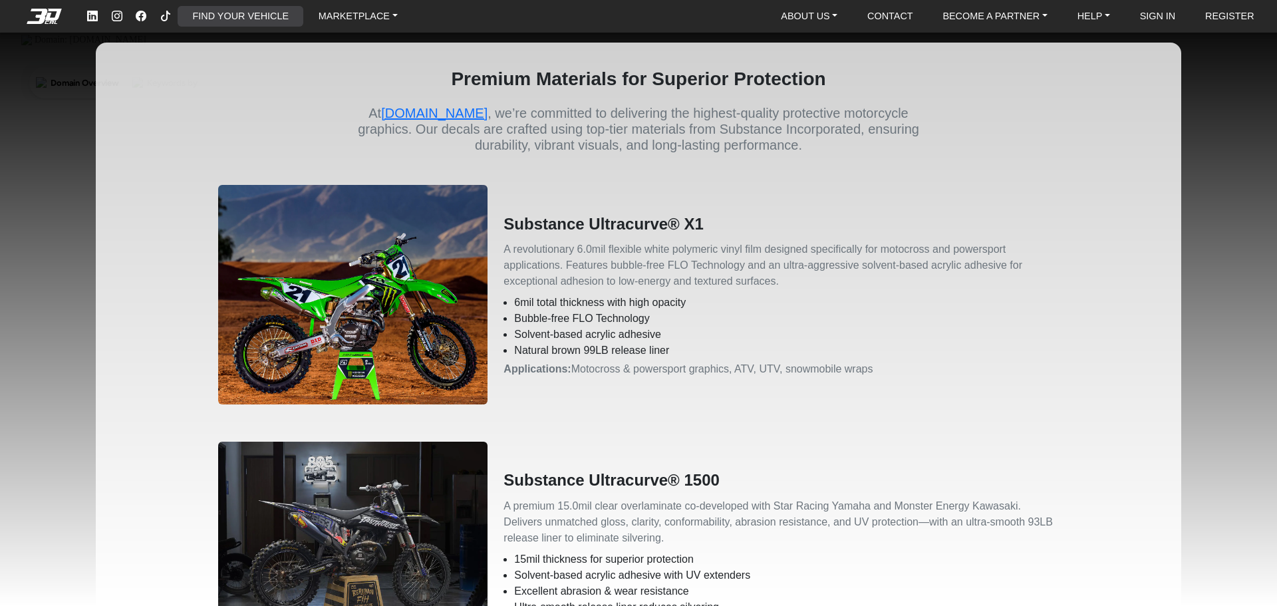
click at [249, 19] on link "FIND YOUR VEHICLE" at bounding box center [241, 16] width 106 height 21
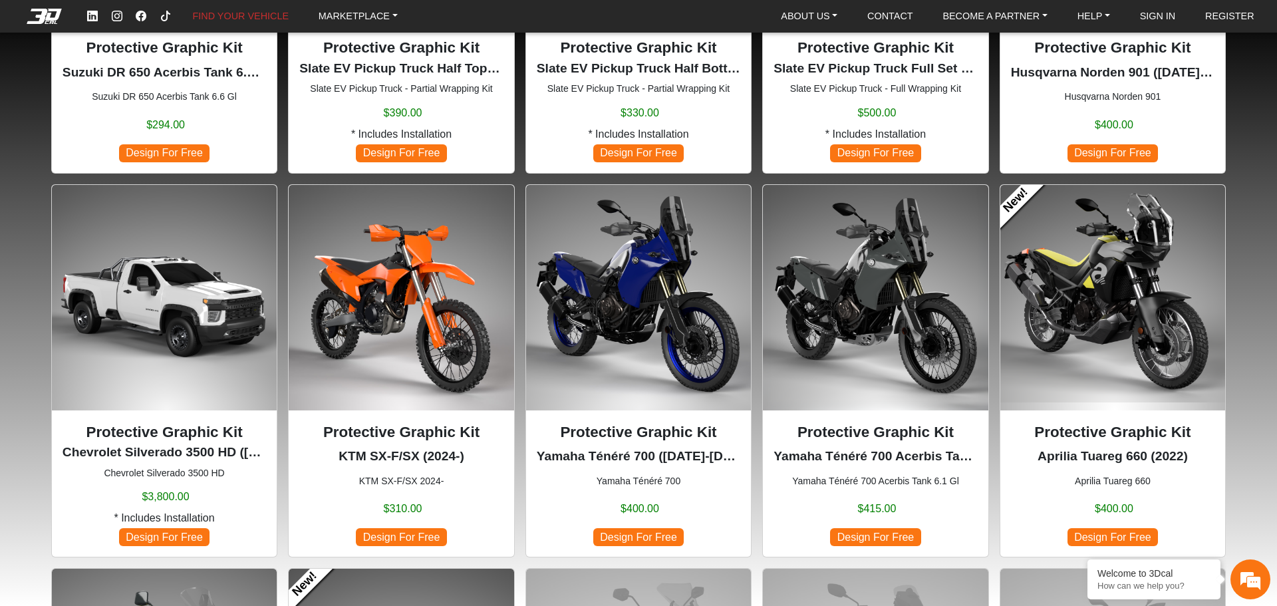
scroll to position [798, 0]
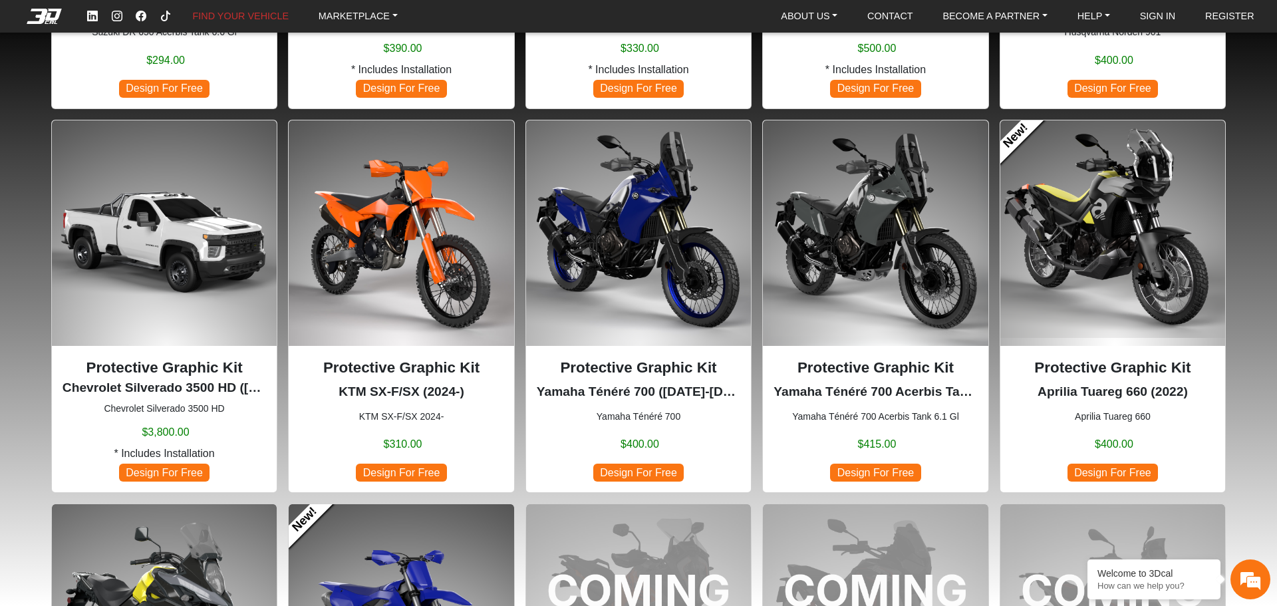
click at [633, 244] on img at bounding box center [638, 232] width 225 height 225
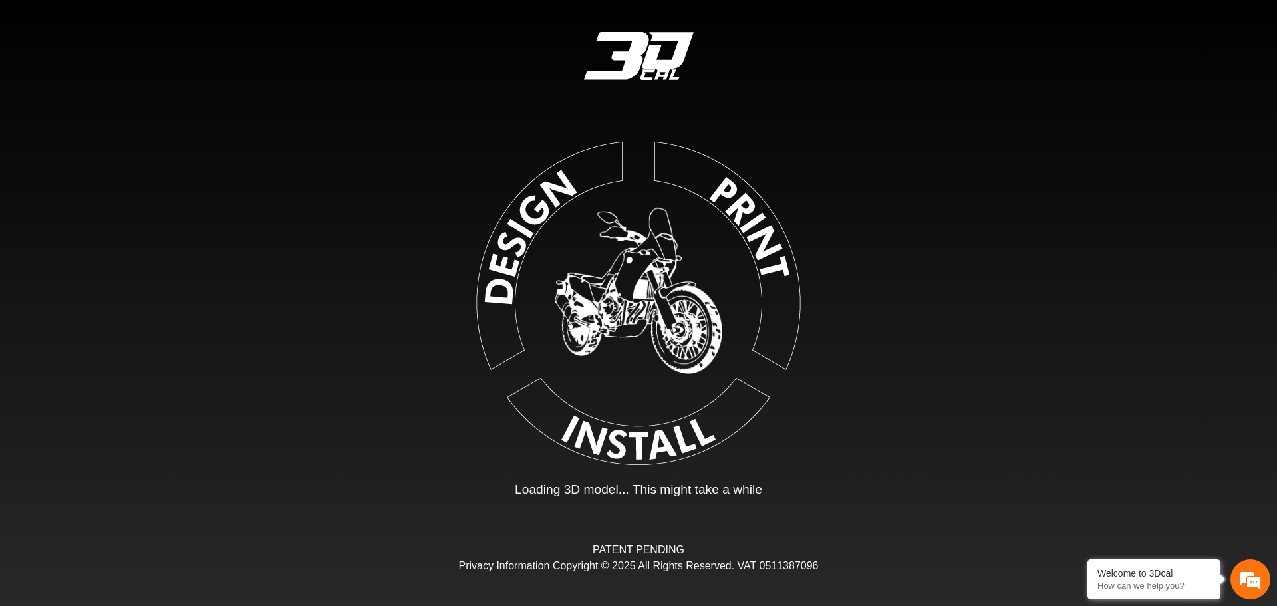
type input "*"
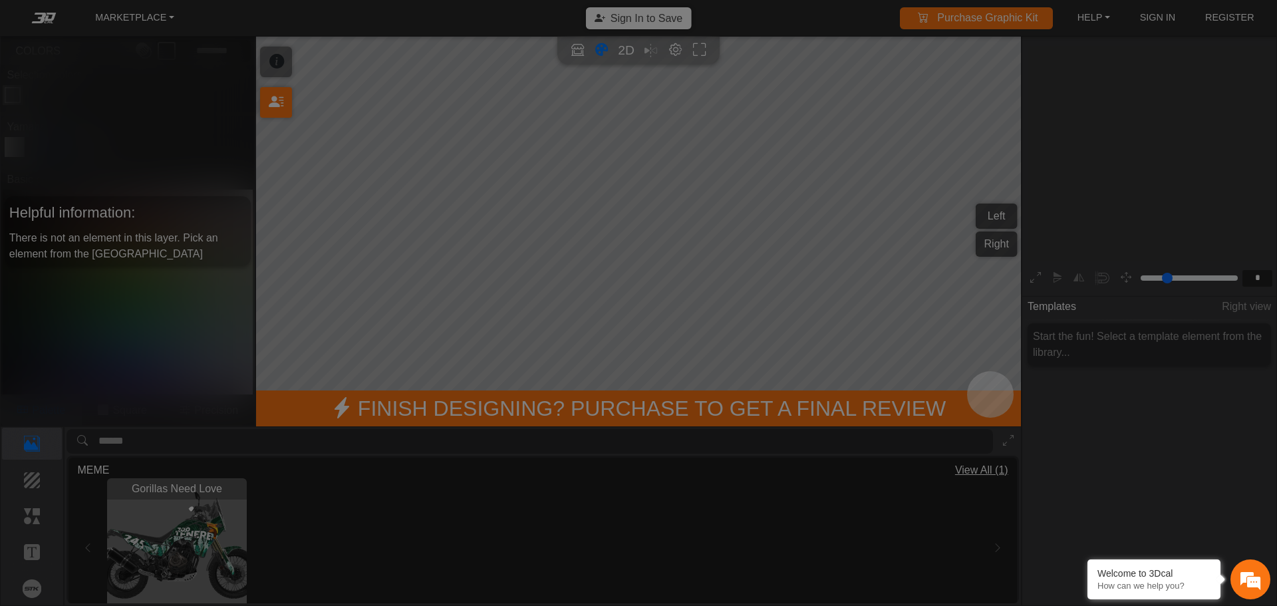
scroll to position [219, 205]
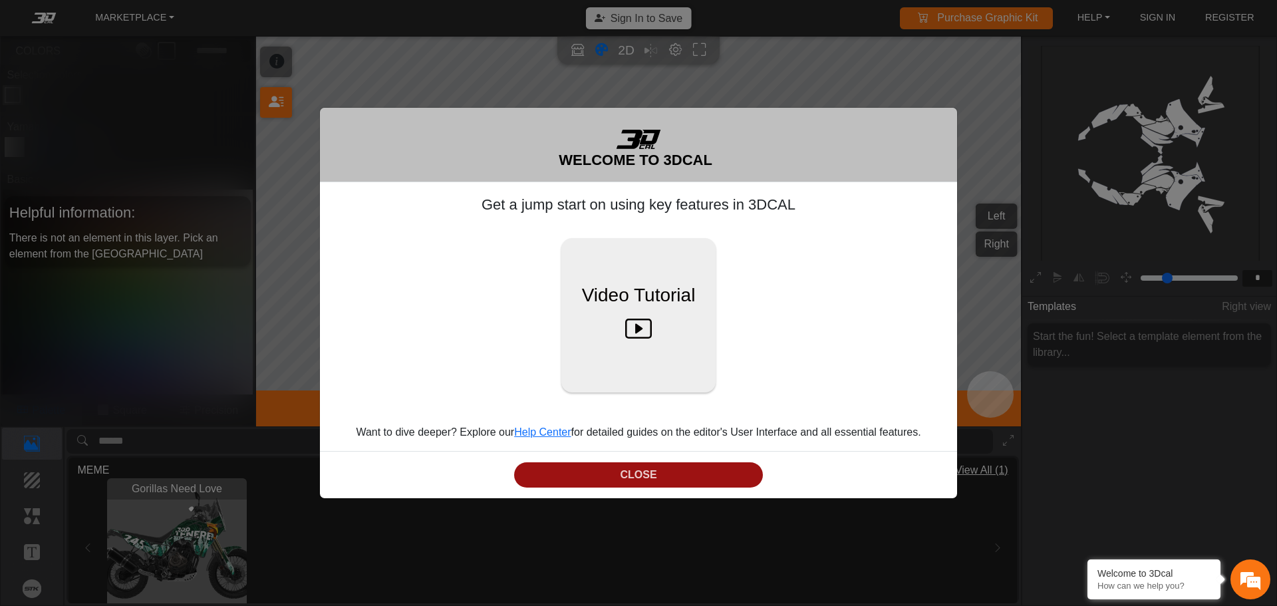
click at [656, 471] on button "CLOSE" at bounding box center [638, 475] width 249 height 26
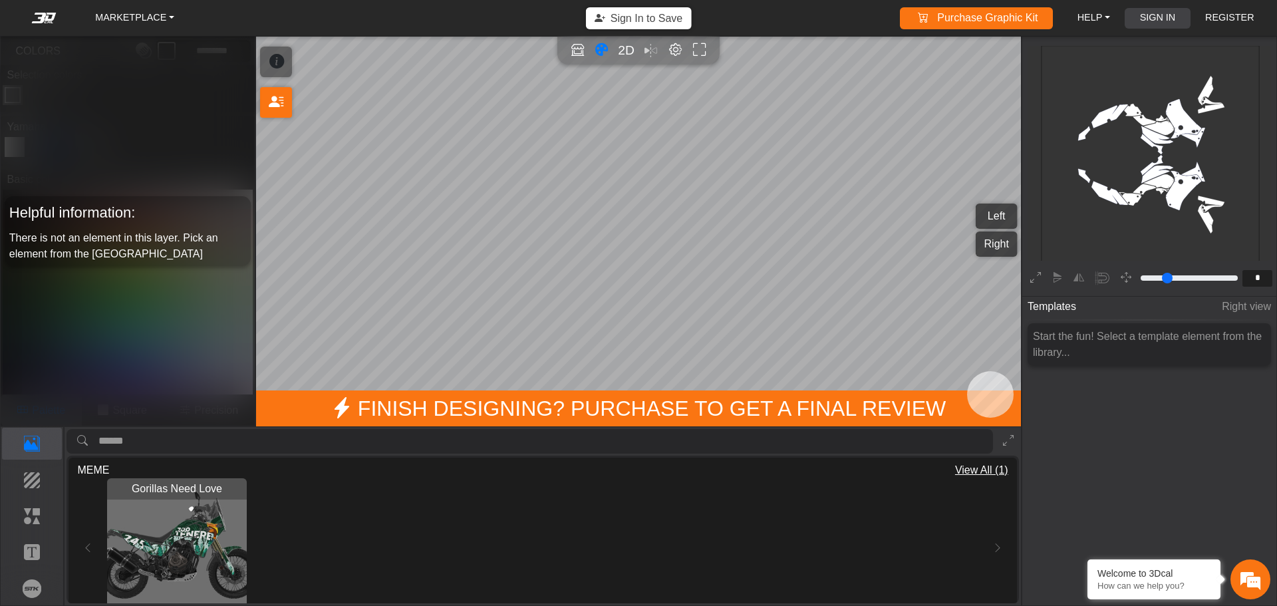
click at [1174, 9] on link "SIGN IN" at bounding box center [1158, 18] width 47 height 21
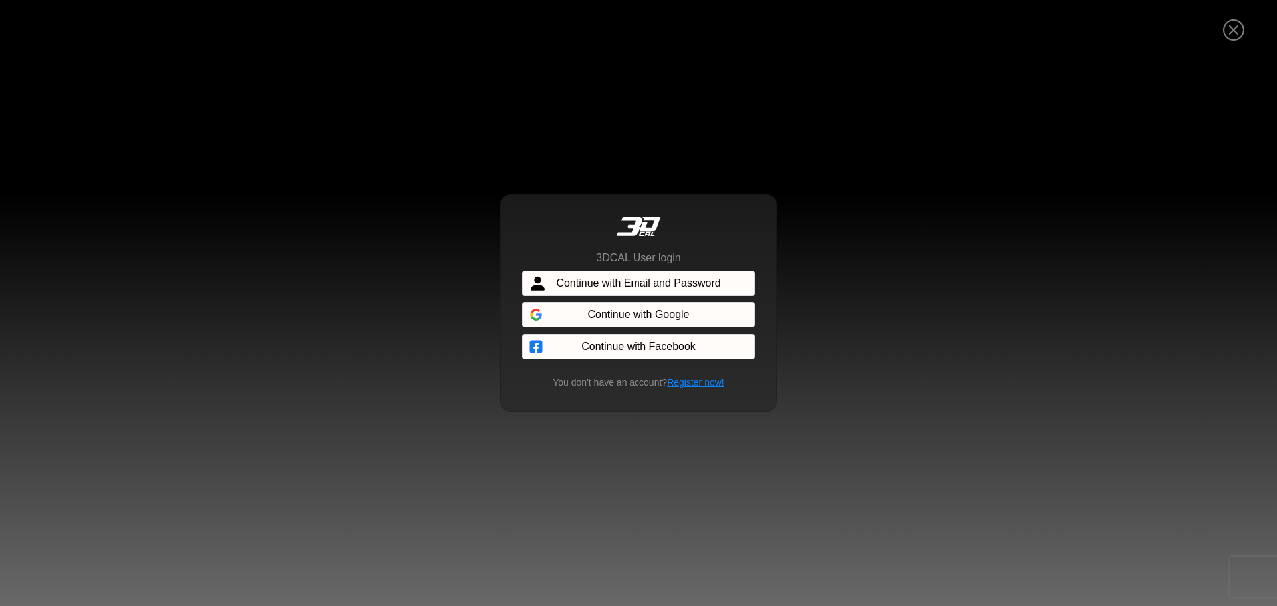
click at [681, 275] on span "Continue with Email and Password" at bounding box center [638, 283] width 164 height 16
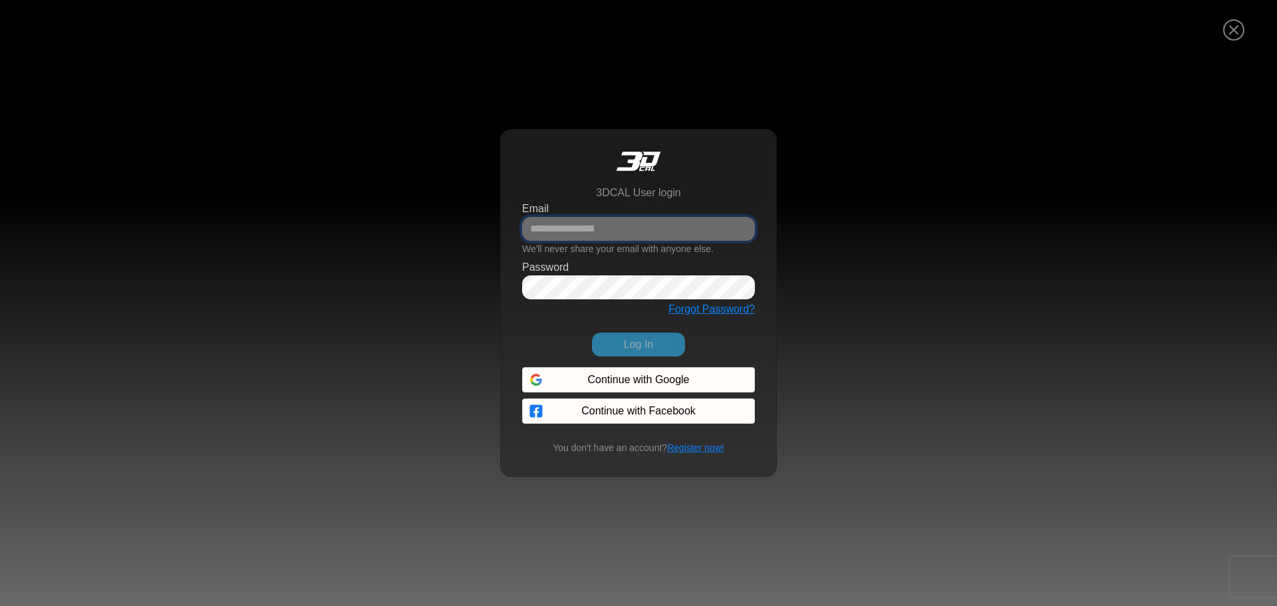
type input "**********"
click at [638, 342] on button "Log In" at bounding box center [638, 345] width 93 height 24
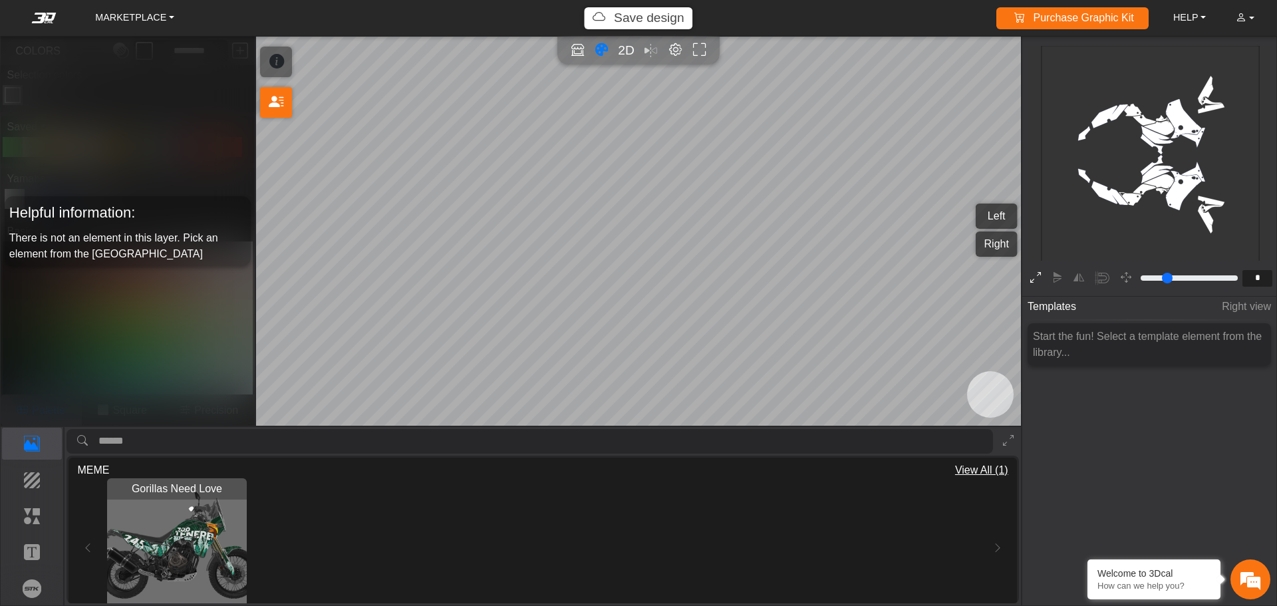
click at [1039, 277] on icon at bounding box center [1035, 278] width 11 height 17
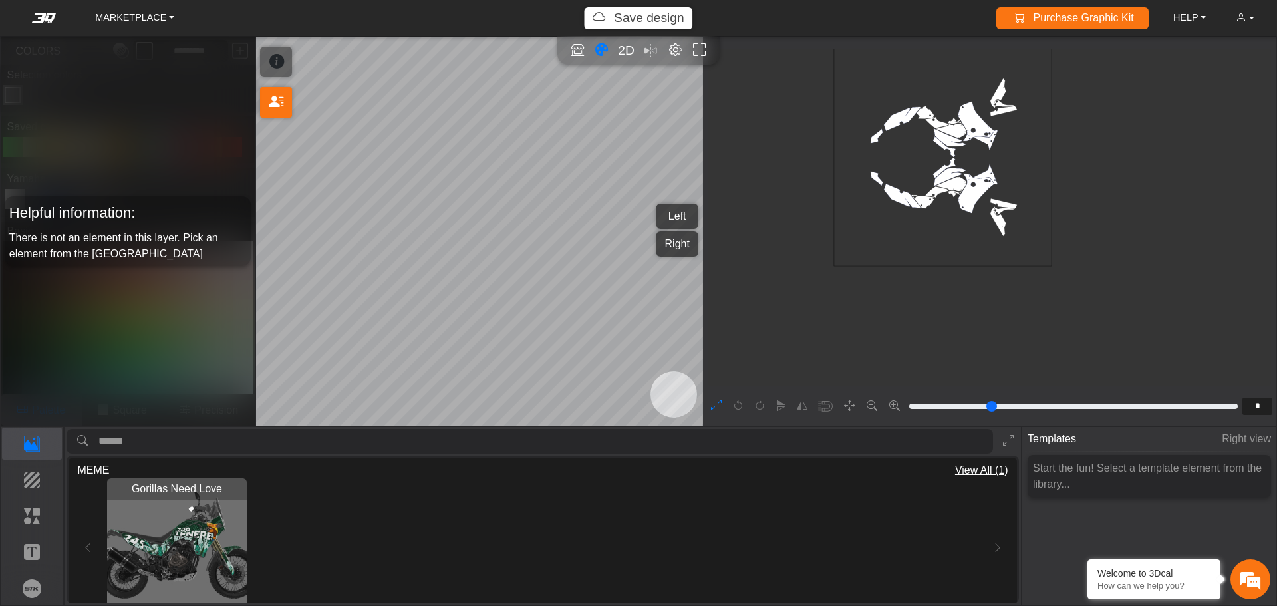
type input "*"
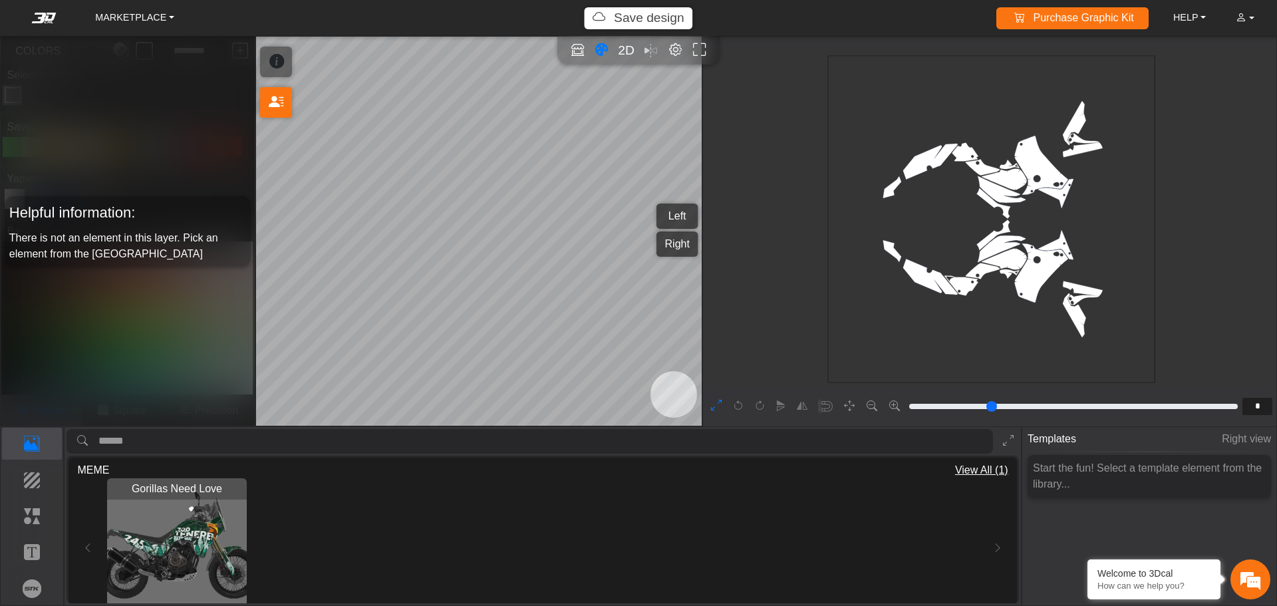
click at [1039, 277] on rect at bounding box center [991, 219] width 327 height 327
click at [41, 520] on p "Elements" at bounding box center [32, 516] width 59 height 16
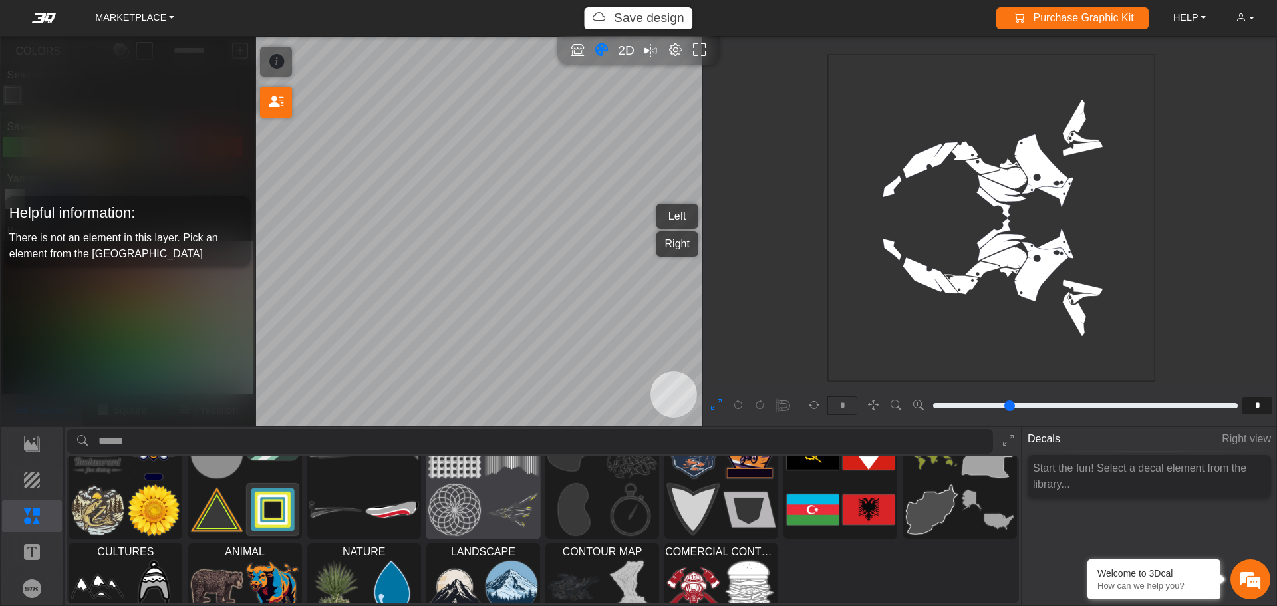
scroll to position [0, 0]
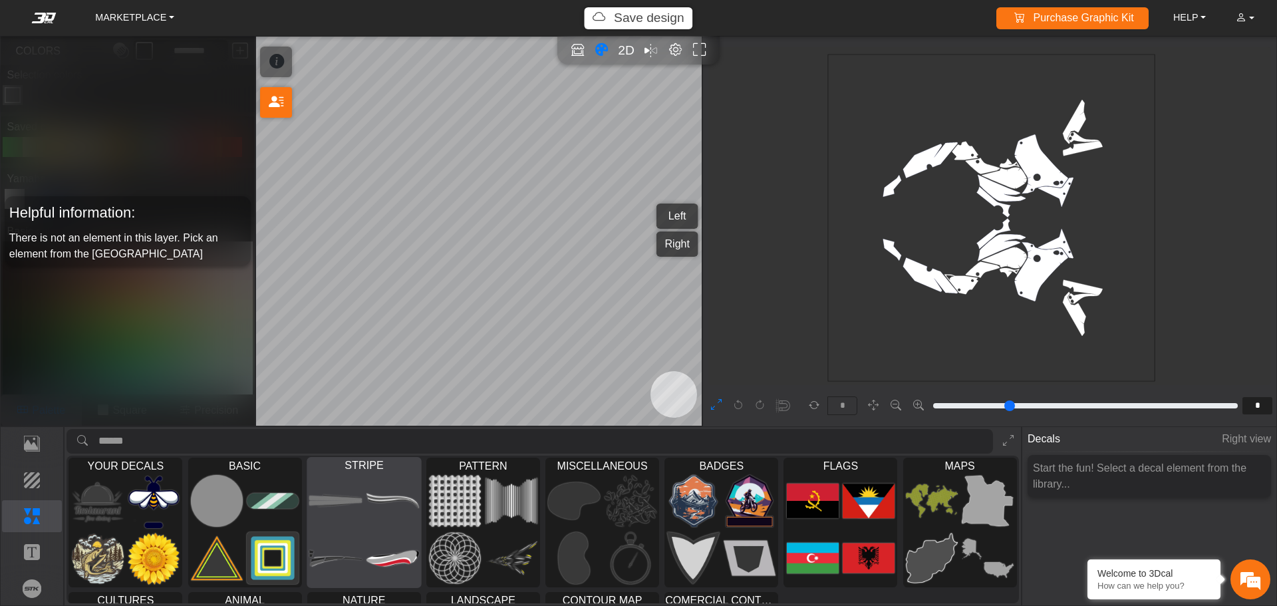
click at [387, 552] on img at bounding box center [392, 558] width 53 height 53
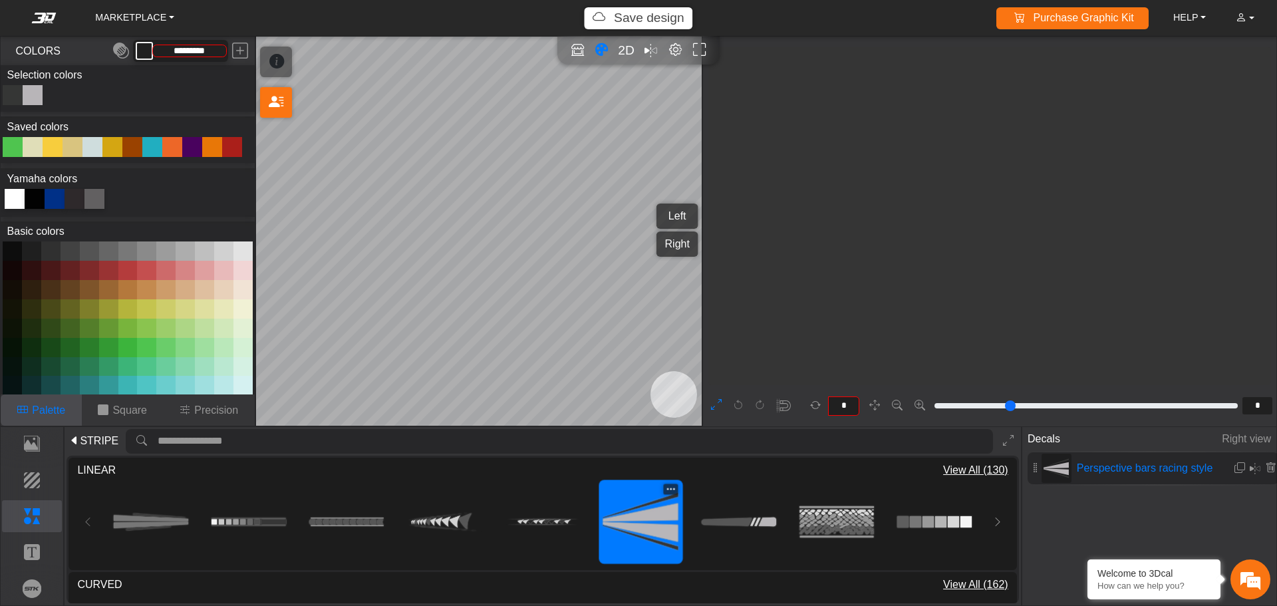
type input "**"
type input "*********"
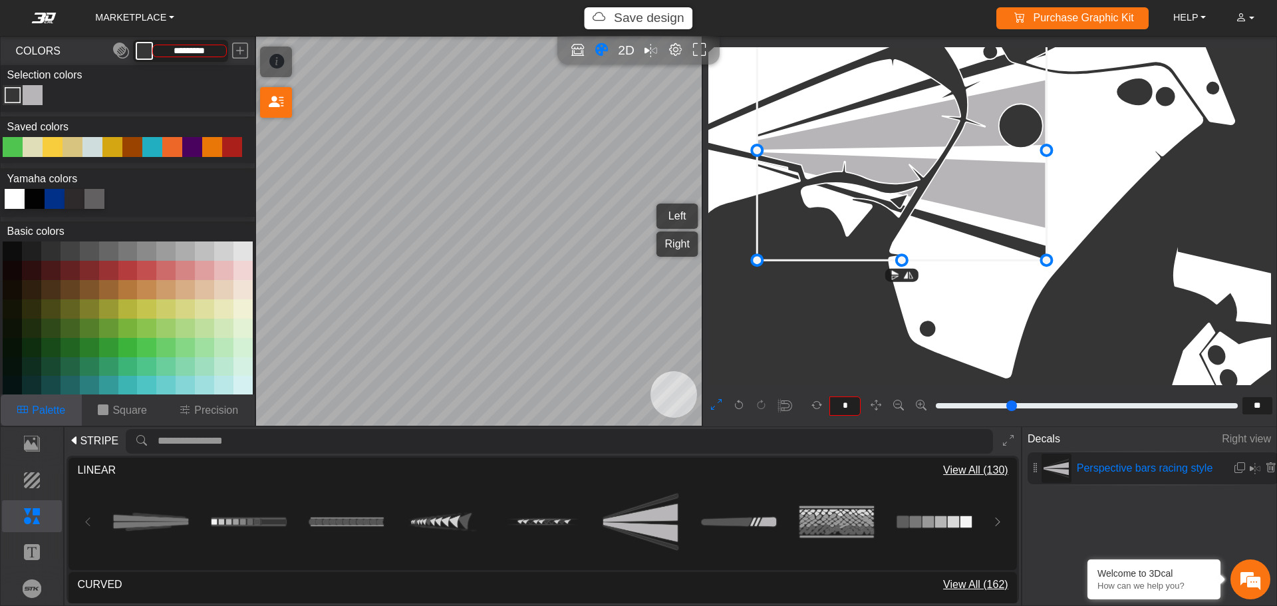
drag, startPoint x: 936, startPoint y: 173, endPoint x: 667, endPoint y: 5, distance: 317.6
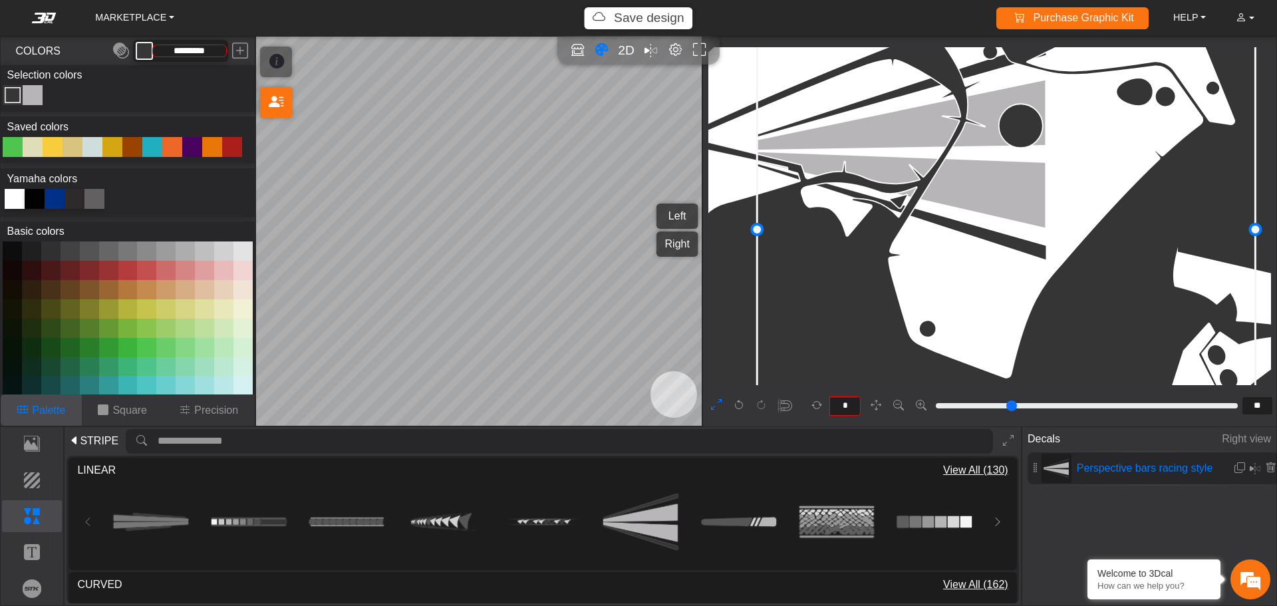
drag, startPoint x: 1047, startPoint y: 153, endPoint x: 1256, endPoint y: 155, distance: 208.8
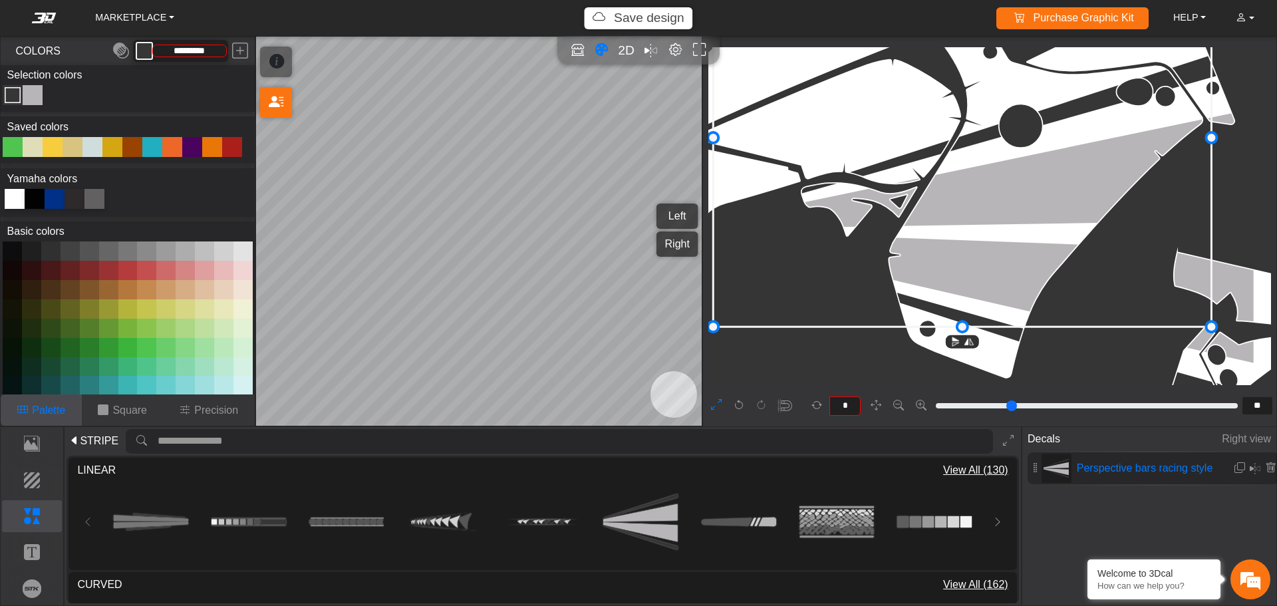
drag, startPoint x: 1123, startPoint y: 160, endPoint x: 1079, endPoint y: 68, distance: 102.3
click at [1079, 68] on icon at bounding box center [963, 138] width 498 height 378
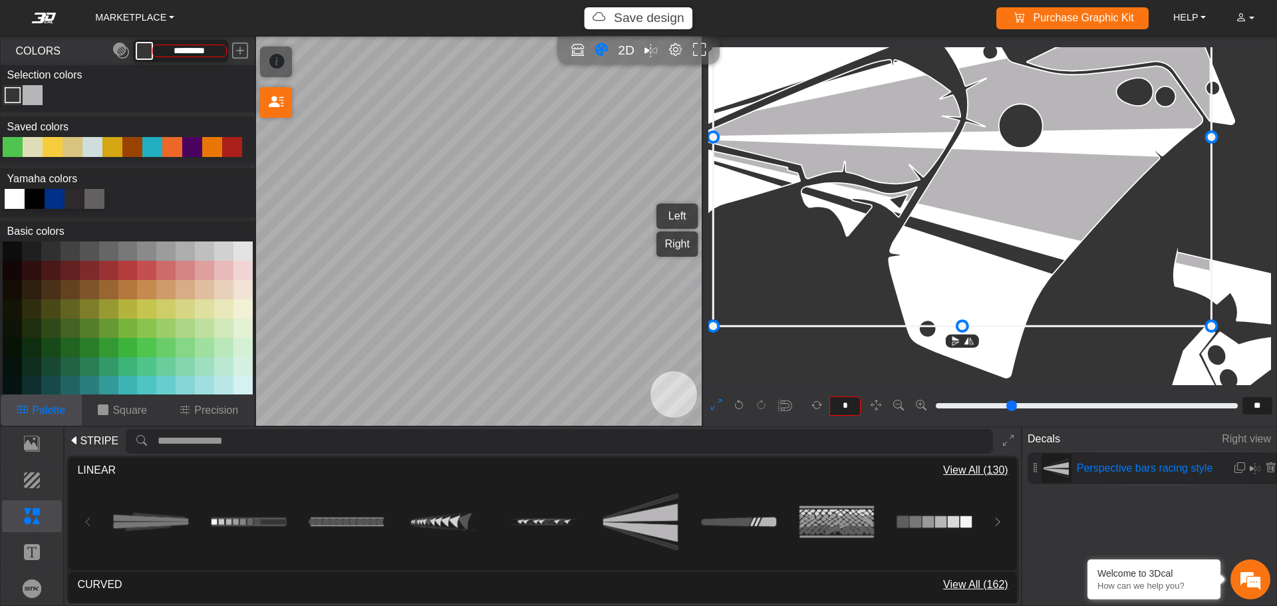
type input "**"
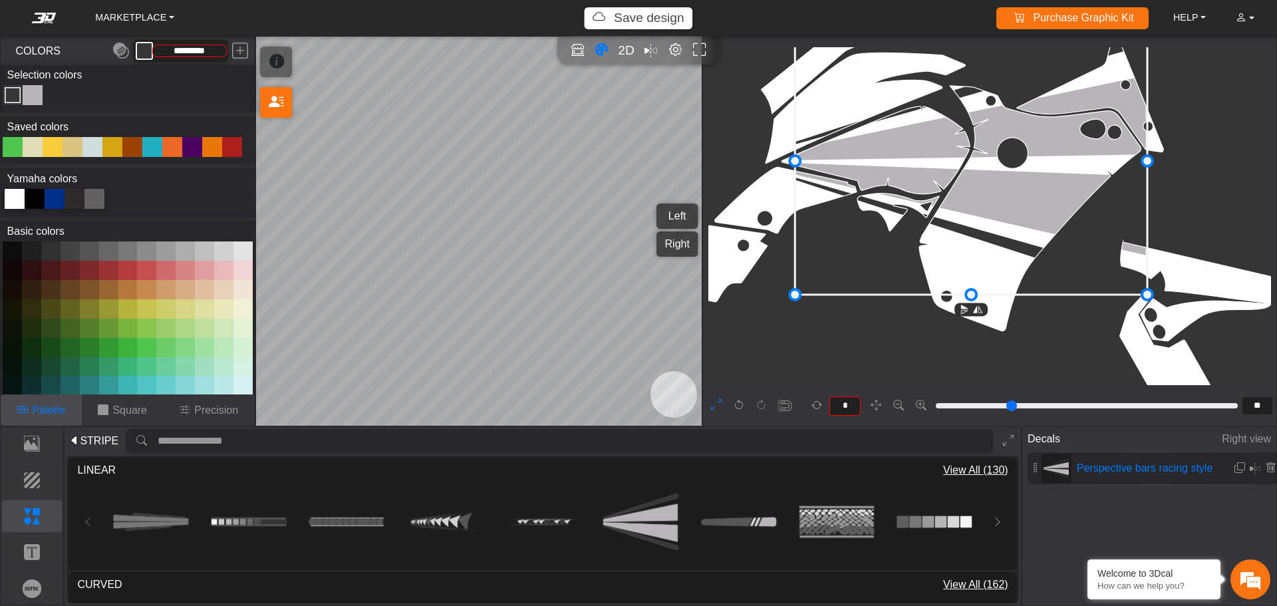
type input "**"
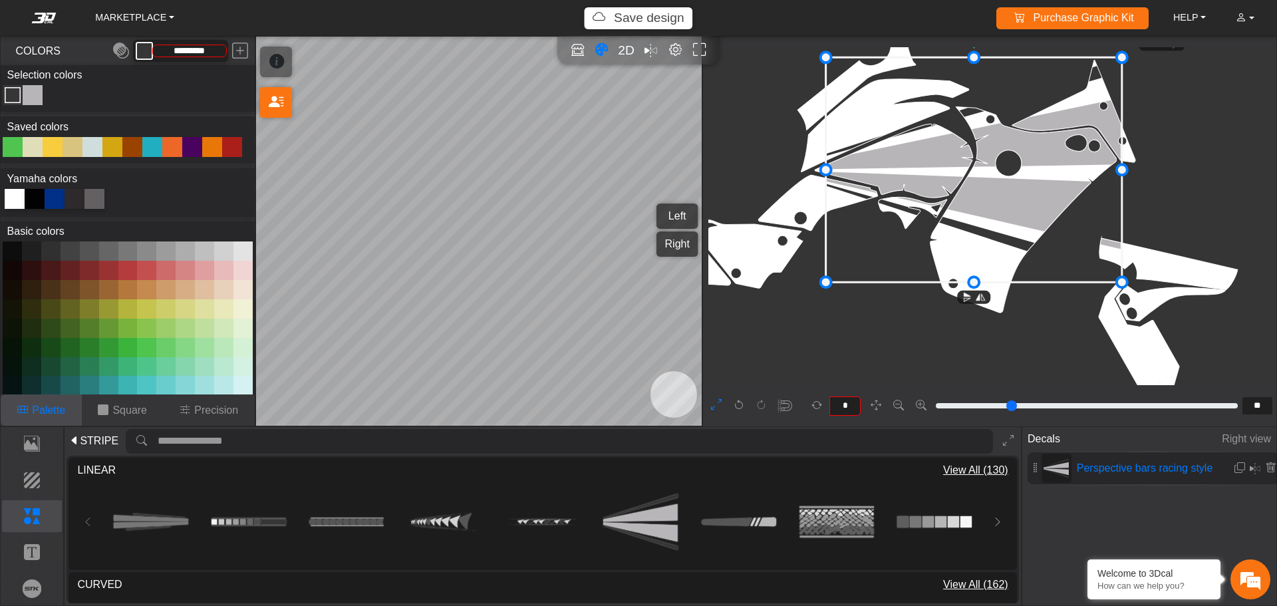
type input "**"
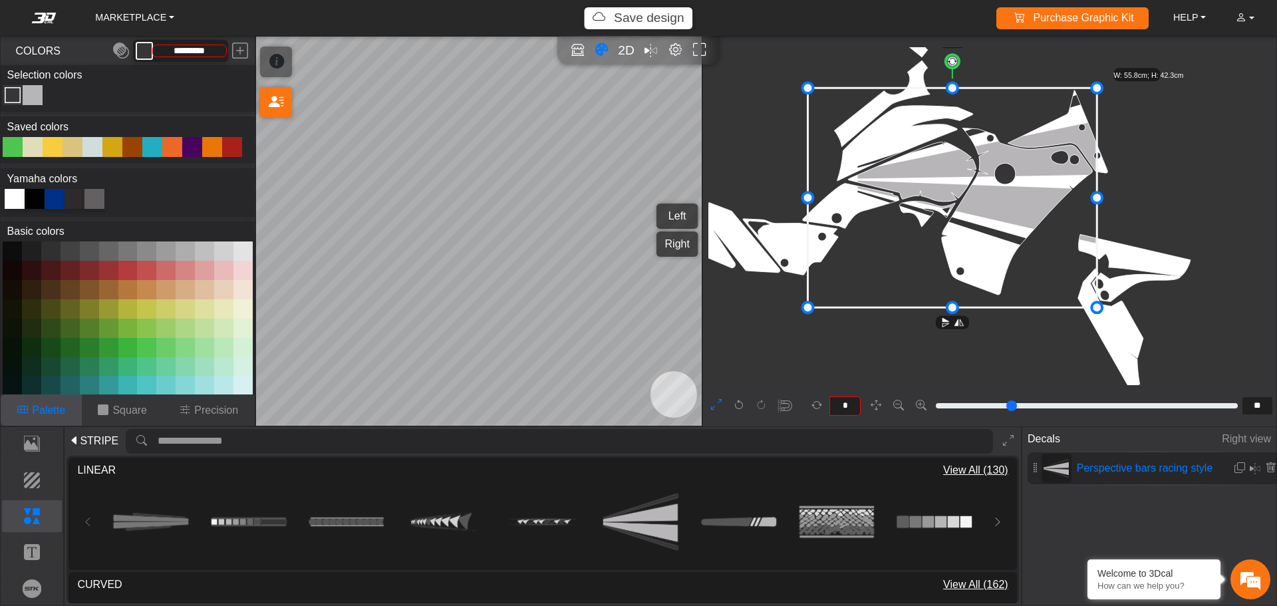
drag, startPoint x: 856, startPoint y: 268, endPoint x: 807, endPoint y: 287, distance: 52.6
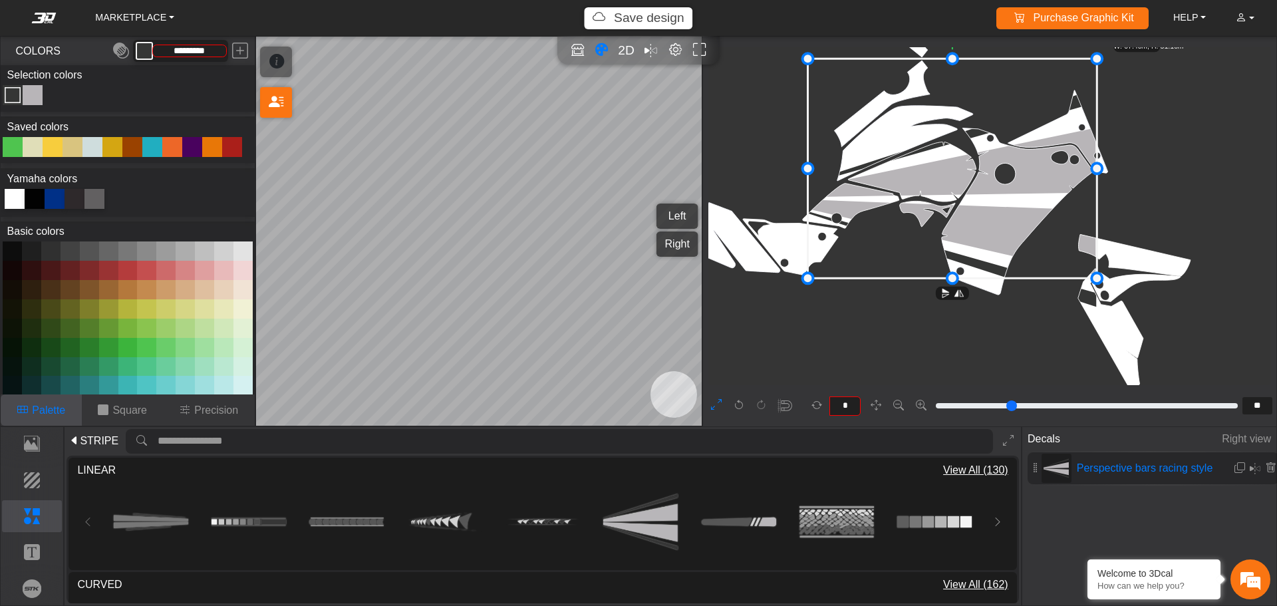
drag, startPoint x: 997, startPoint y: 221, endPoint x: 996, endPoint y: 196, distance: 24.6
click at [996, 196] on icon at bounding box center [952, 168] width 289 height 219
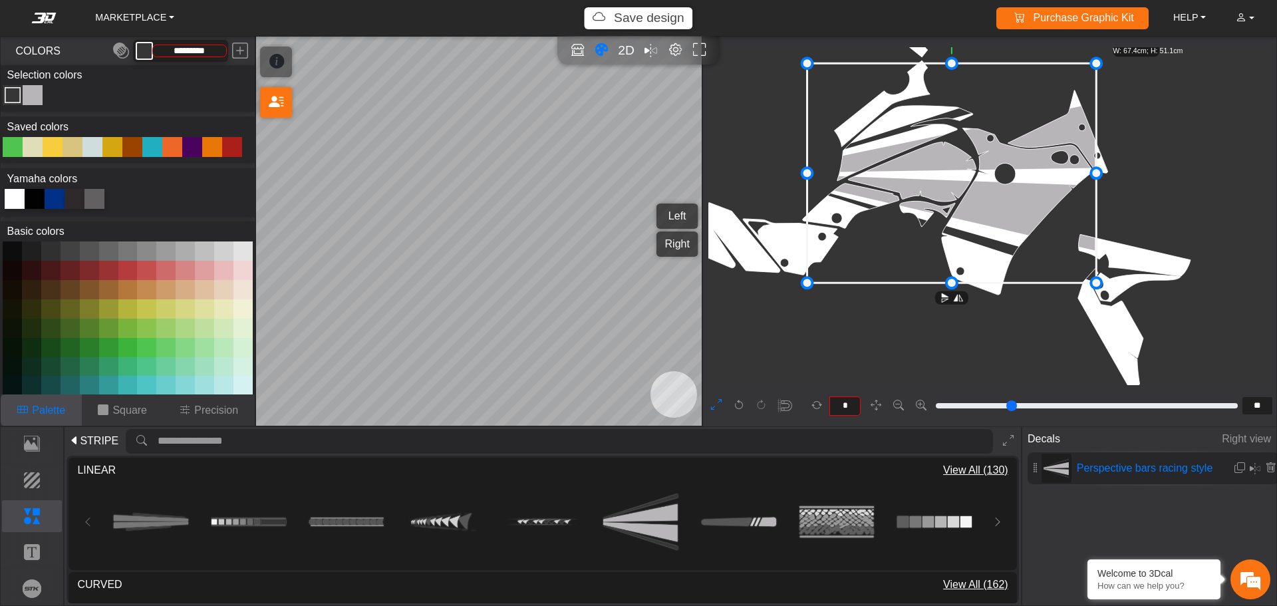
click at [152, 143] on div at bounding box center [152, 147] width 20 height 20
click at [51, 146] on div at bounding box center [53, 147] width 20 height 20
click at [35, 94] on div "Color Toggle" at bounding box center [33, 95] width 16 height 16
click at [152, 146] on div at bounding box center [152, 147] width 20 height 20
type input "*******"
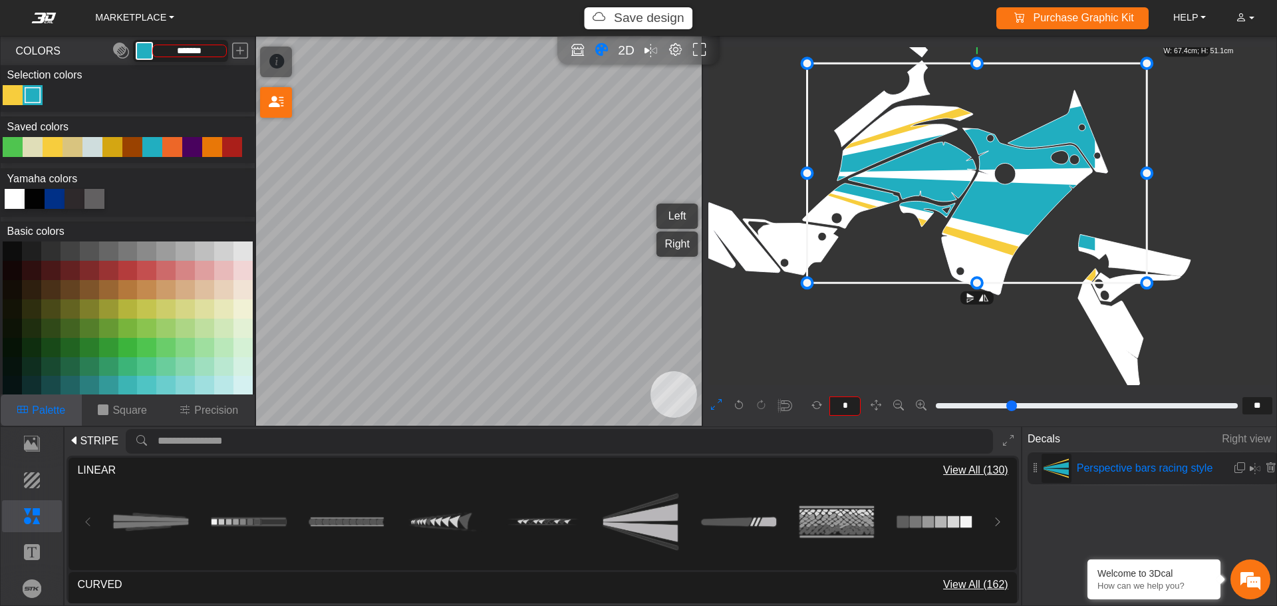
drag, startPoint x: 1095, startPoint y: 172, endPoint x: 1145, endPoint y: 174, distance: 50.6
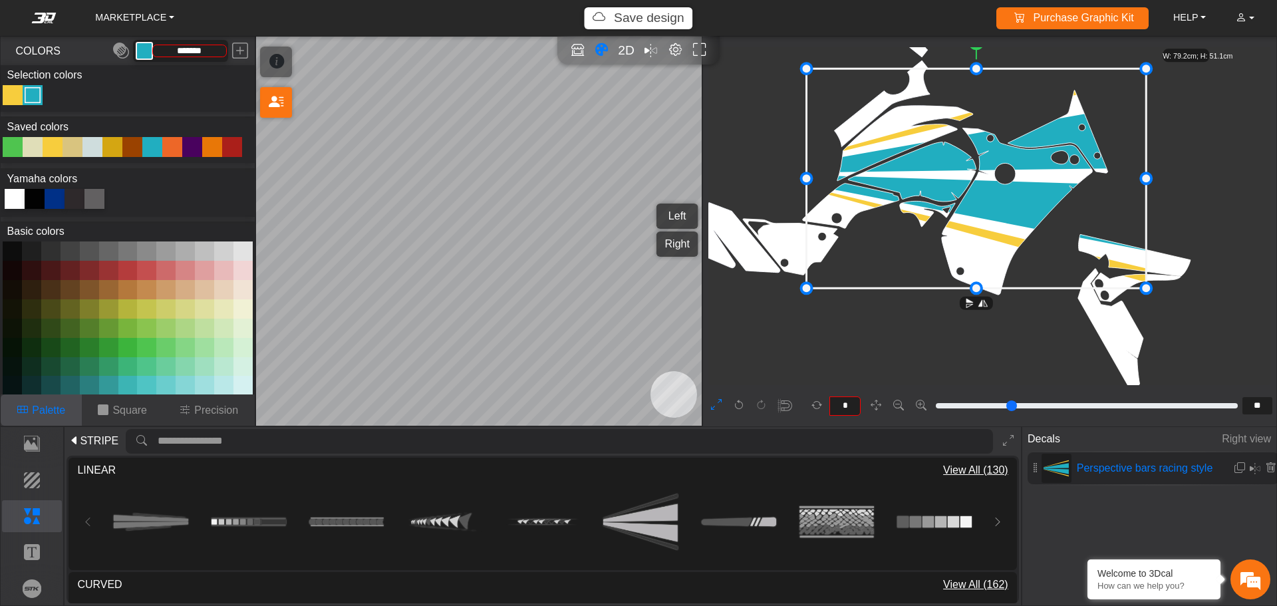
click at [1041, 166] on icon at bounding box center [977, 177] width 340 height 219
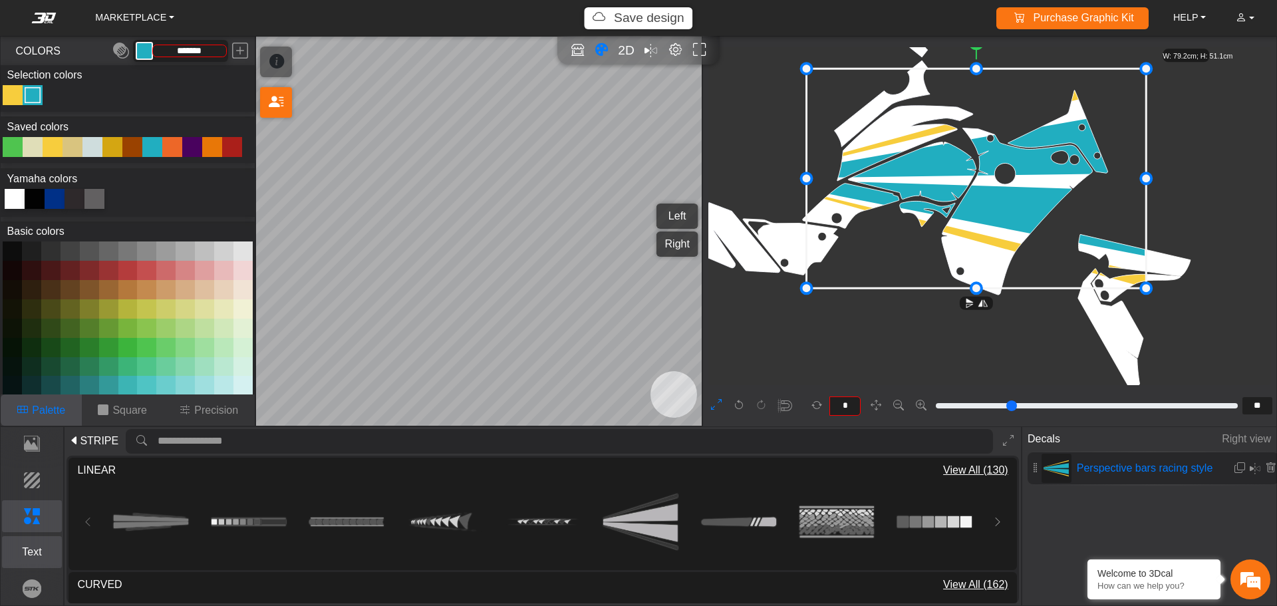
click at [42, 555] on p "Text" at bounding box center [32, 552] width 59 height 16
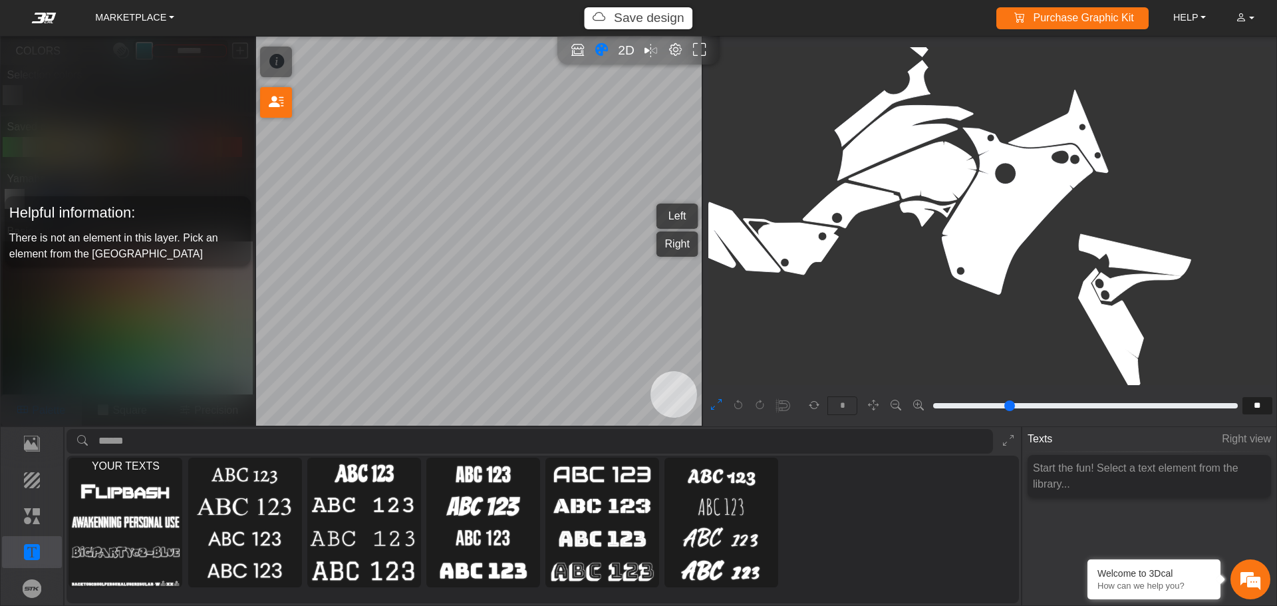
click at [523, 275] on div "MARKETPLACE Save design Purchase Graphic Kit Purchase! HELP Video help center F…" at bounding box center [638, 303] width 1277 height 606
click at [442, 330] on div "MARKETPLACE Save design Purchase Graphic Kit Purchase! HELP Video help center F…" at bounding box center [638, 303] width 1277 height 606
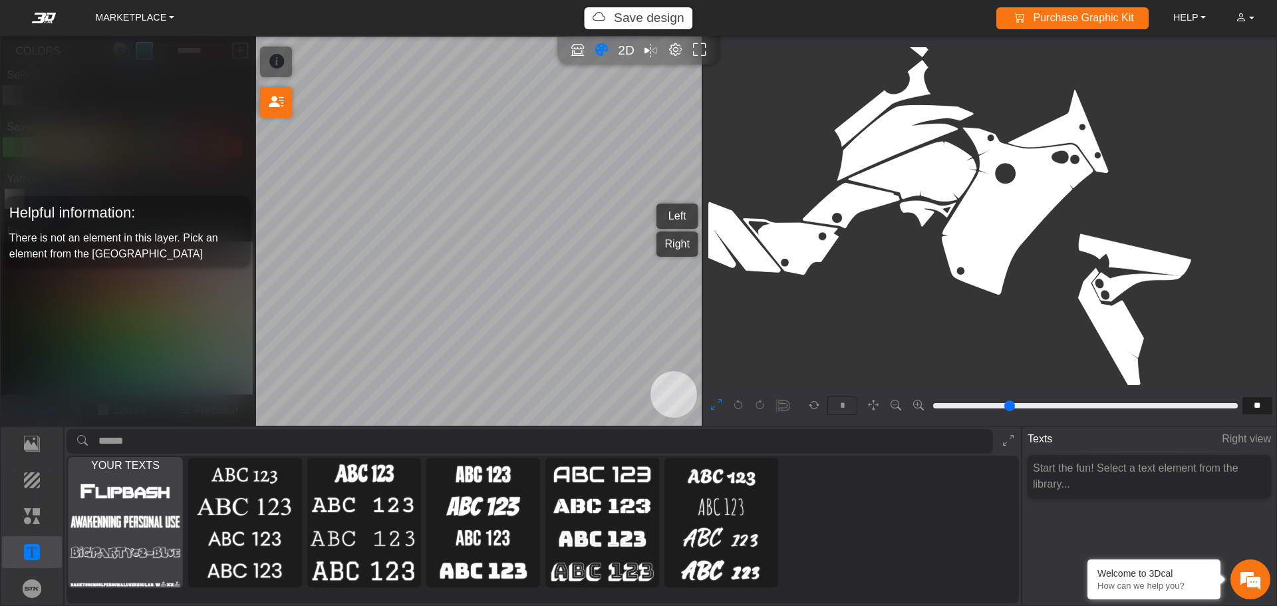
click at [146, 517] on img at bounding box center [125, 520] width 109 height 27
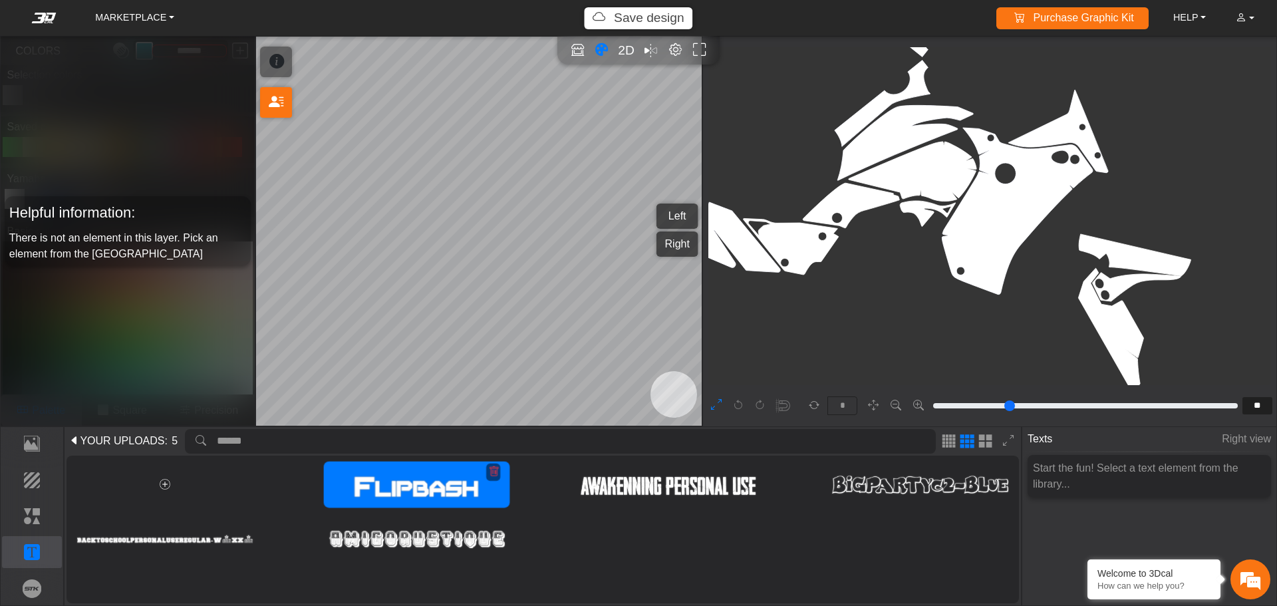
type input "**"
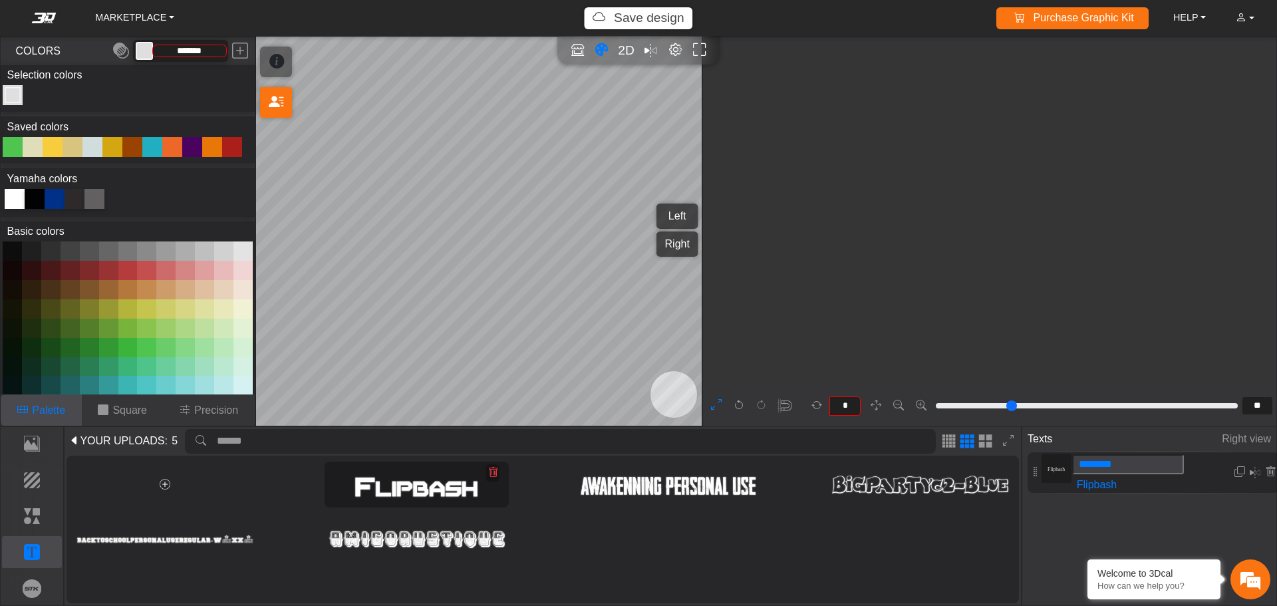
type input "*******"
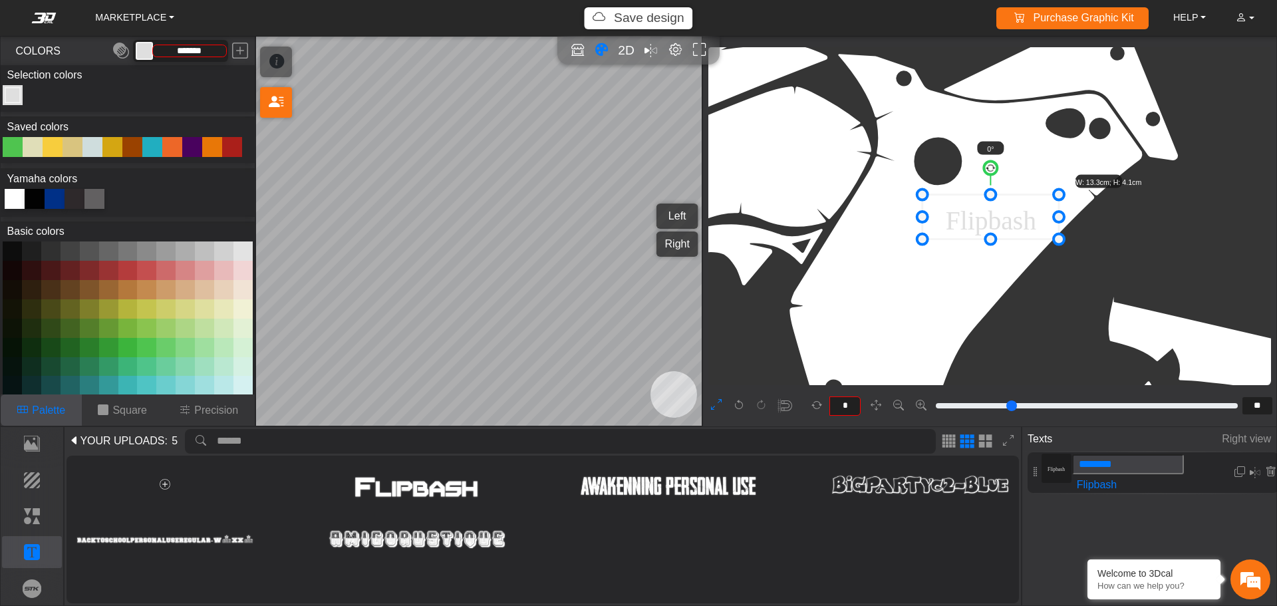
click at [972, 223] on icon at bounding box center [990, 216] width 136 height 45
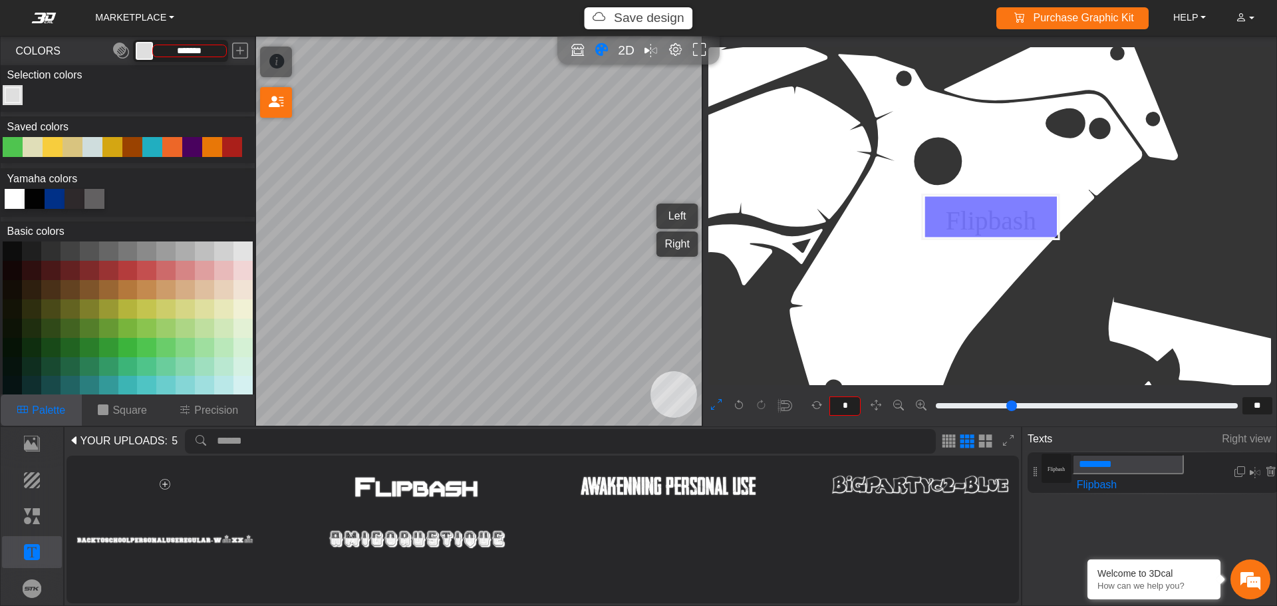
click at [972, 223] on icon at bounding box center [990, 216] width 136 height 45
click at [980, 221] on icon at bounding box center [990, 216] width 136 height 45
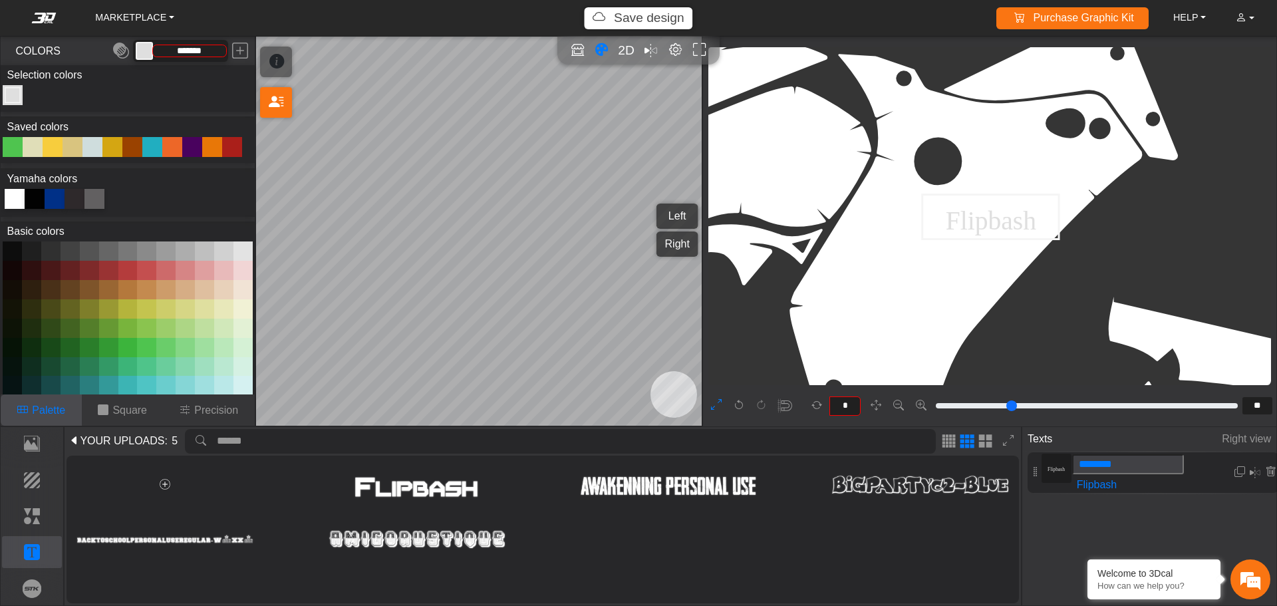
click at [980, 221] on icon at bounding box center [990, 216] width 136 height 45
type input "******"
click at [992, 227] on icon at bounding box center [990, 216] width 97 height 45
type input "******"
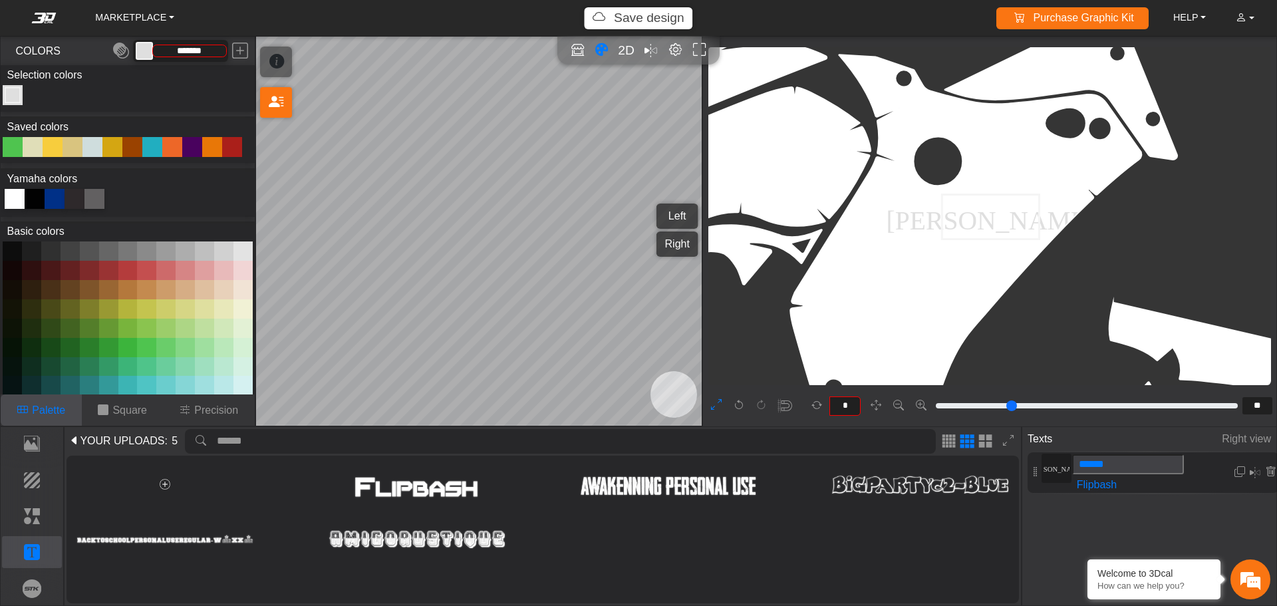
type input "******"
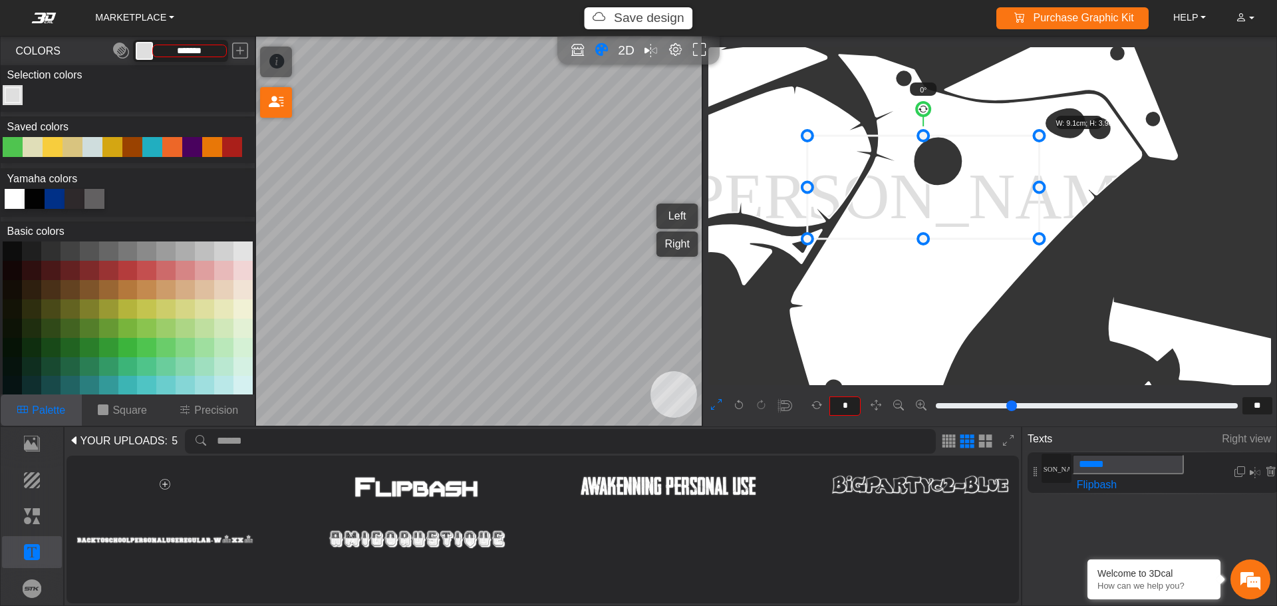
drag, startPoint x: 943, startPoint y: 192, endPoint x: 835, endPoint y: 160, distance: 113.0
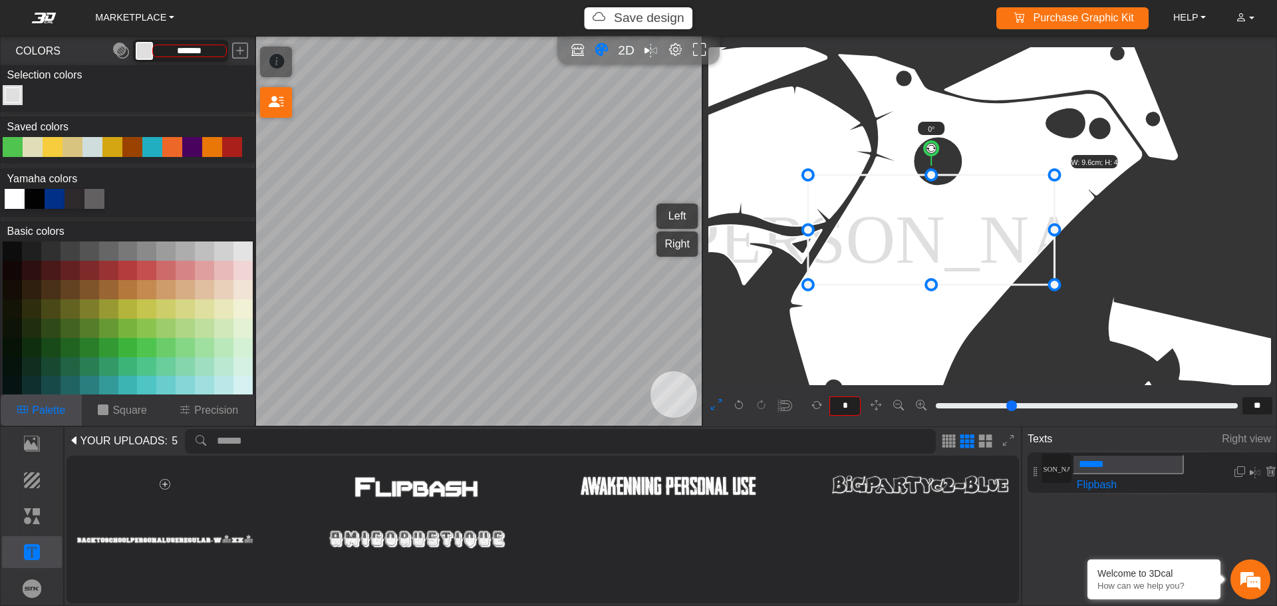
drag, startPoint x: 924, startPoint y: 204, endPoint x: 940, endPoint y: 253, distance: 51.7
click at [940, 251] on icon at bounding box center [931, 230] width 247 height 110
click at [956, 247] on icon at bounding box center [931, 231] width 247 height 110
type input "*"
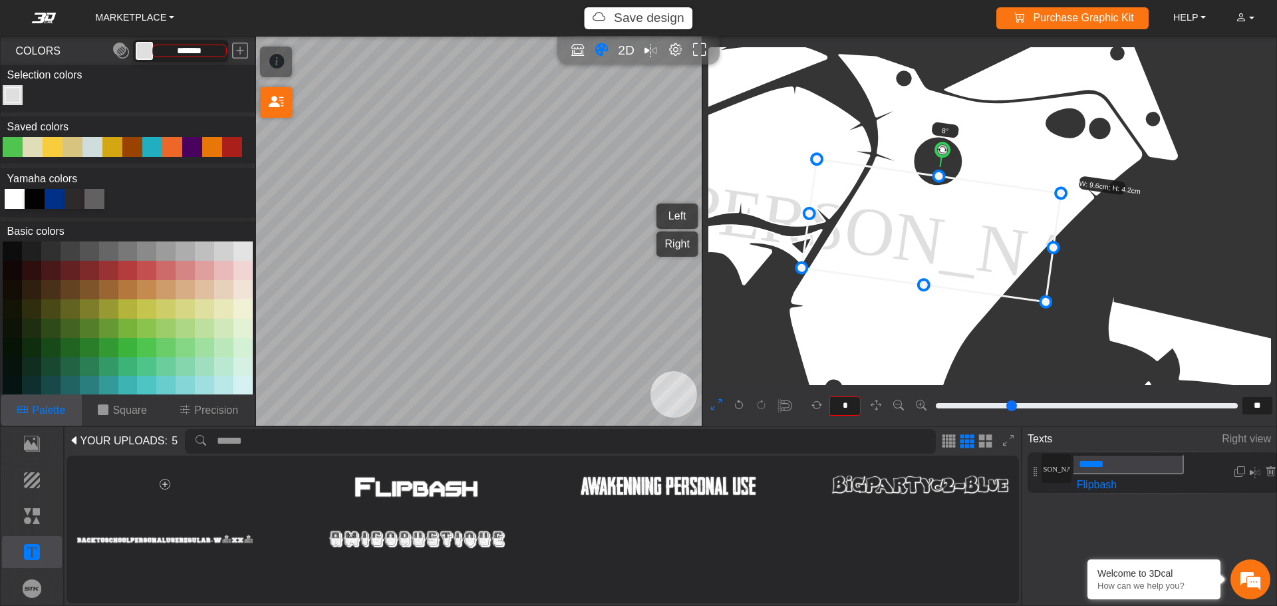
drag, startPoint x: 934, startPoint y: 150, endPoint x: 942, endPoint y: 150, distance: 8.7
click at [942, 150] on circle at bounding box center [942, 149] width 15 height 15
drag, startPoint x: 845, startPoint y: 352, endPoint x: 819, endPoint y: 315, distance: 45.0
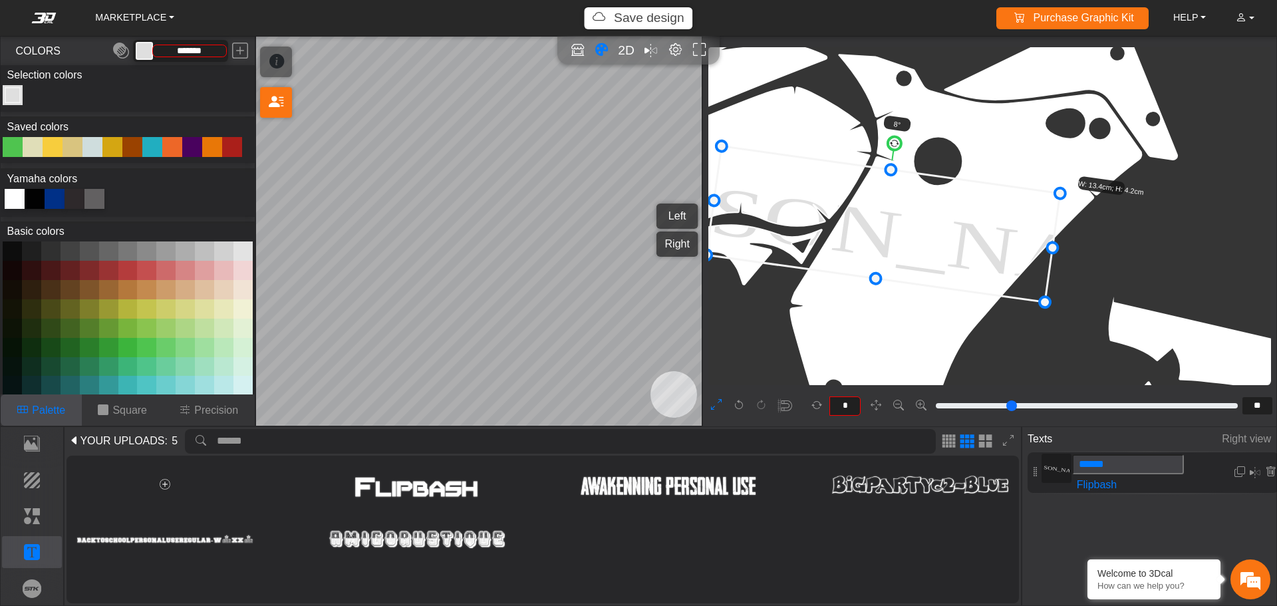
drag, startPoint x: 810, startPoint y: 209, endPoint x: 656, endPoint y: 203, distance: 153.8
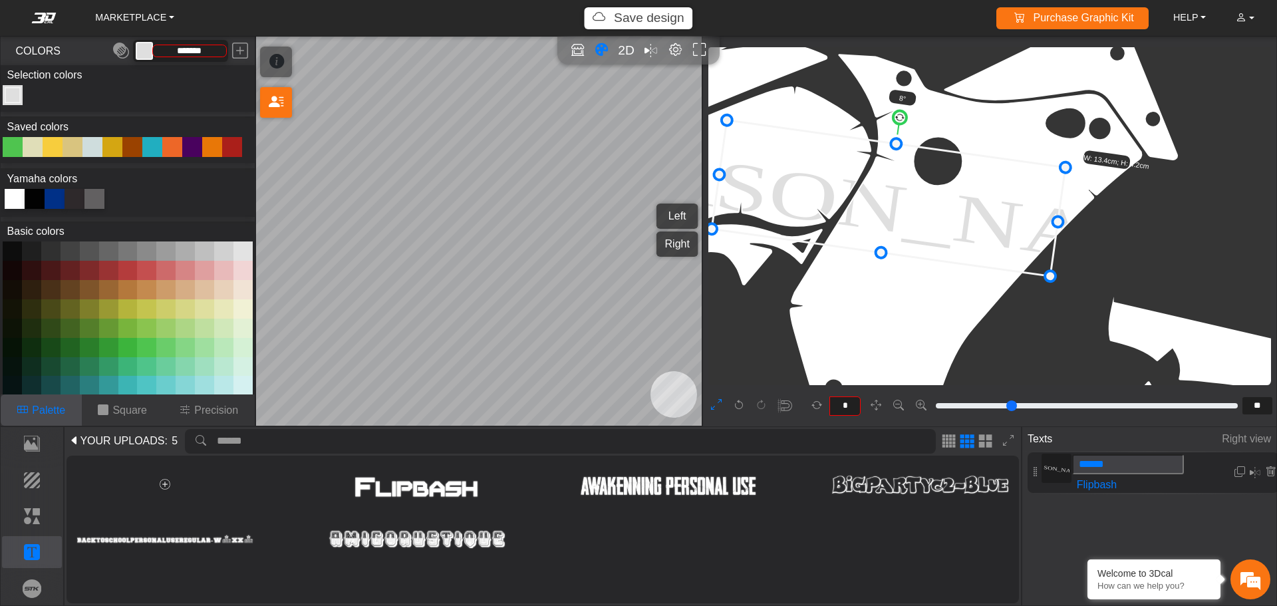
drag, startPoint x: 853, startPoint y: 203, endPoint x: 858, endPoint y: 177, distance: 26.5
click at [858, 177] on icon at bounding box center [889, 198] width 354 height 156
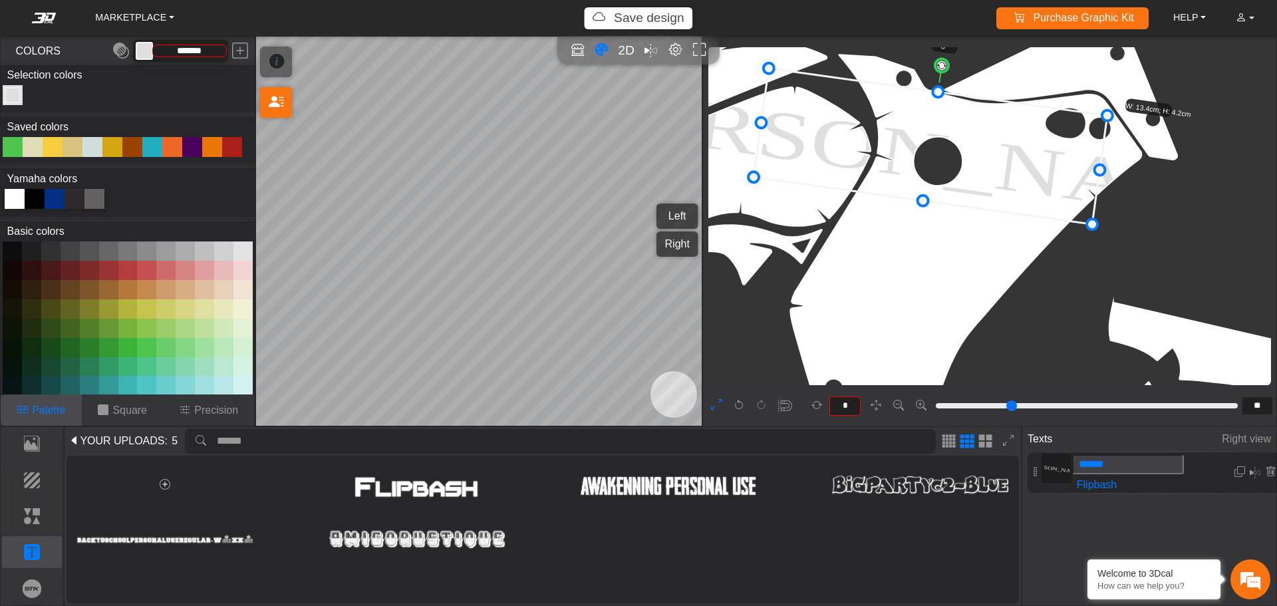
drag, startPoint x: 923, startPoint y: 184, endPoint x: 965, endPoint y: 132, distance: 66.7
click at [965, 132] on icon at bounding box center [930, 146] width 354 height 156
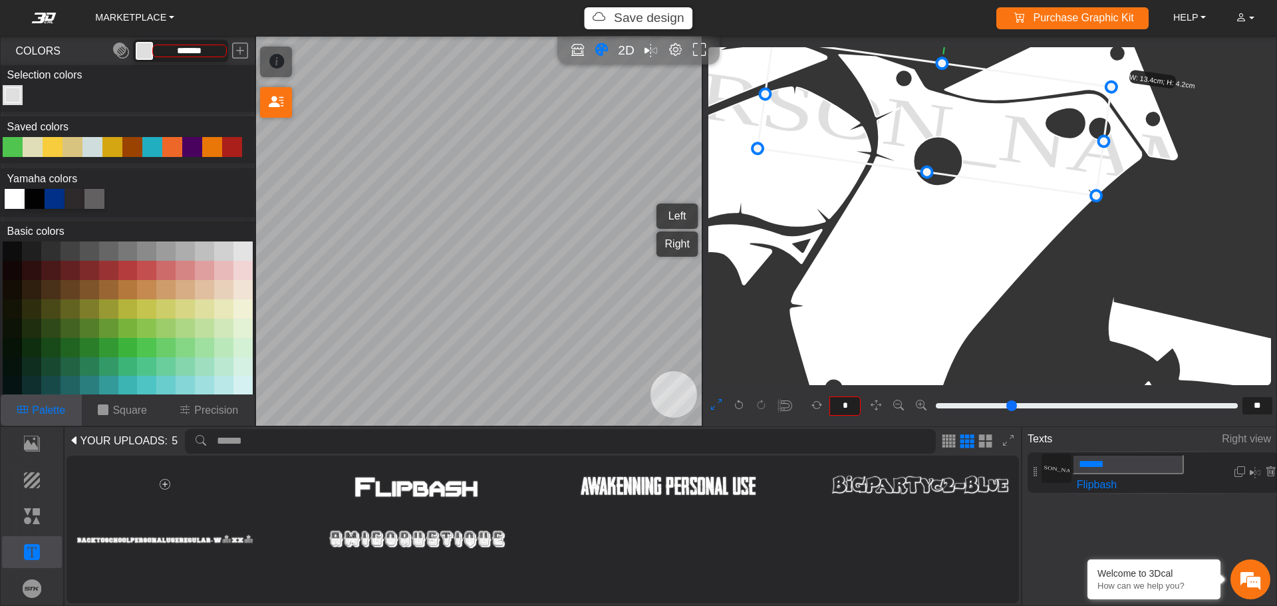
drag, startPoint x: 1053, startPoint y: 198, endPoint x: 1057, endPoint y: 172, distance: 26.4
click at [1057, 172] on icon at bounding box center [934, 117] width 354 height 156
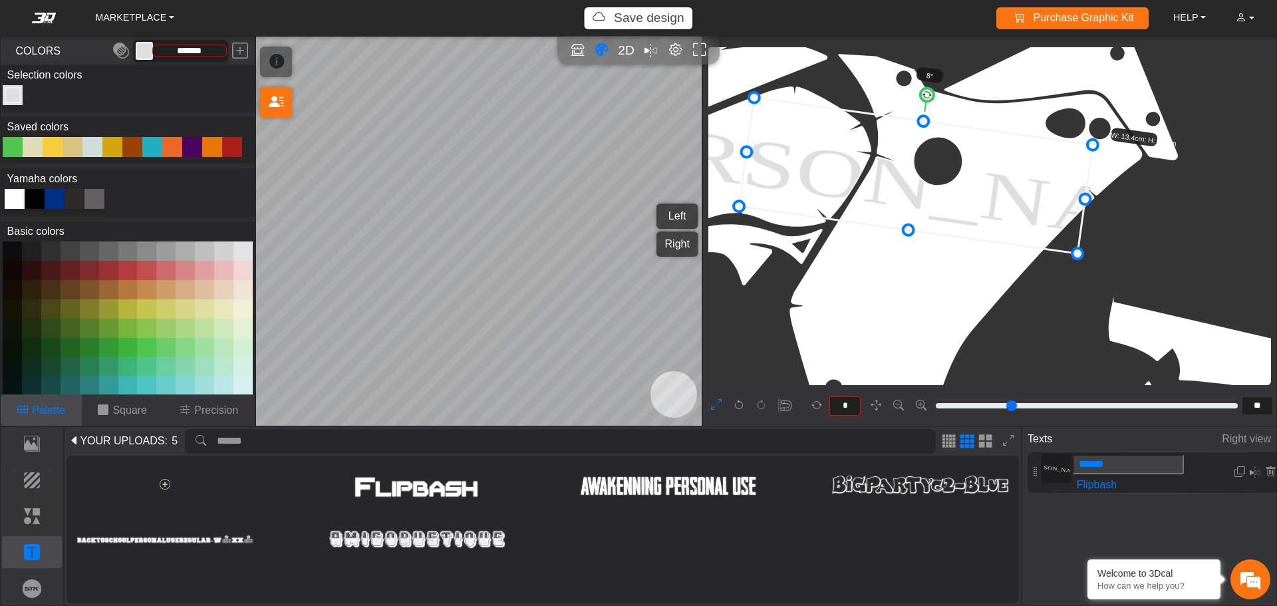
drag, startPoint x: 1057, startPoint y: 172, endPoint x: 1039, endPoint y: 227, distance: 58.3
click at [1039, 227] on icon at bounding box center [916, 175] width 354 height 156
drag, startPoint x: 1039, startPoint y: 227, endPoint x: 1035, endPoint y: 243, distance: 16.5
click at [1035, 243] on icon at bounding box center [915, 180] width 354 height 156
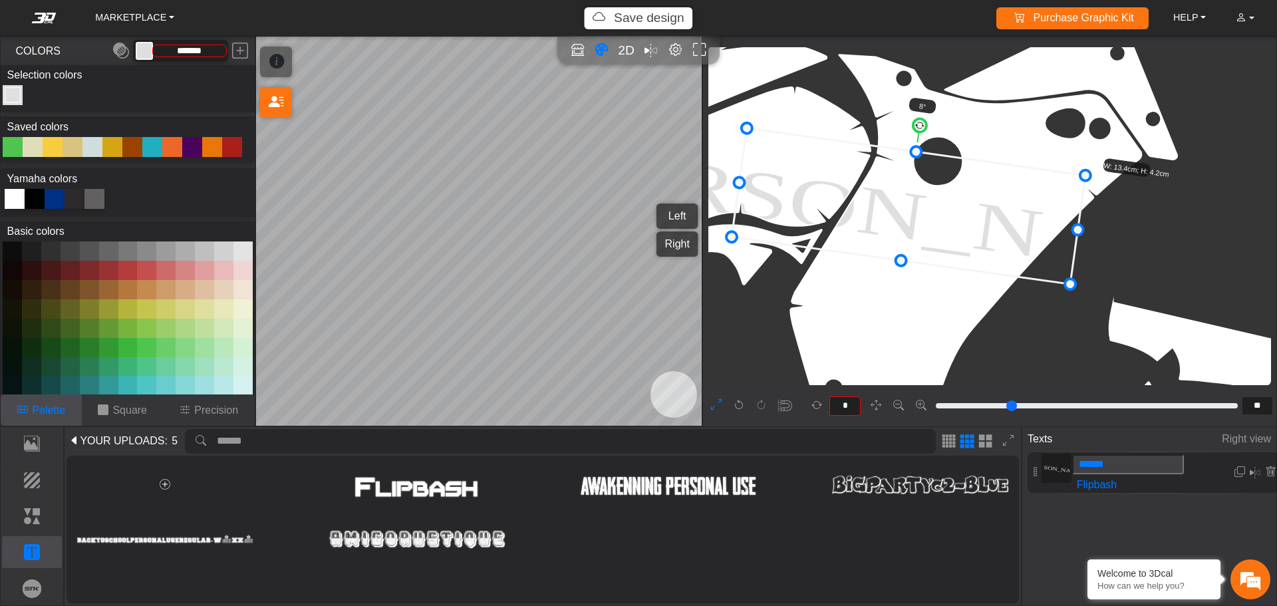
drag, startPoint x: 1034, startPoint y: 243, endPoint x: 1031, endPoint y: 257, distance: 15.0
click at [1031, 257] on icon at bounding box center [909, 206] width 354 height 156
click at [1030, 263] on icon at bounding box center [909, 206] width 354 height 156
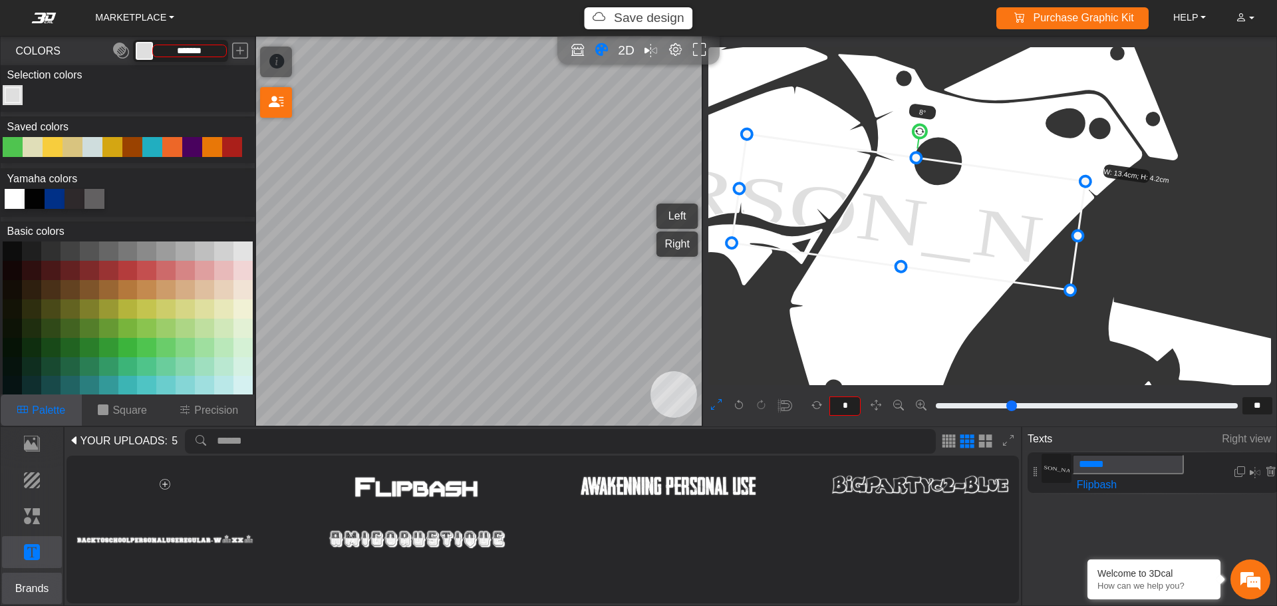
click at [43, 588] on p "Brands" at bounding box center [32, 589] width 59 height 16
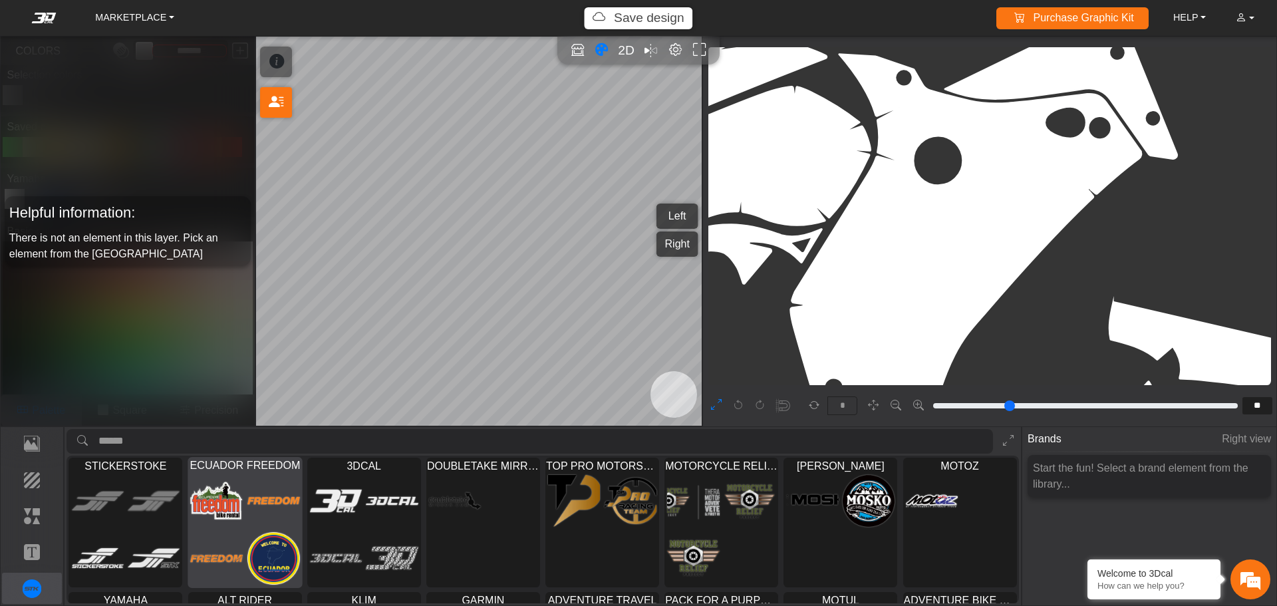
click at [254, 516] on img at bounding box center [273, 500] width 53 height 53
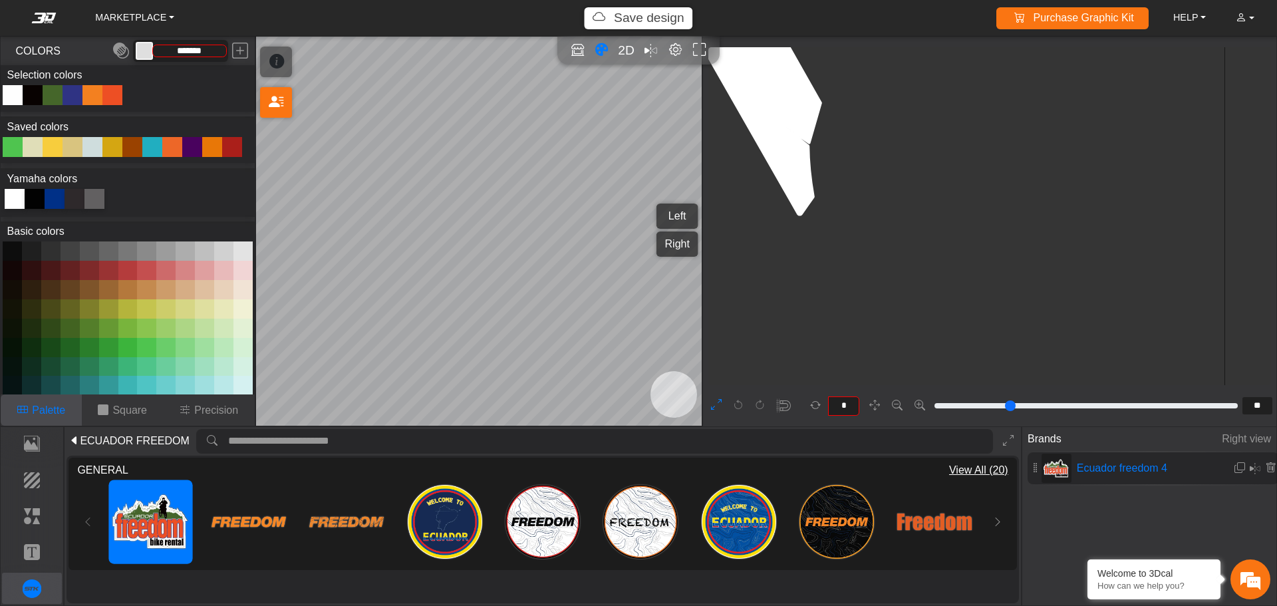
type input "**"
type input "*********"
type input "*"
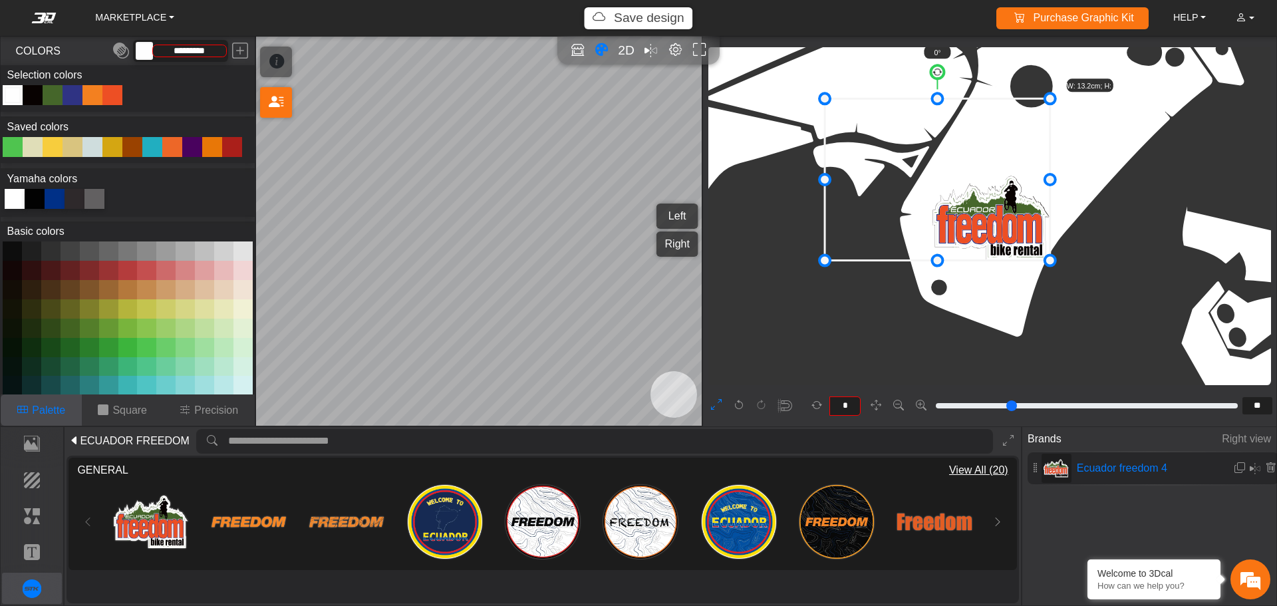
drag, startPoint x: 932, startPoint y: 174, endPoint x: 825, endPoint y: 114, distance: 122.7
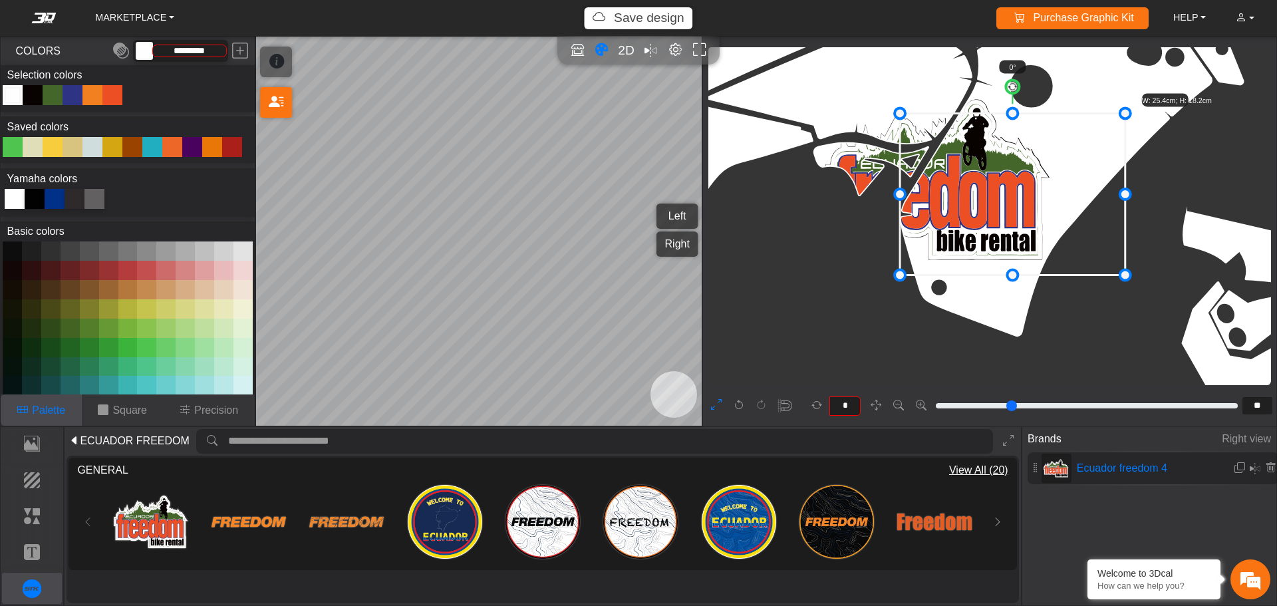
drag, startPoint x: 981, startPoint y: 204, endPoint x: 1056, endPoint y: 219, distance: 76.6
click at [1056, 219] on icon at bounding box center [1012, 194] width 225 height 162
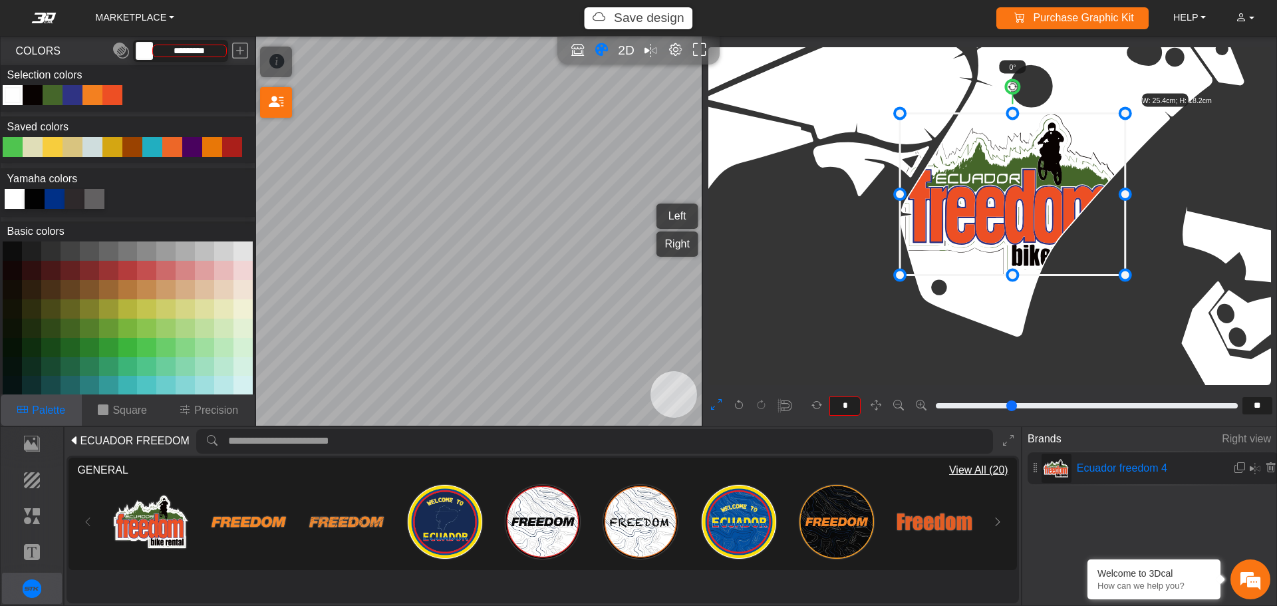
type input "**"
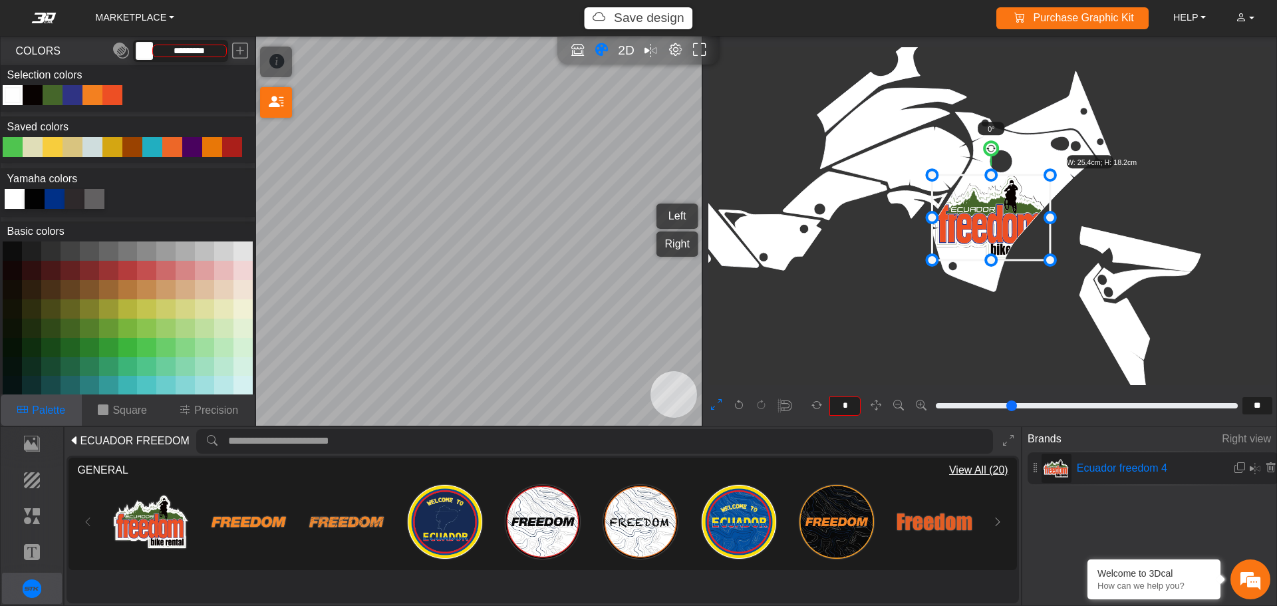
click at [720, 405] on icon at bounding box center [716, 405] width 11 height 17
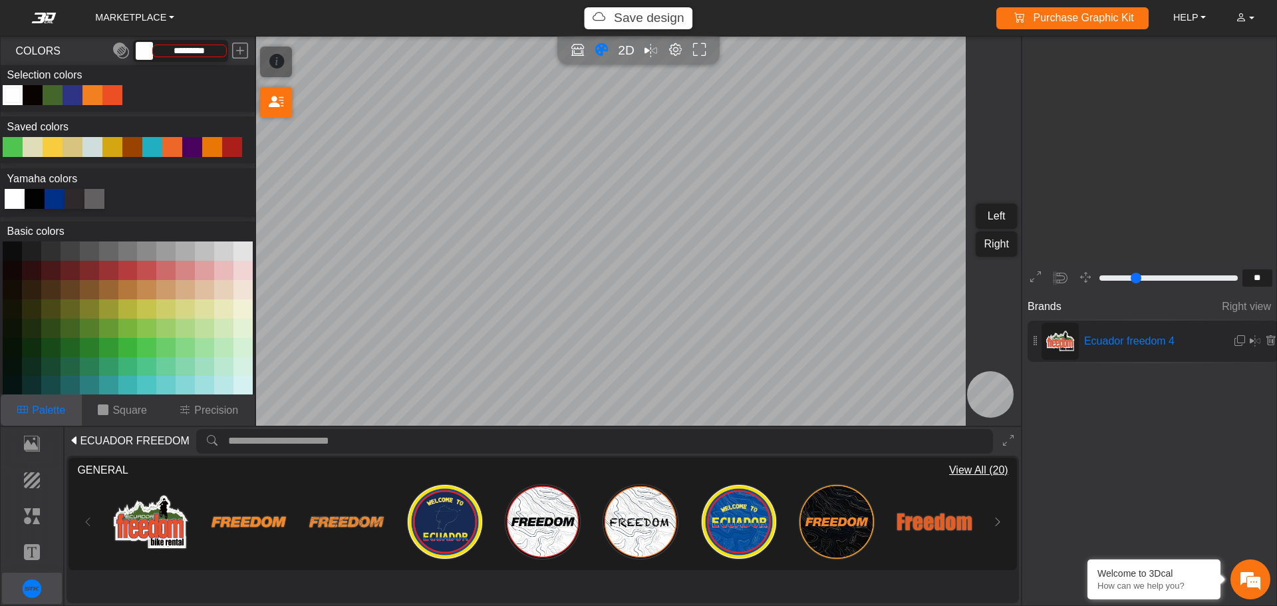
type input "*"
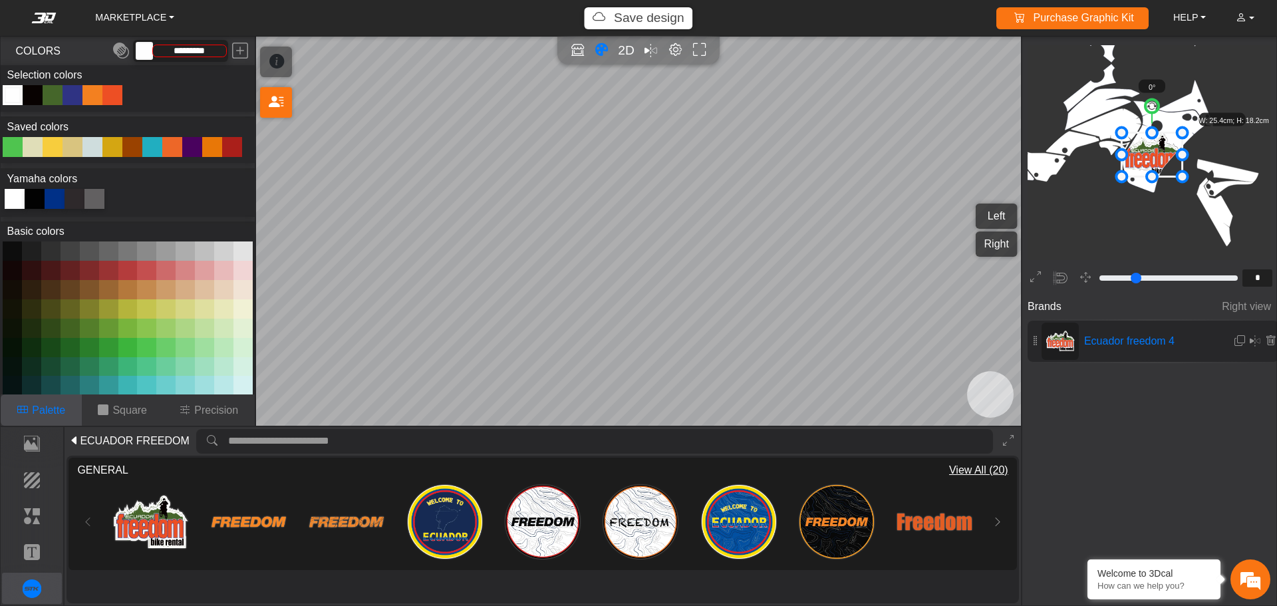
scroll to position [744, 704]
click at [646, 51] on em "Mirror all" at bounding box center [651, 50] width 14 height 21
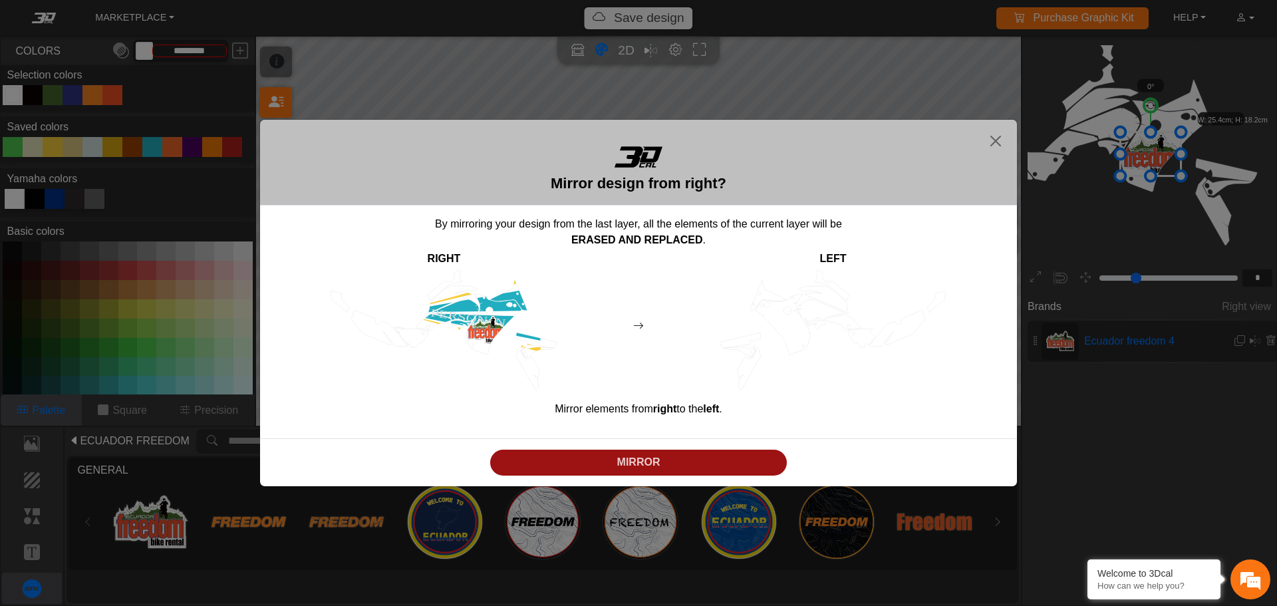
click at [676, 471] on button "MIRROR" at bounding box center [638, 463] width 297 height 26
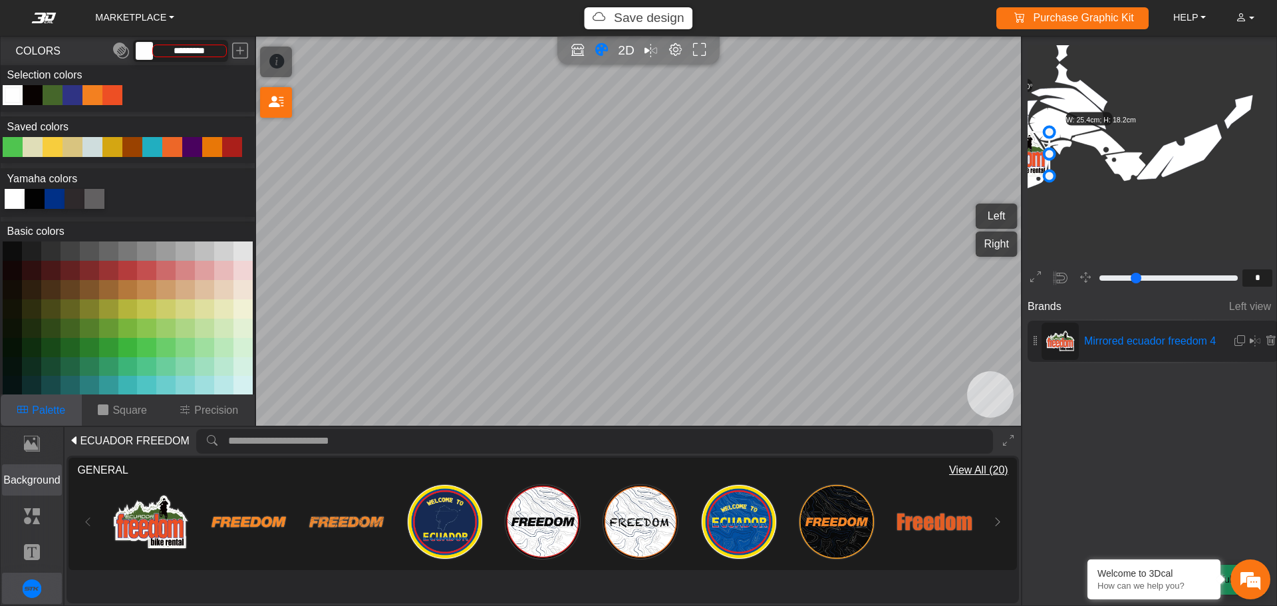
scroll to position [747, 575]
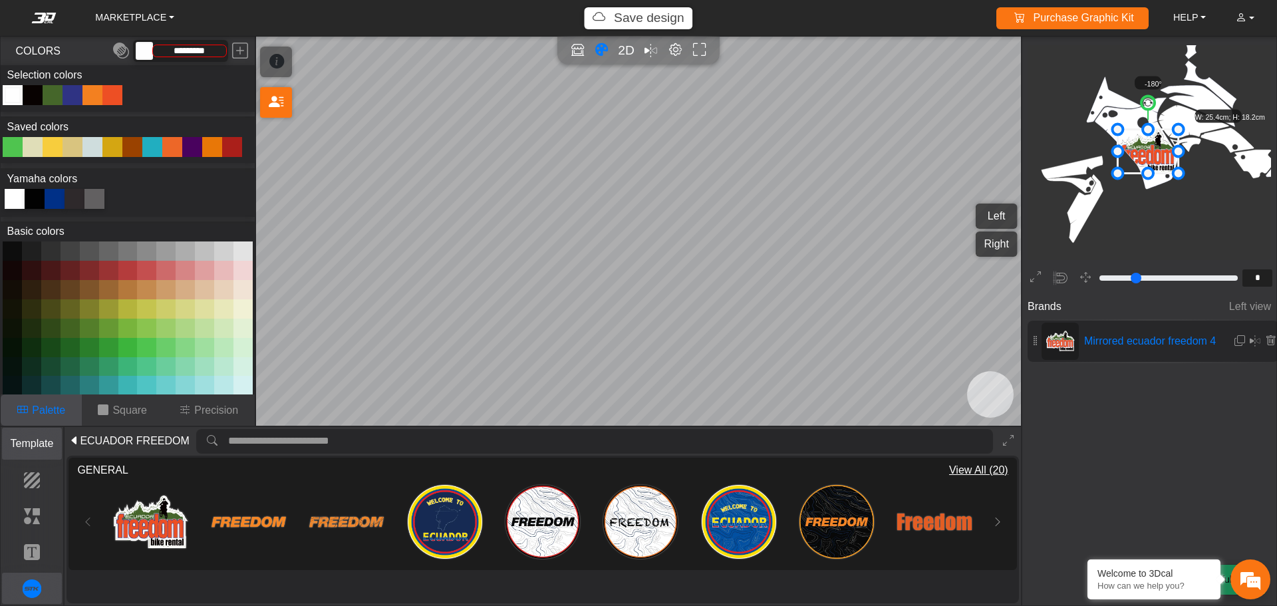
click at [30, 447] on p "Template" at bounding box center [32, 444] width 59 height 16
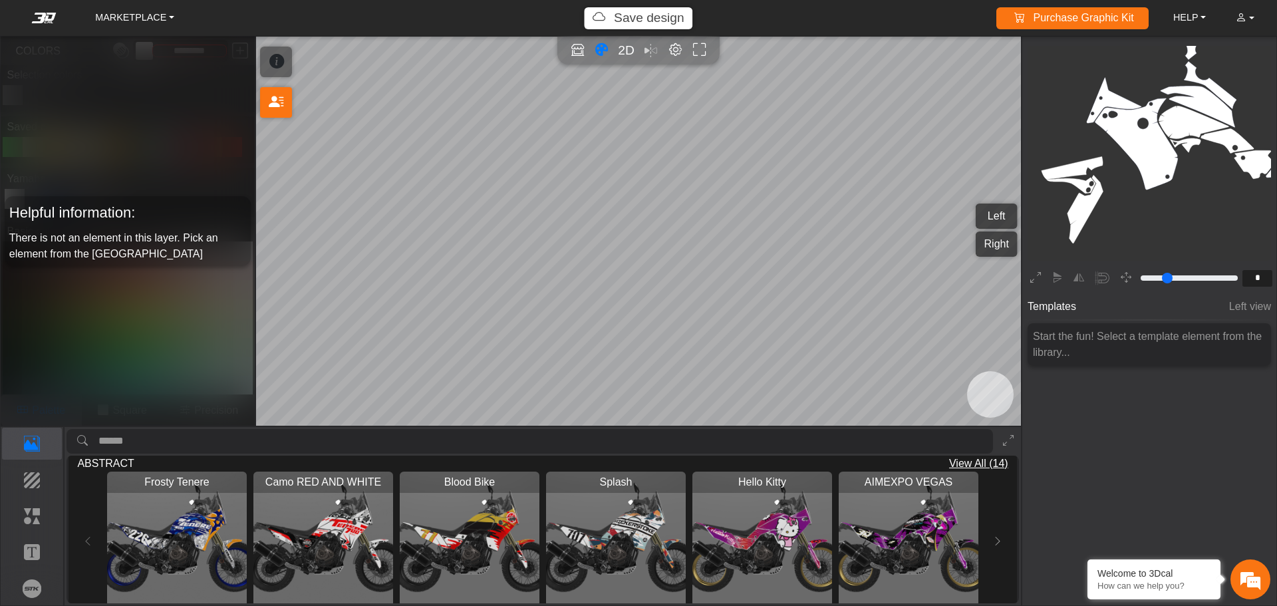
scroll to position [532, 0]
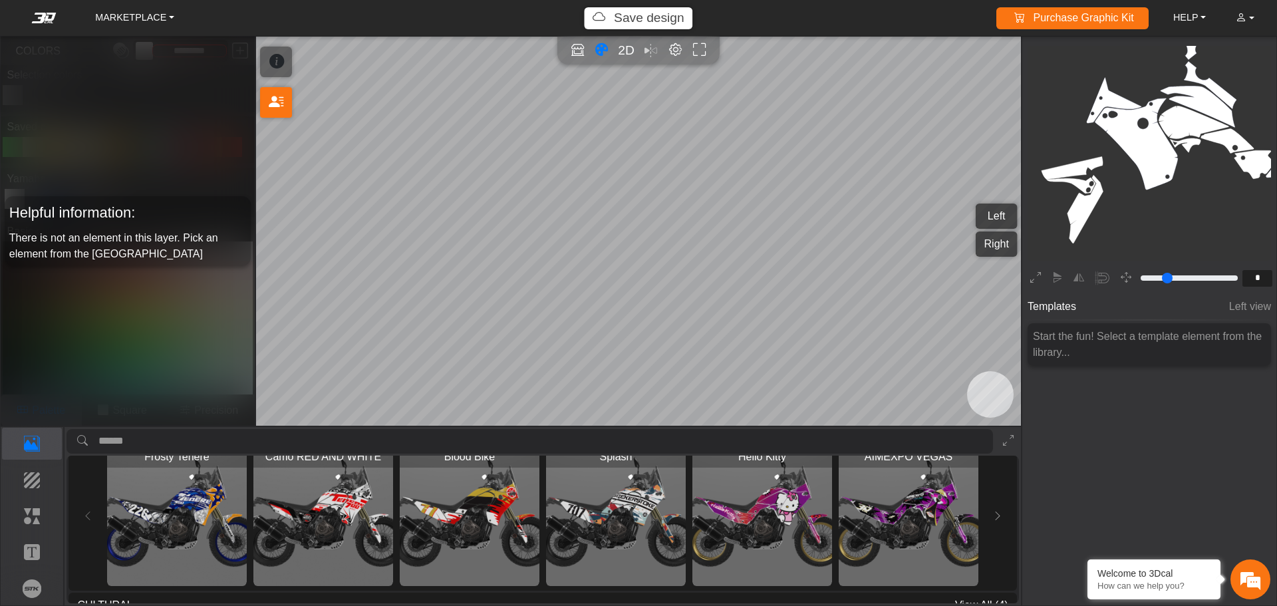
click at [617, 525] on img "View Splash" at bounding box center [616, 516] width 140 height 140
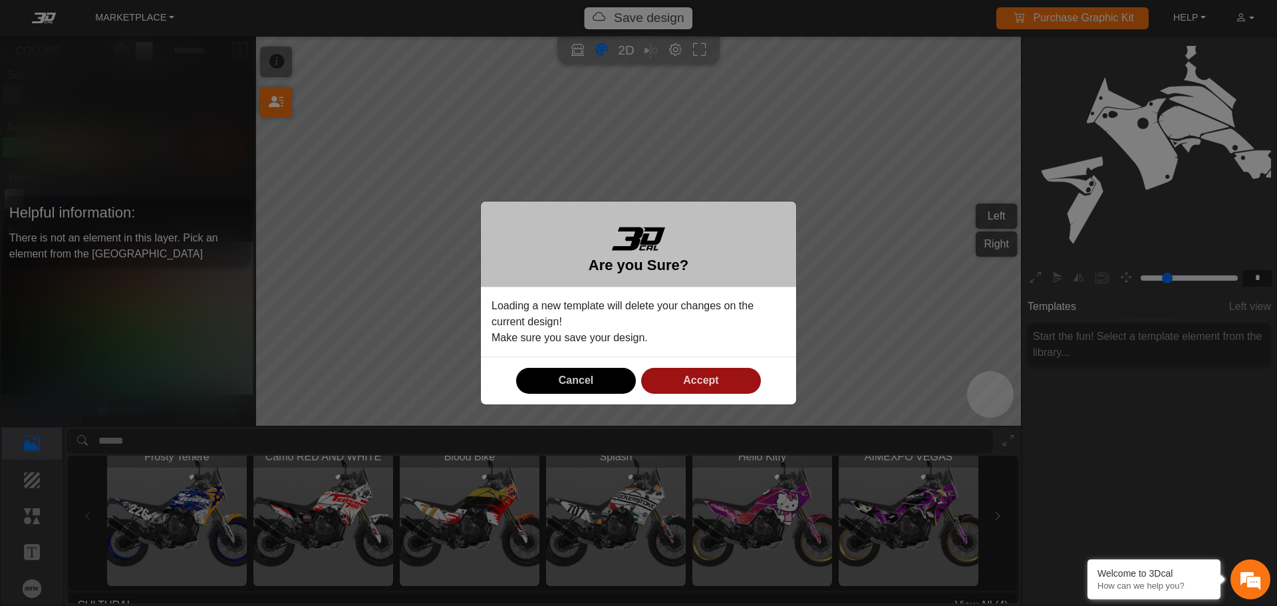
click at [705, 386] on button "Accept" at bounding box center [701, 381] width 120 height 26
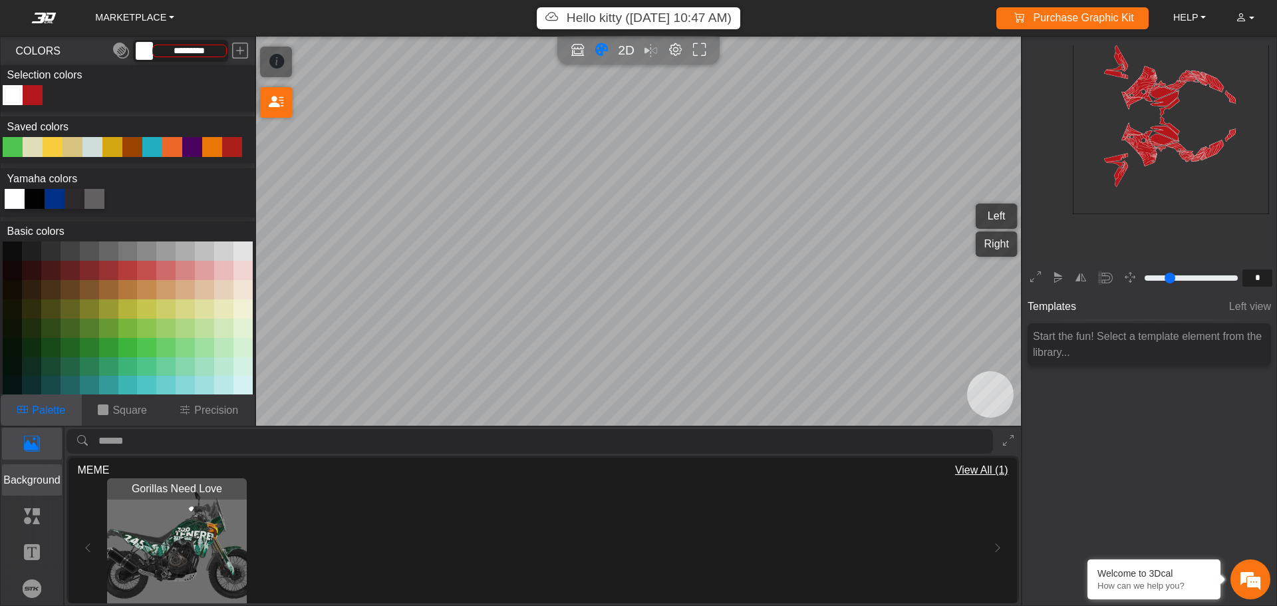
click at [33, 478] on p "Background" at bounding box center [32, 480] width 59 height 16
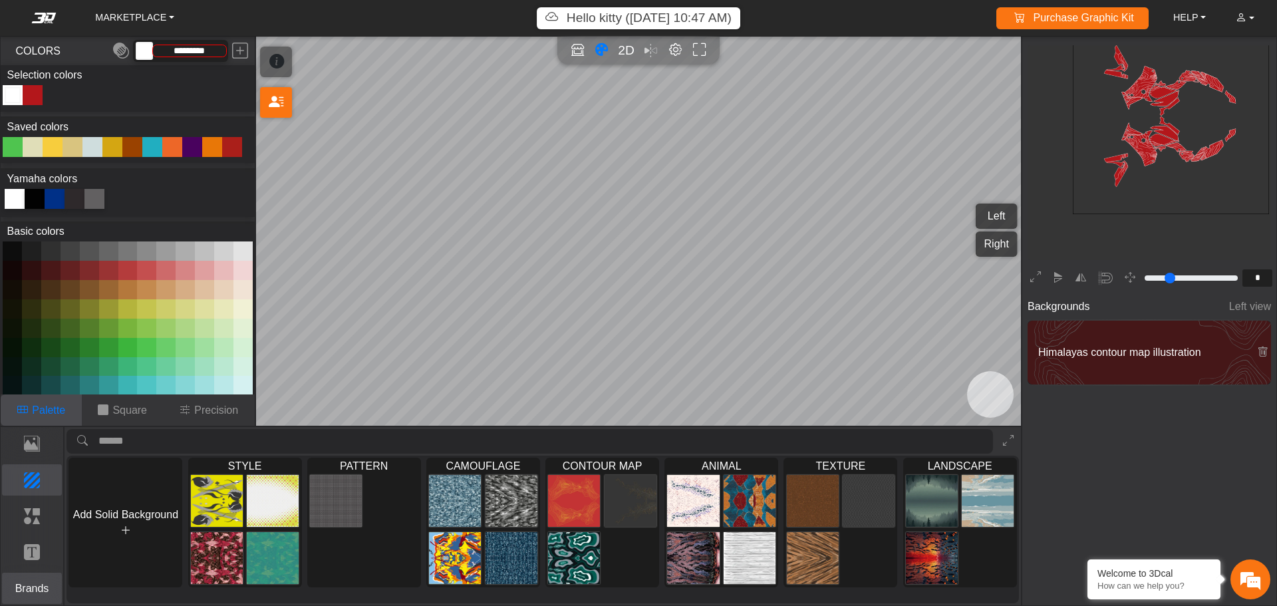
click at [39, 591] on p "Brands" at bounding box center [32, 589] width 59 height 16
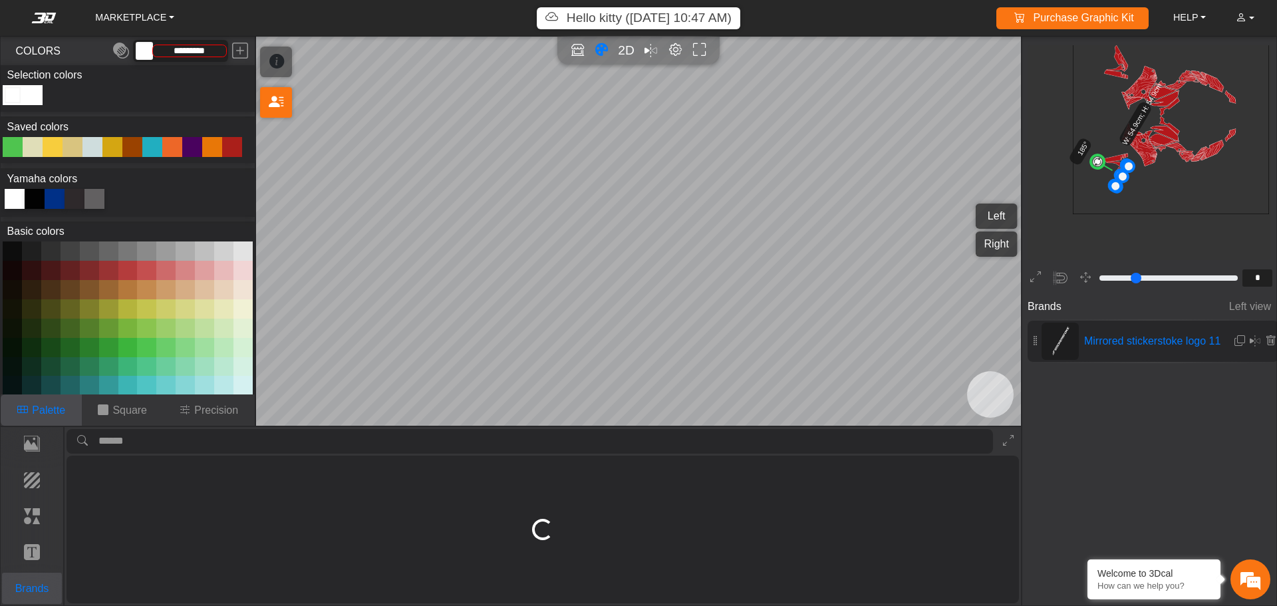
type input "*"
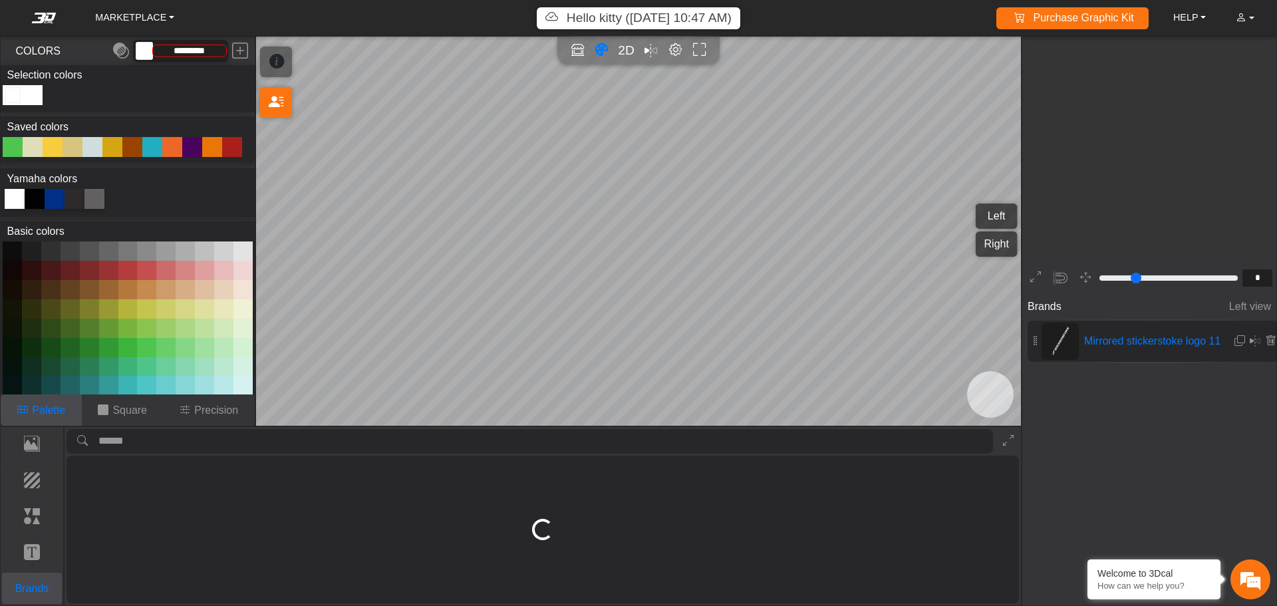
scroll to position [810, 514]
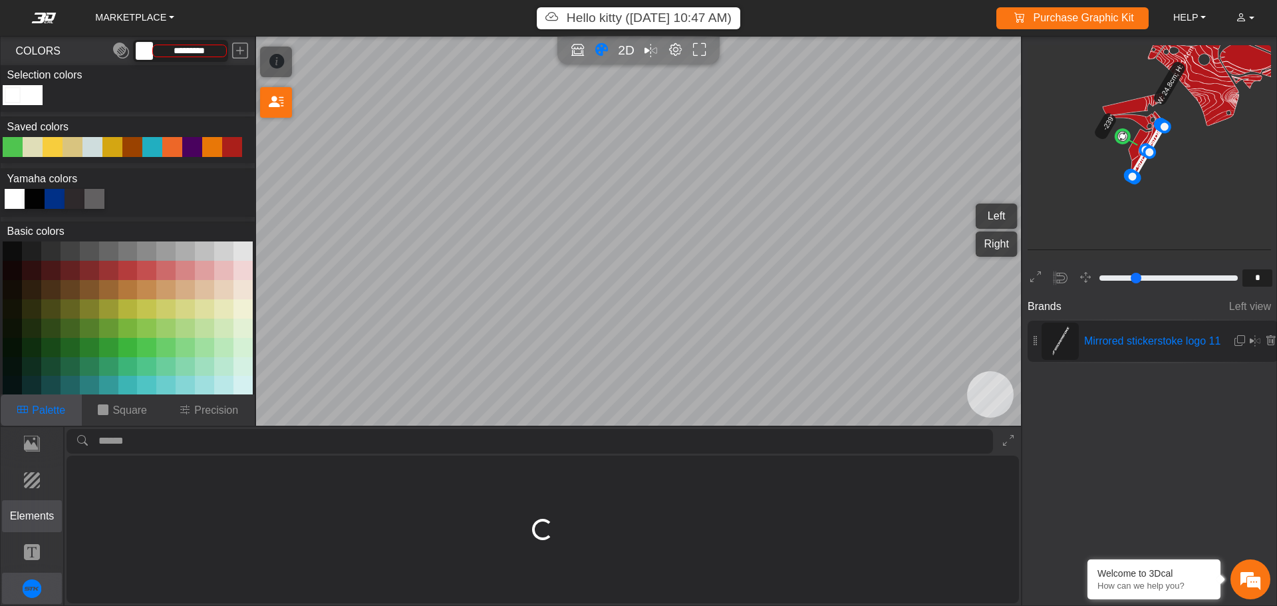
click at [37, 515] on p "Elements" at bounding box center [32, 516] width 59 height 16
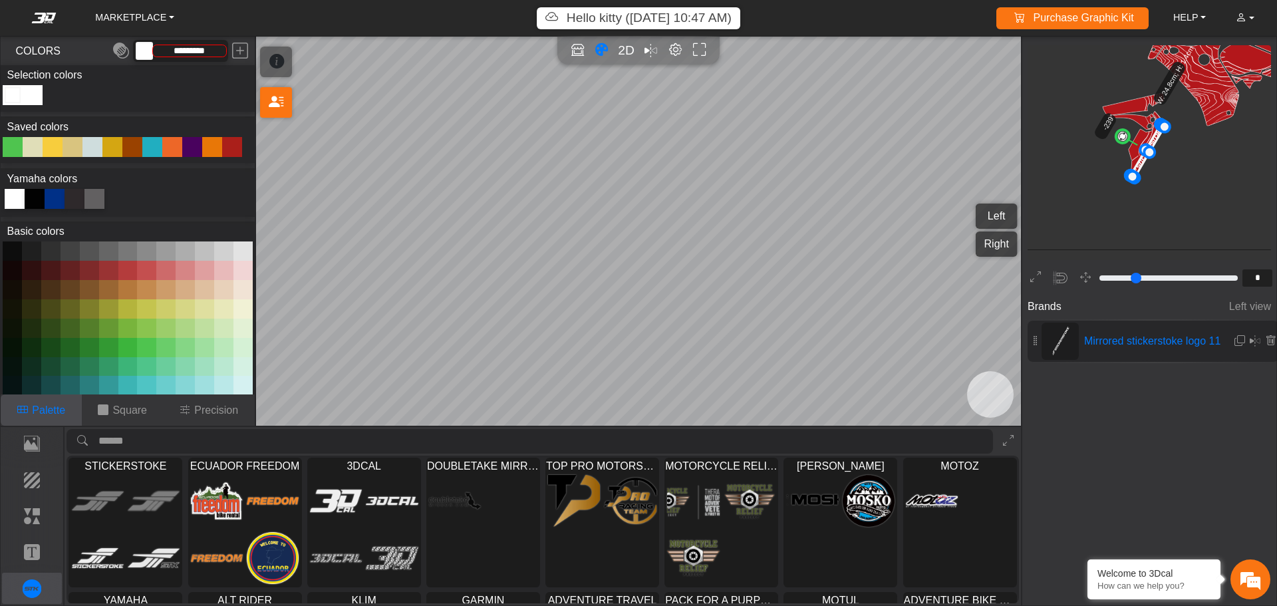
click at [1176, 433] on div "Brands Left view Mirrored stickerstoke logo 11" at bounding box center [1149, 419] width 254 height 249
click at [701, 47] on icon "Full screen" at bounding box center [700, 50] width 14 height 15
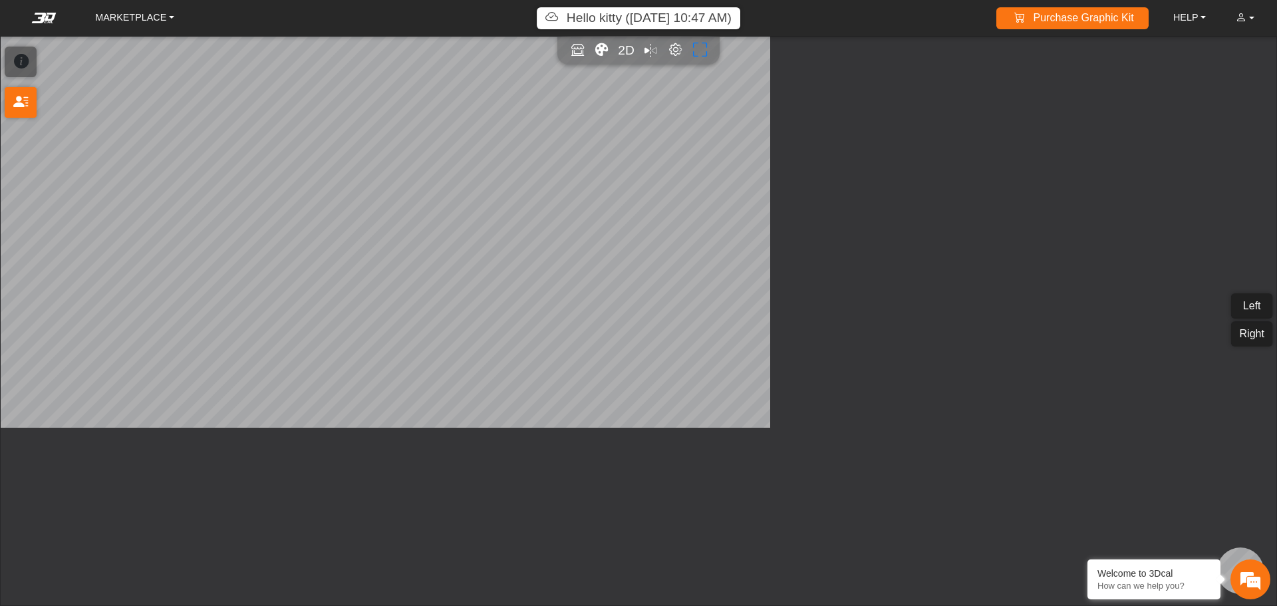
type input "**"
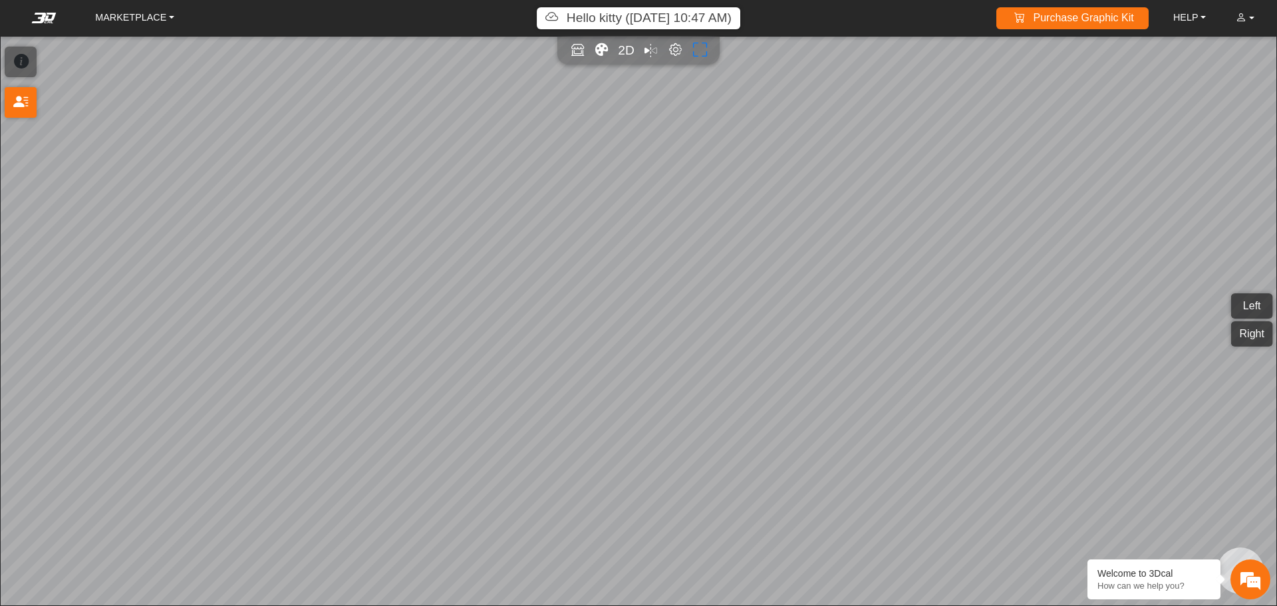
click at [701, 47] on icon "Full screen" at bounding box center [700, 50] width 14 height 15
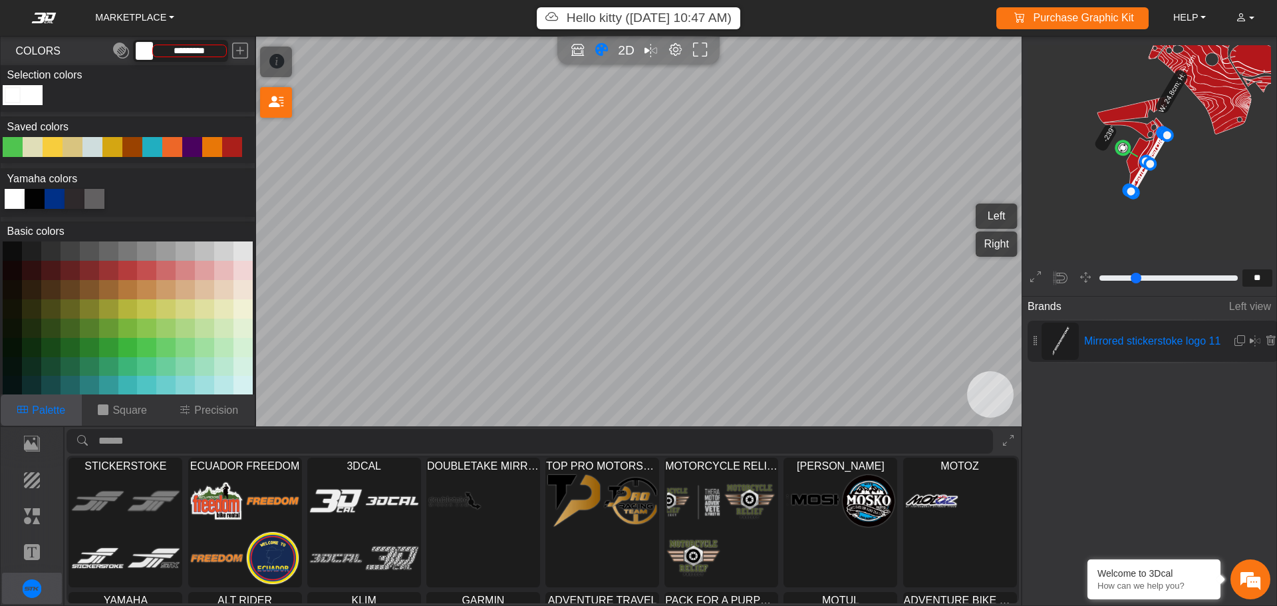
type input "*"
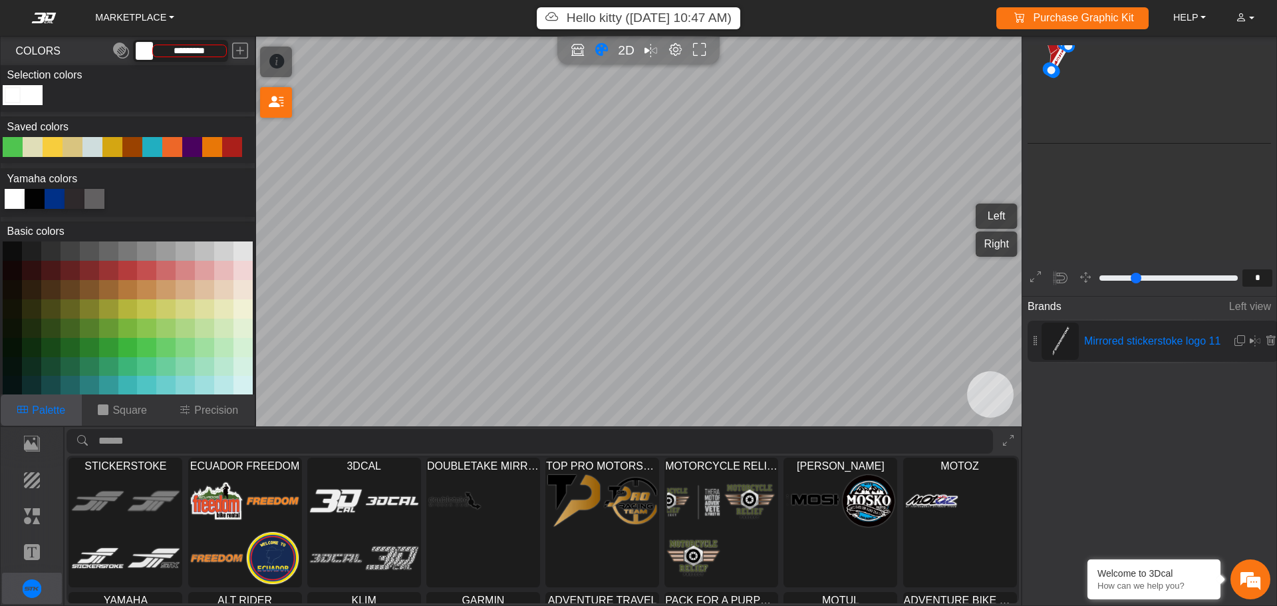
scroll to position [810, 514]
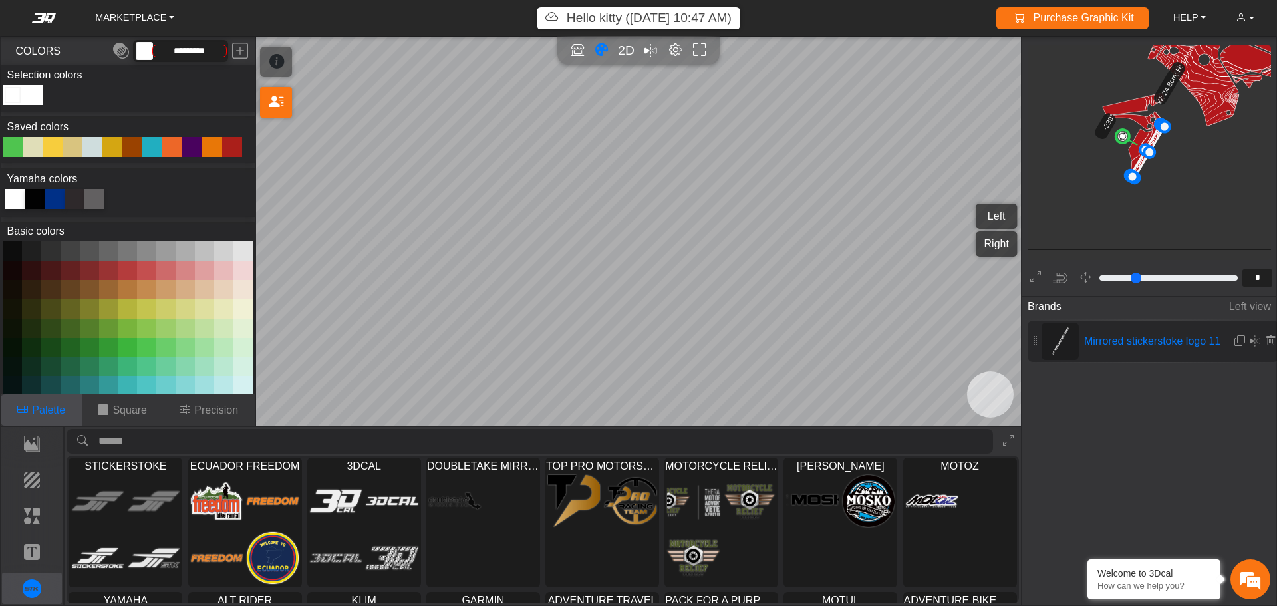
click at [1033, 273] on icon at bounding box center [1035, 277] width 11 height 17
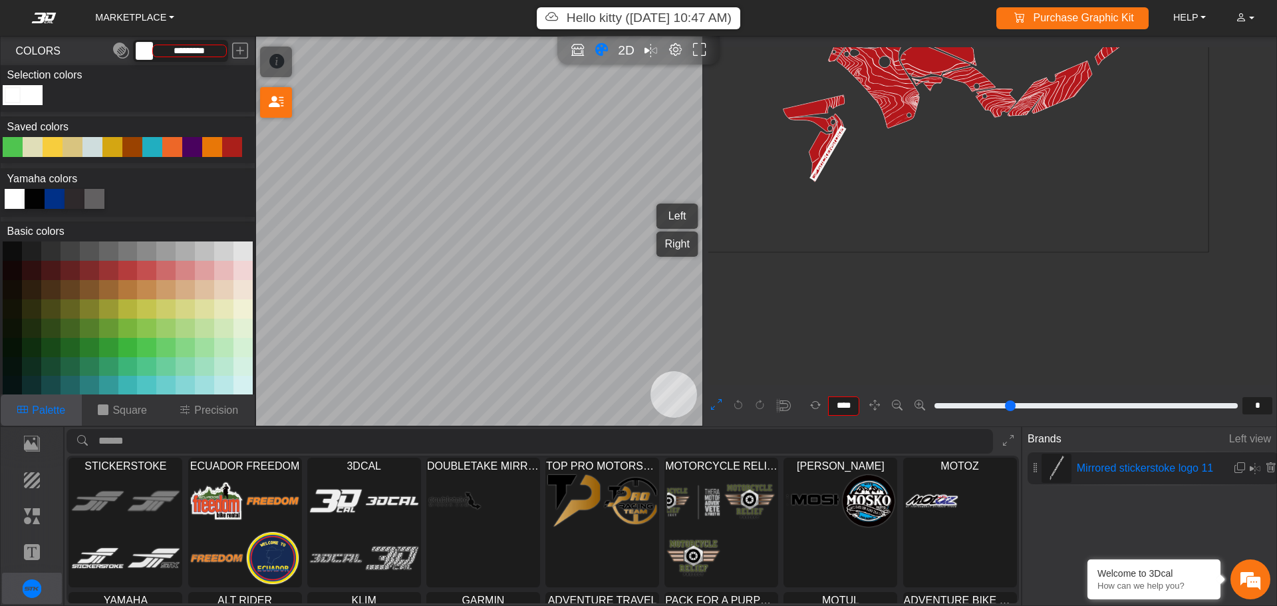
type input "**"
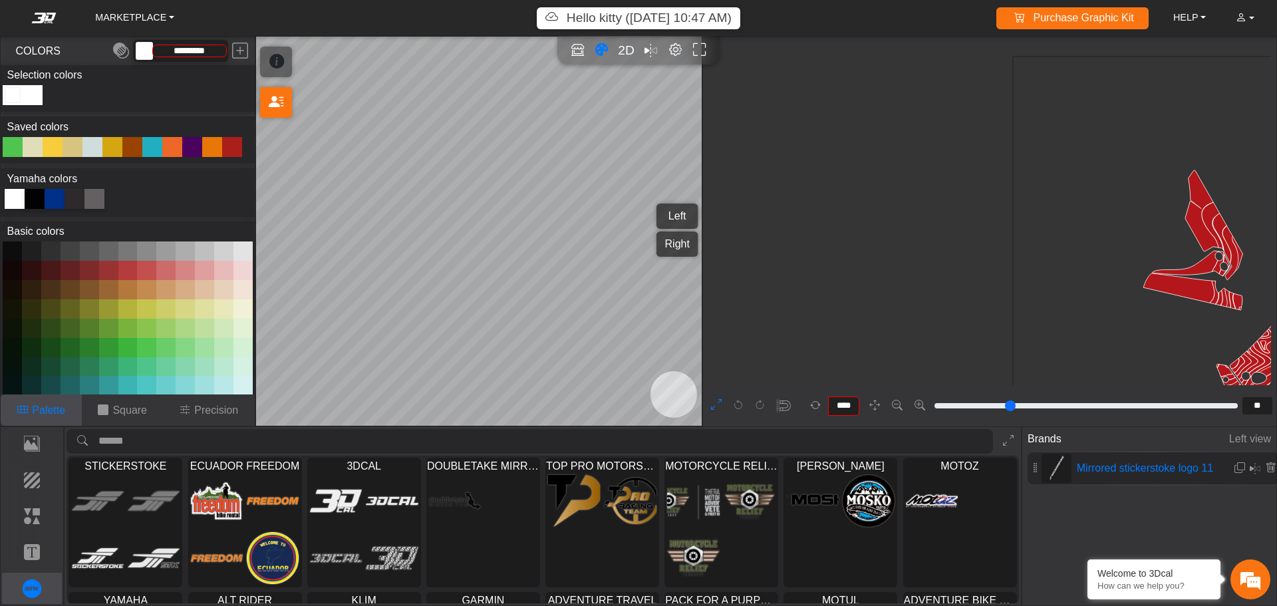
scroll to position [1309, 742]
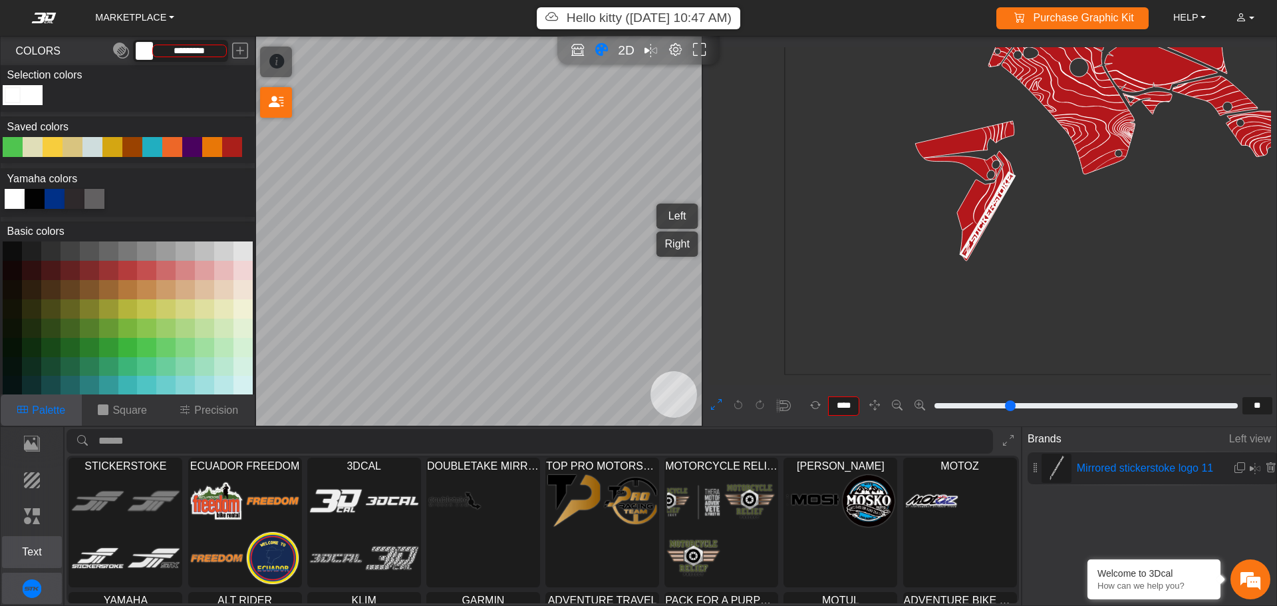
click at [33, 547] on p "Text" at bounding box center [32, 552] width 59 height 16
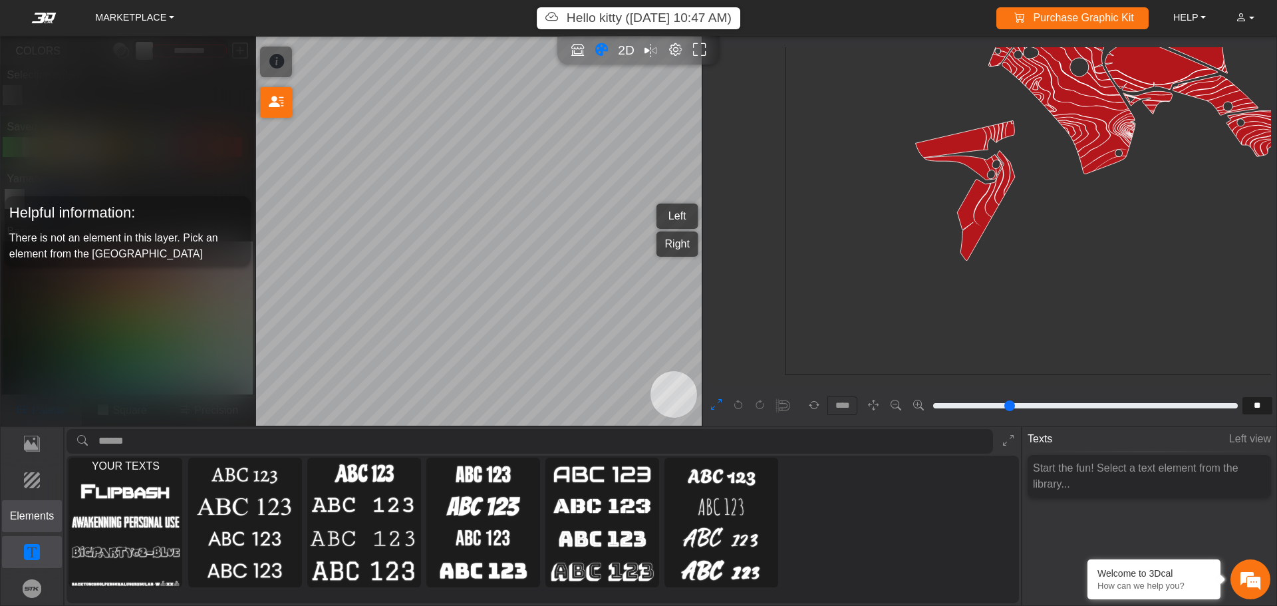
click at [40, 516] on p "Elements" at bounding box center [32, 516] width 59 height 16
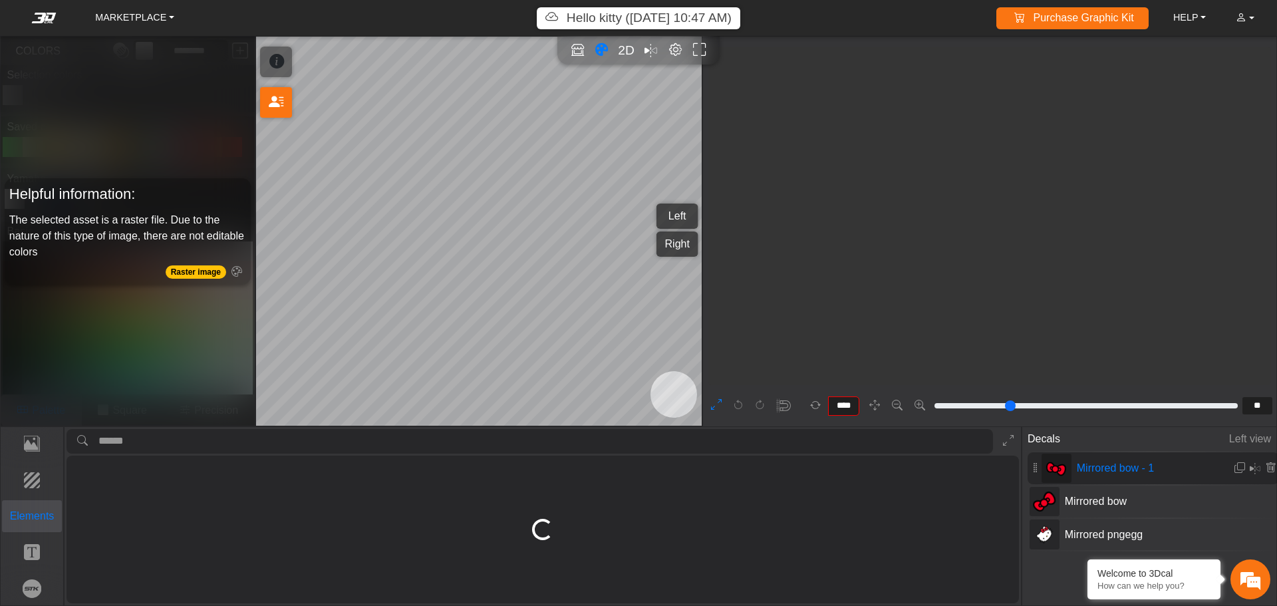
type input "**"
type input "***"
type input "****"
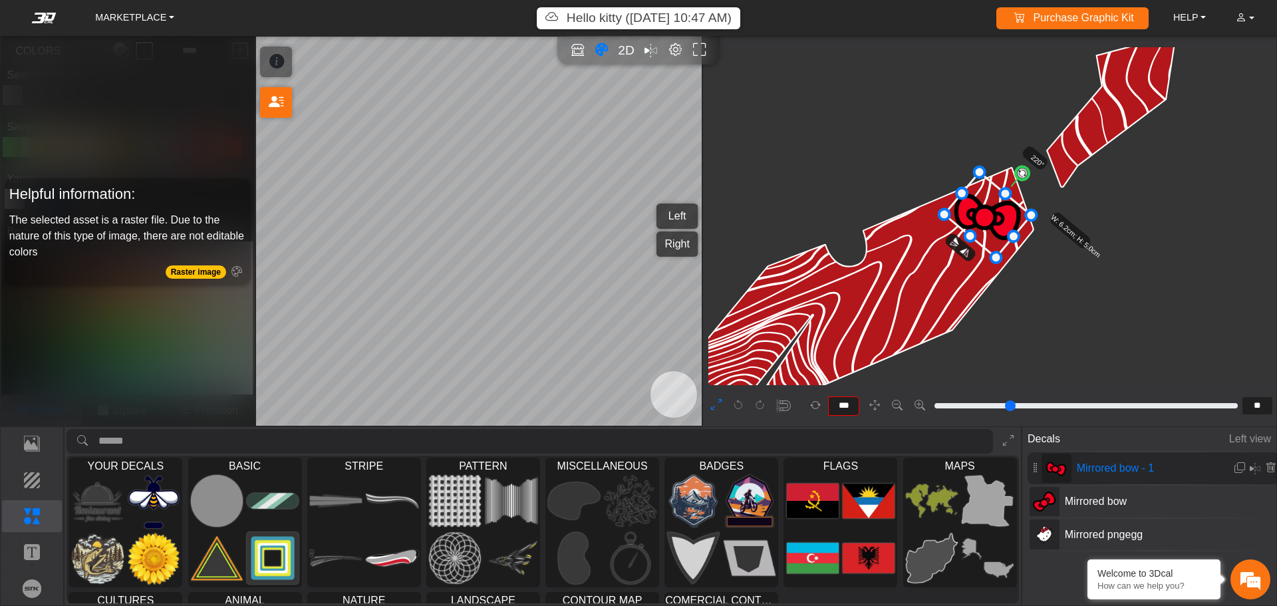
click at [997, 230] on icon at bounding box center [987, 214] width 87 height 85
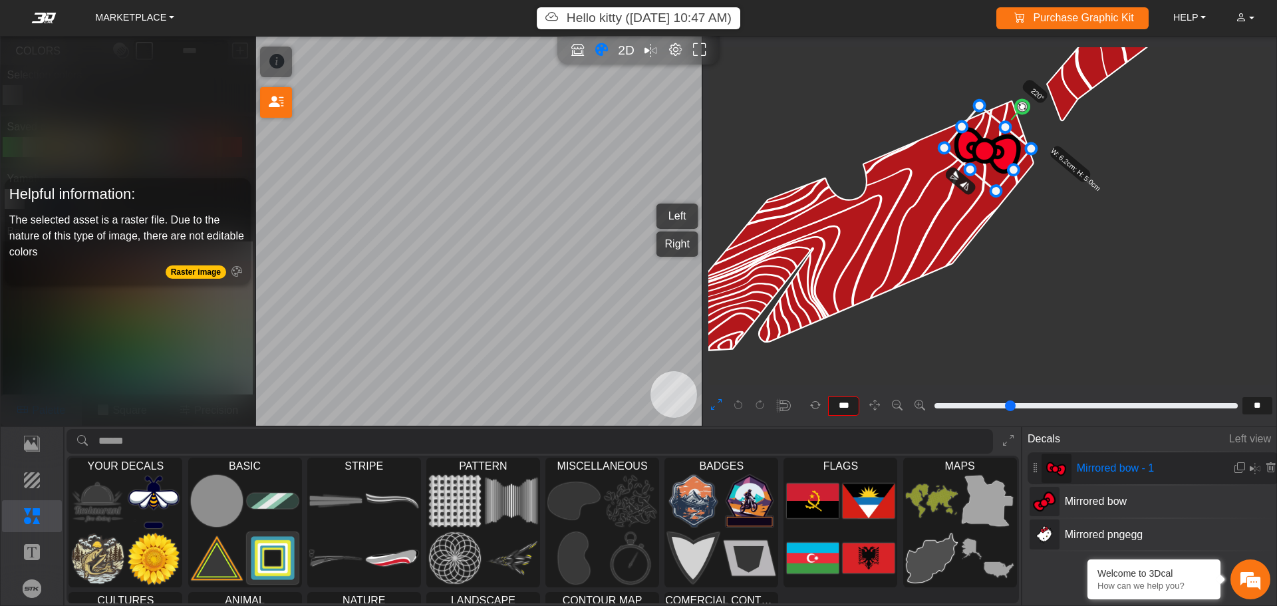
scroll to position [3579, 3783]
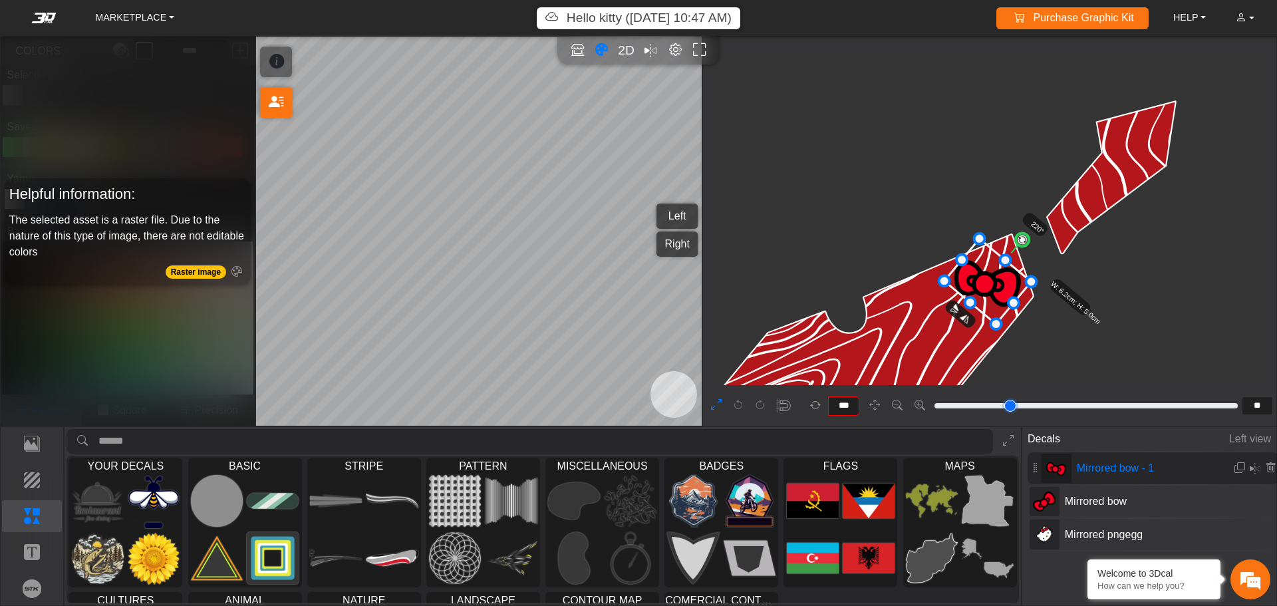
type input "**"
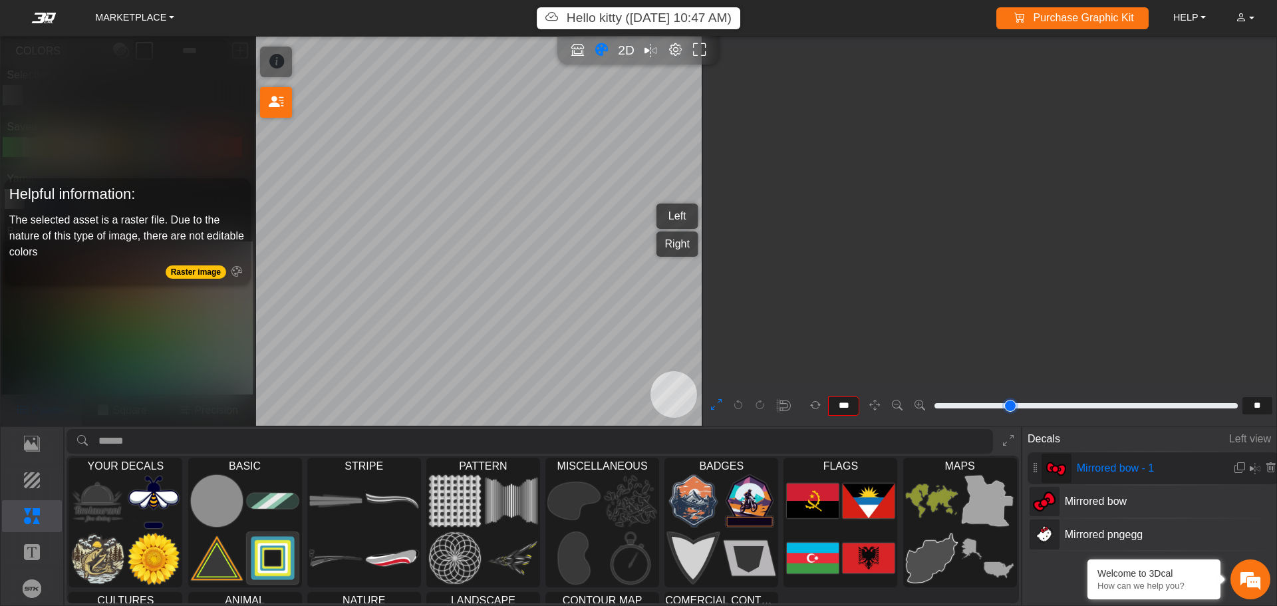
click at [962, 407] on input "range" at bounding box center [1086, 406] width 308 height 16
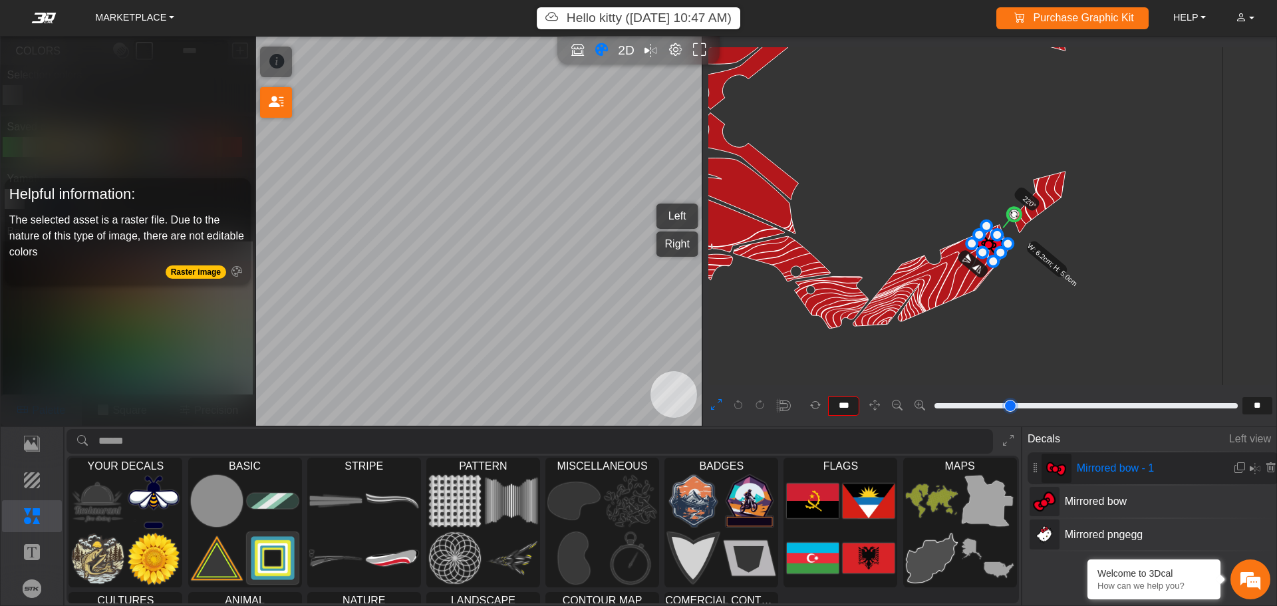
type input "****"
type input "**"
type input "****"
type input "**"
type input "*"
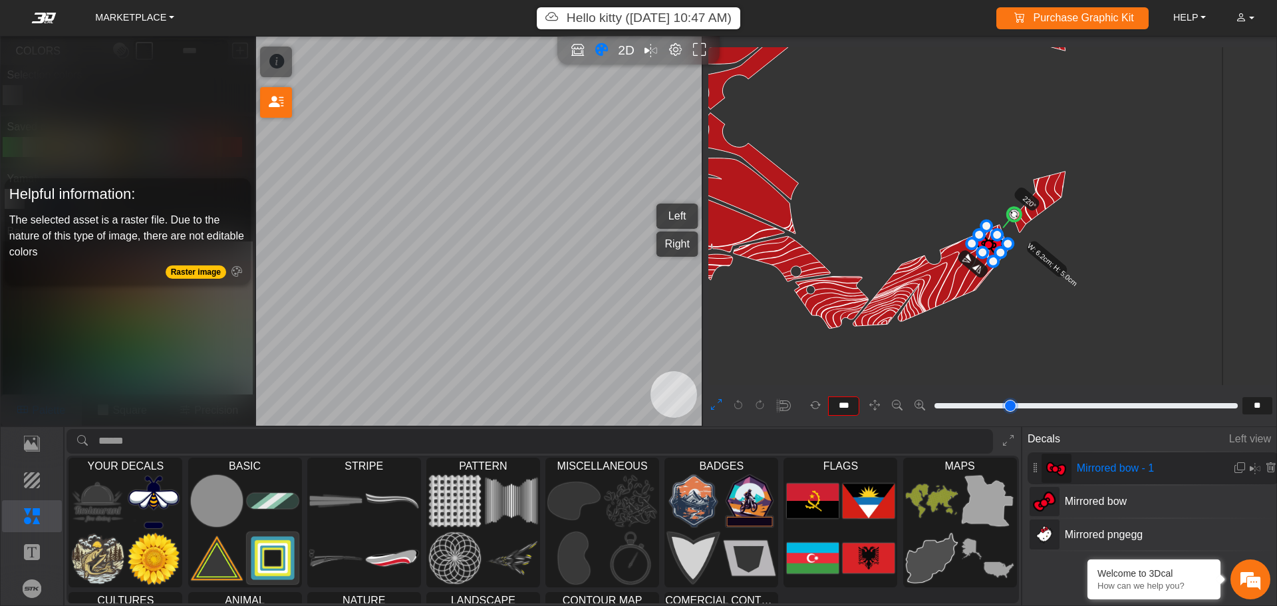
type input "*"
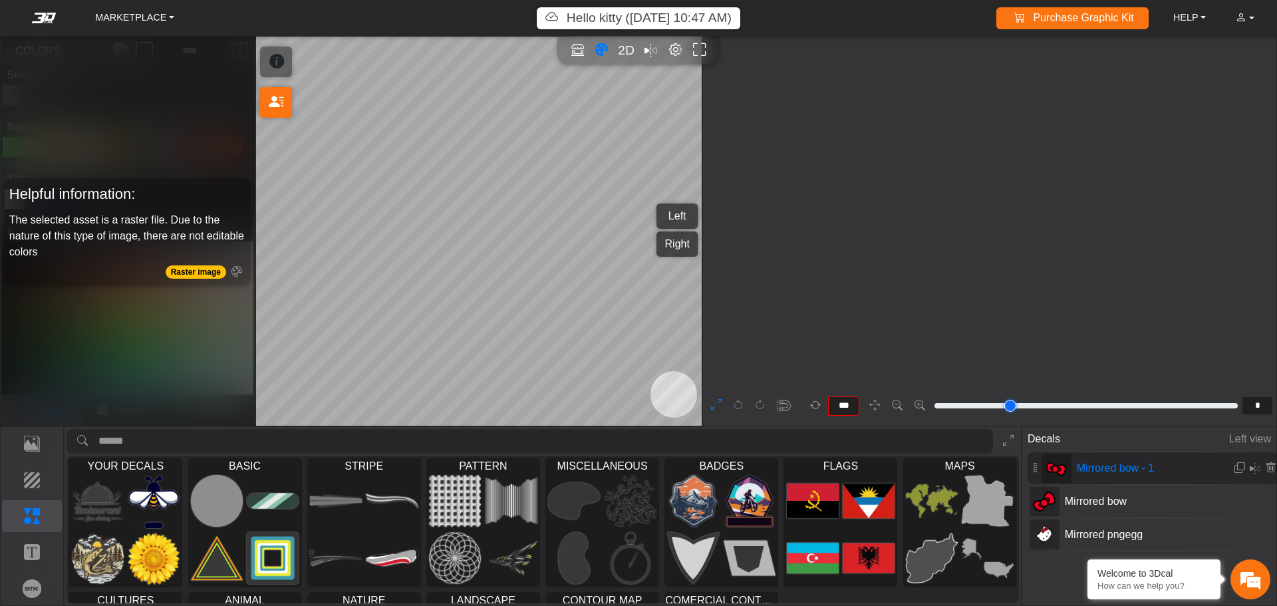
drag, startPoint x: 962, startPoint y: 407, endPoint x: 950, endPoint y: 409, distance: 12.1
type input "*"
click at [950, 409] on input "range" at bounding box center [1086, 406] width 308 height 16
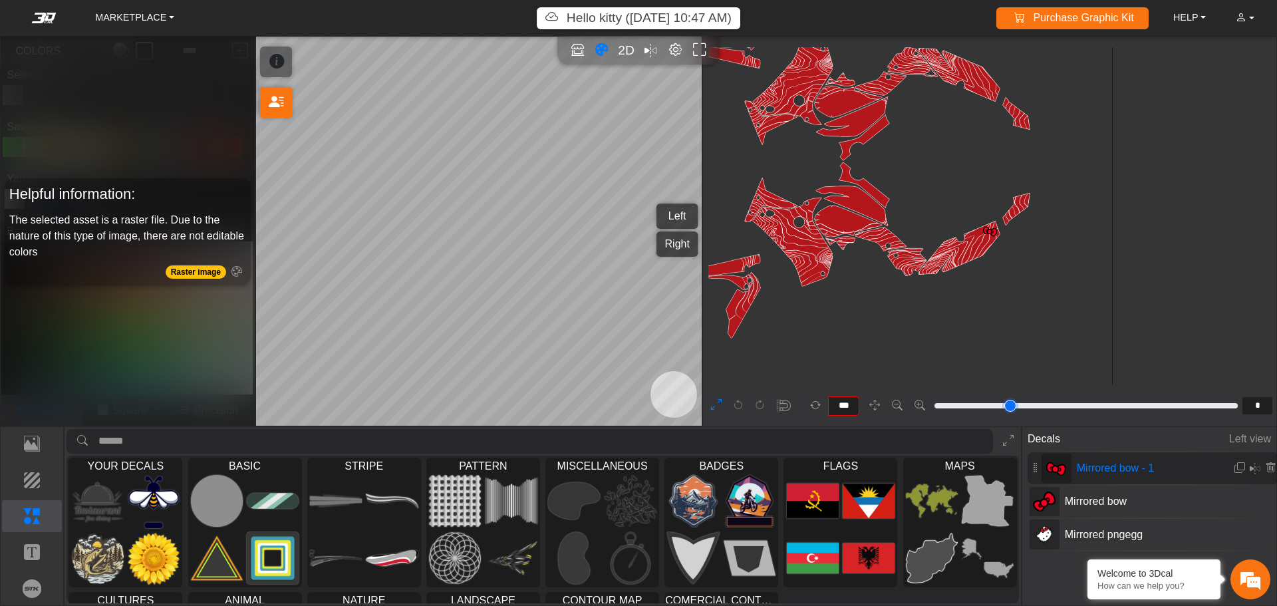
click at [845, 328] on icon "background_wire_template_bg" at bounding box center [867, 161] width 1471 height 1471
click at [1059, 535] on span "Mirrored pngegg" at bounding box center [1133, 535] width 148 height 16
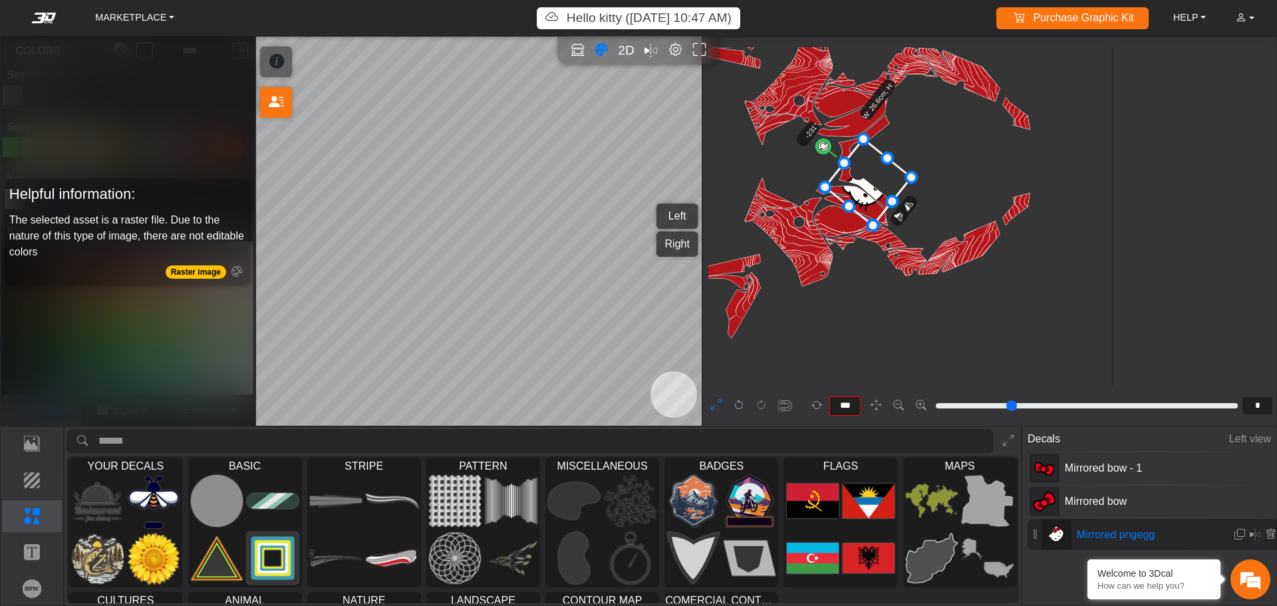
type input "****"
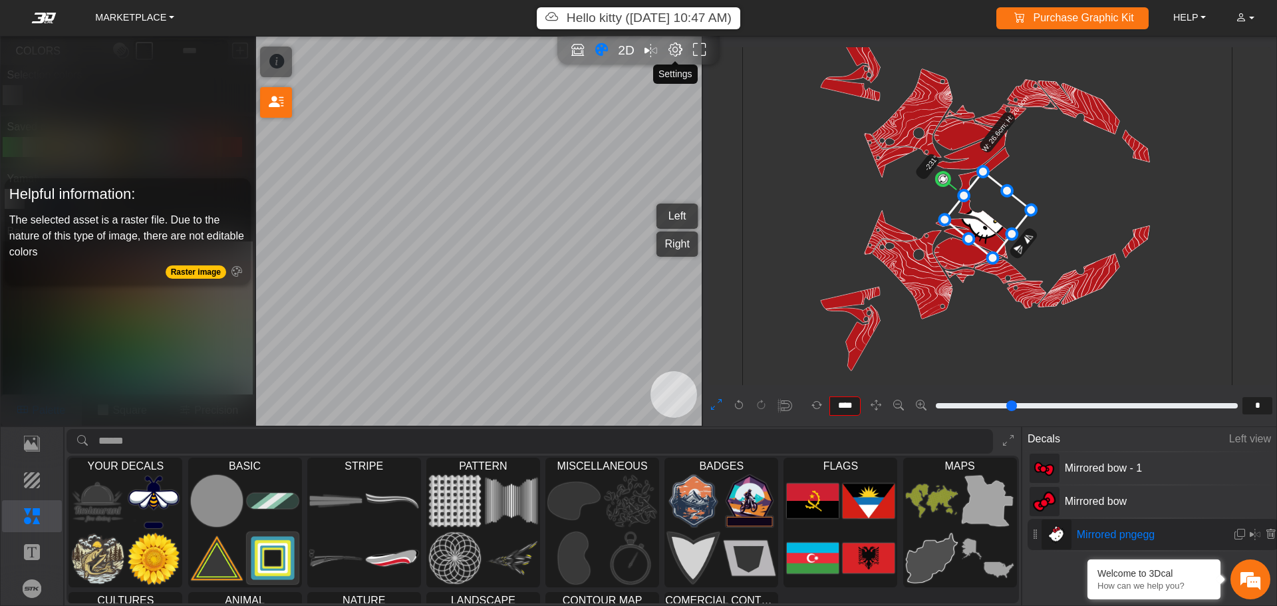
click at [676, 54] on em "Editor settings" at bounding box center [675, 50] width 14 height 15
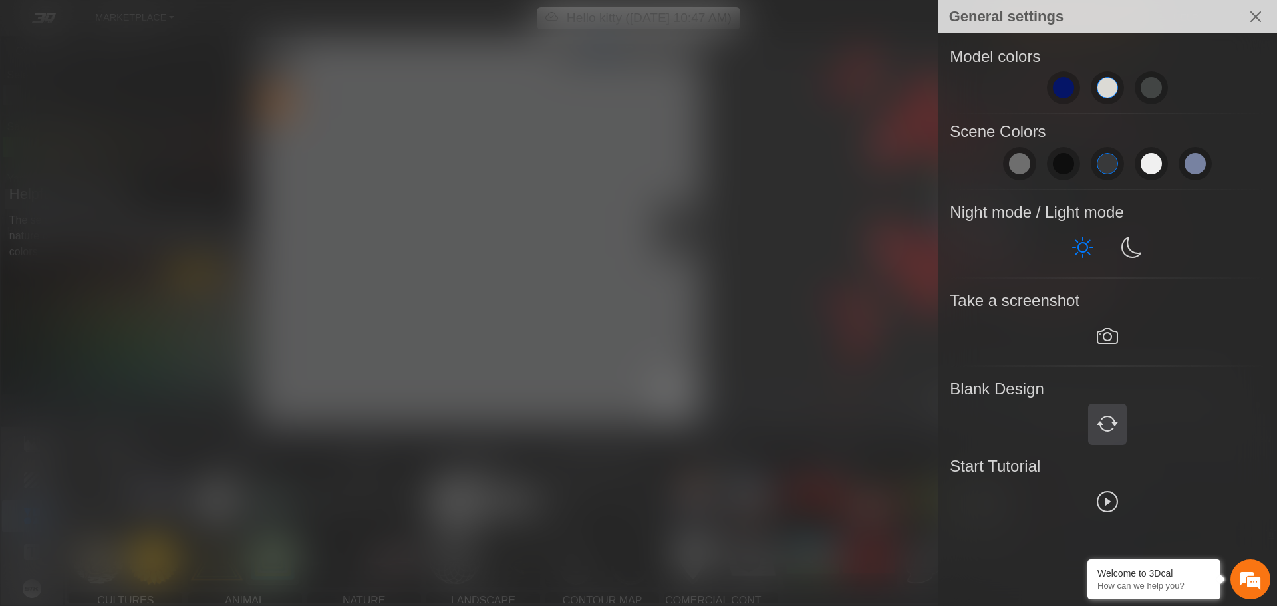
click at [1107, 429] on em at bounding box center [1107, 424] width 21 height 24
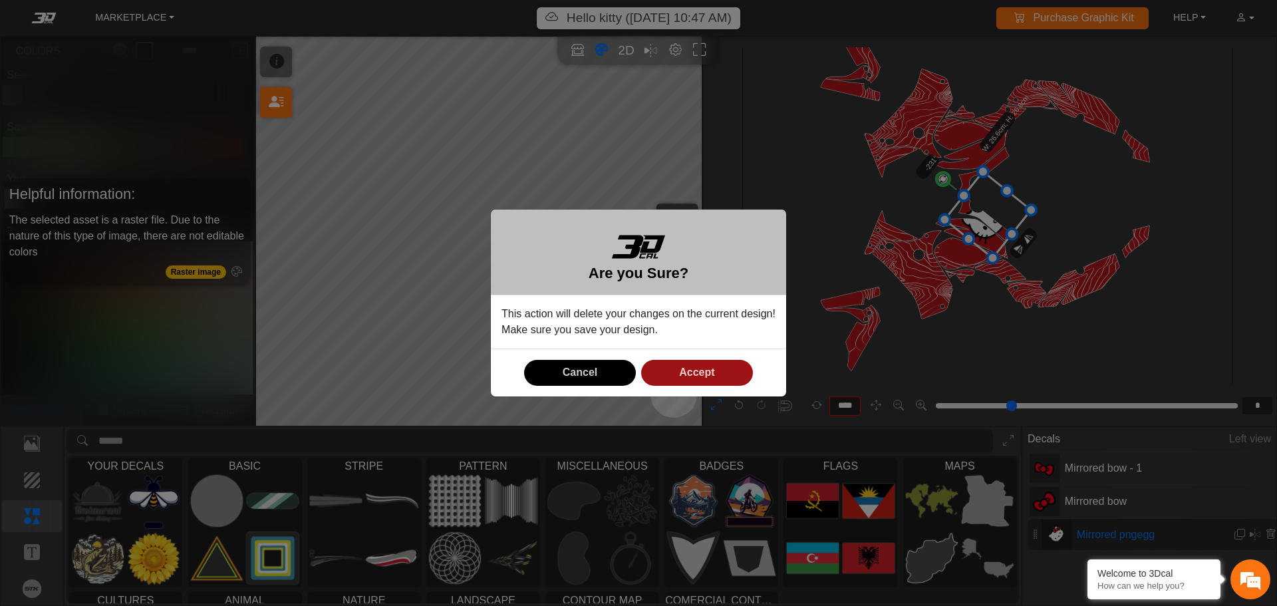
click at [687, 370] on span "Accept" at bounding box center [696, 371] width 35 height 11
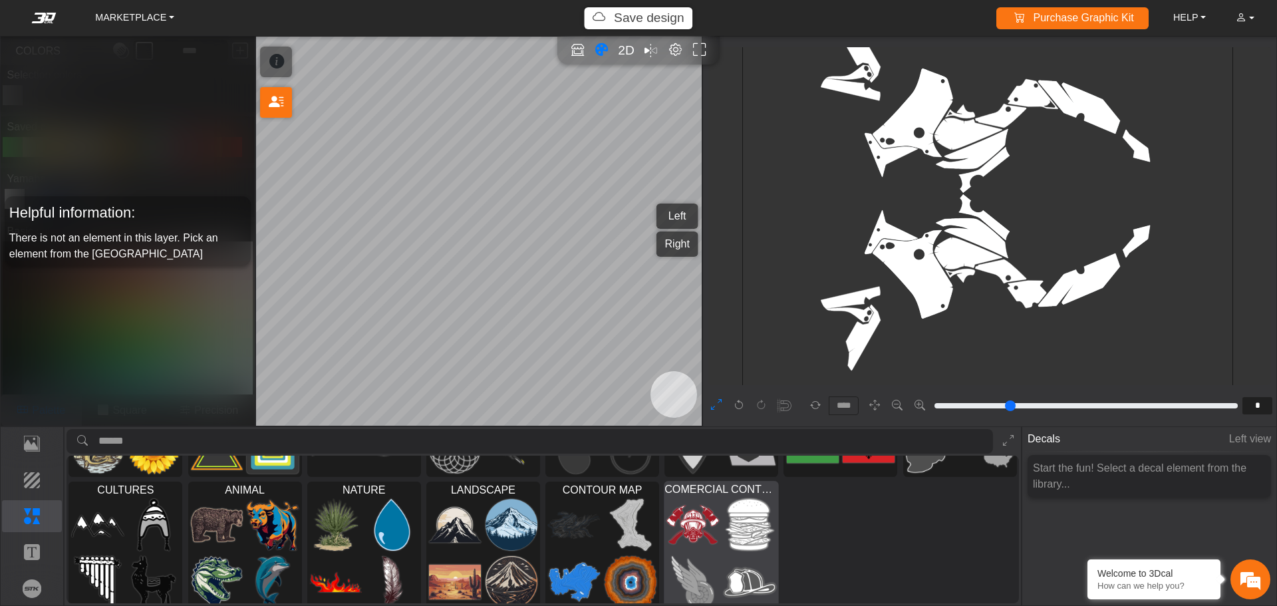
scroll to position [122, 0]
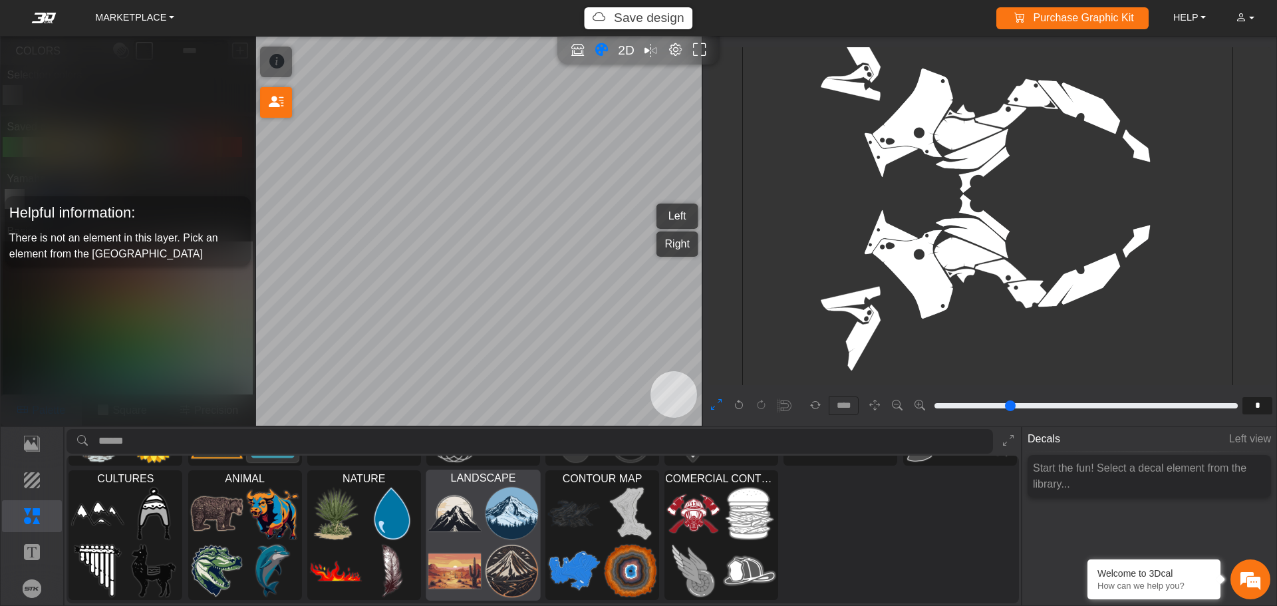
click at [460, 512] on img at bounding box center [454, 512] width 53 height 53
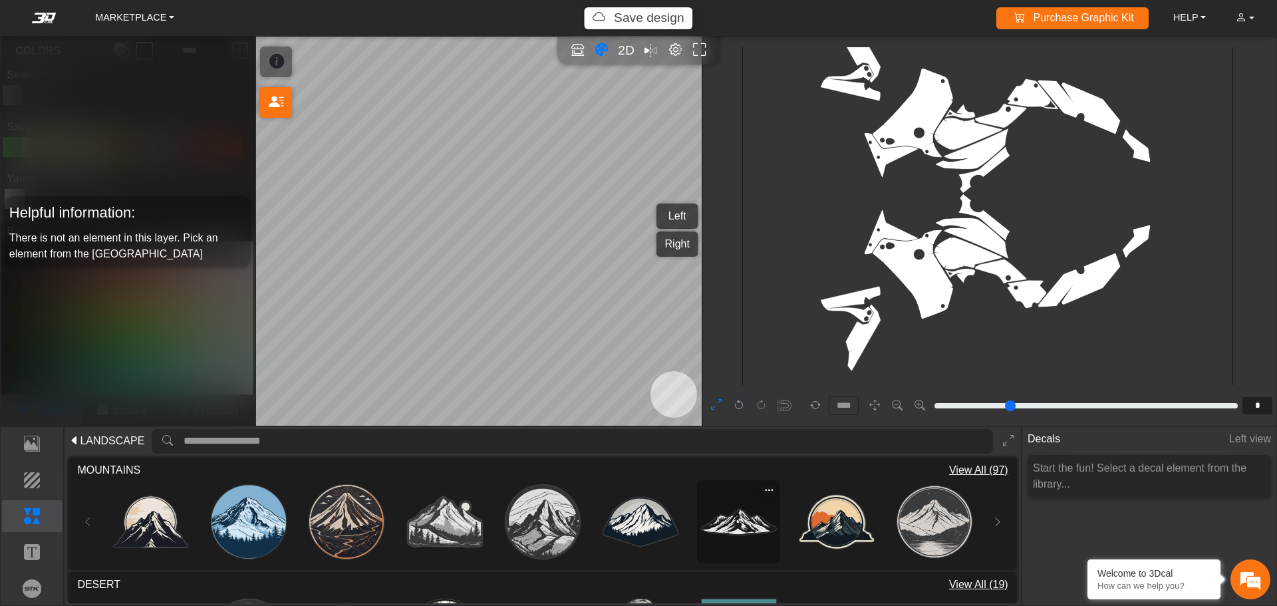
scroll to position [67, 0]
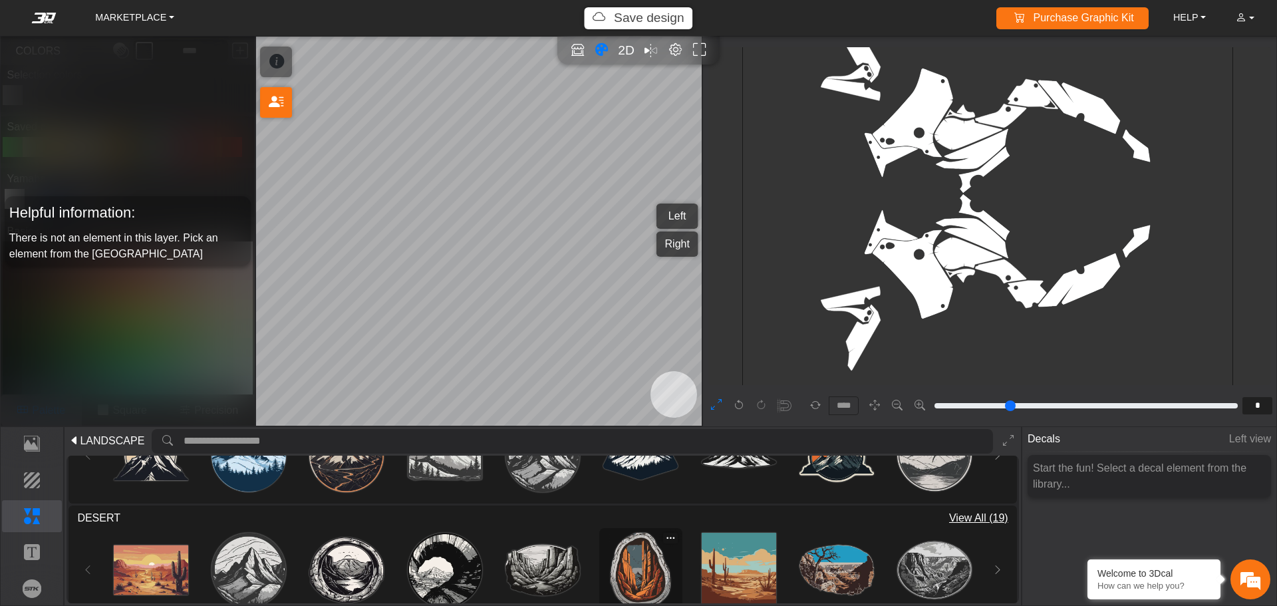
click at [628, 577] on img at bounding box center [640, 570] width 74 height 74
type input "**"
type input "***"
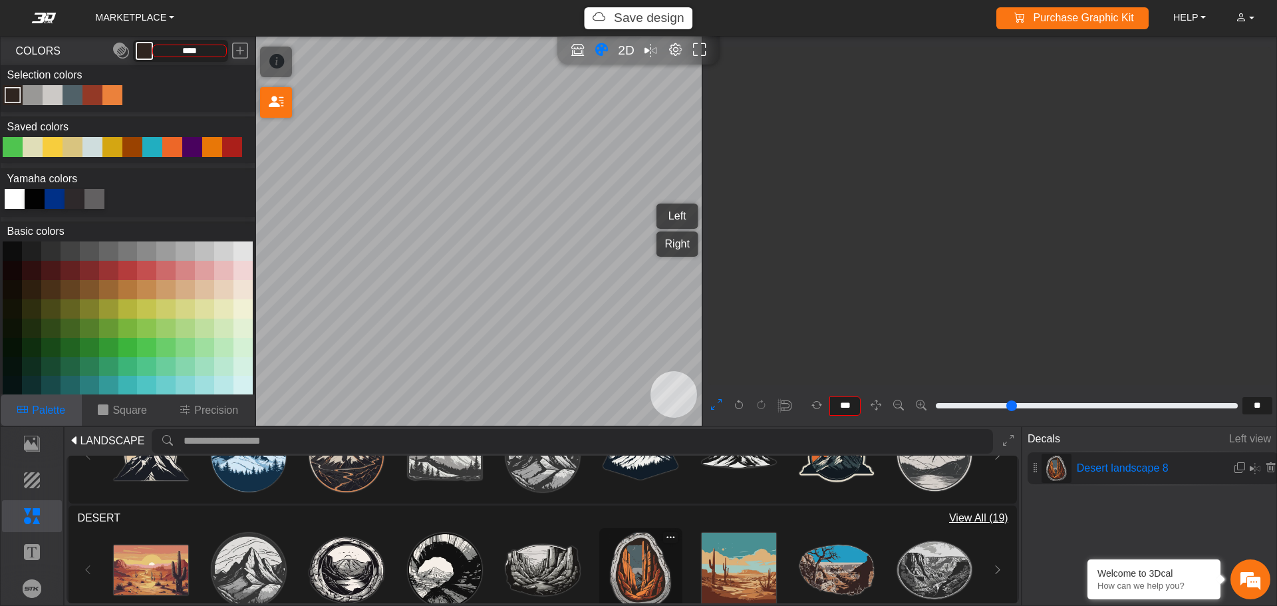
type input "*********"
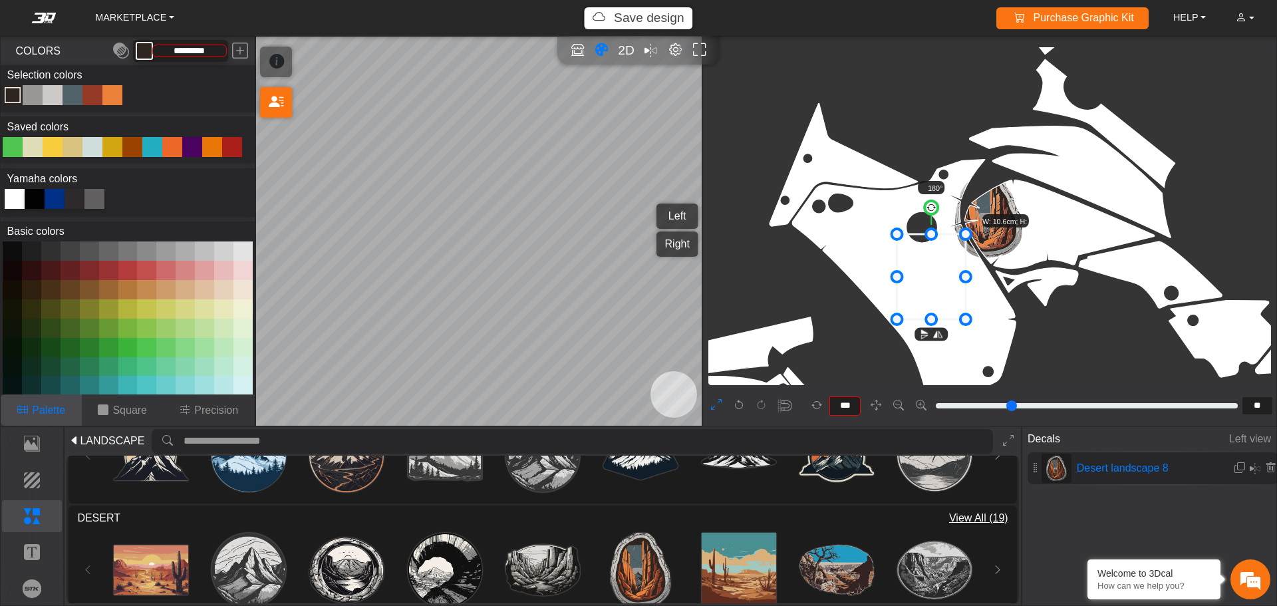
drag, startPoint x: 984, startPoint y: 227, endPoint x: 927, endPoint y: 288, distance: 83.8
click at [927, 288] on icon at bounding box center [931, 276] width 68 height 85
drag, startPoint x: 951, startPoint y: 272, endPoint x: 934, endPoint y: 260, distance: 20.5
click at [934, 260] on icon at bounding box center [931, 276] width 68 height 85
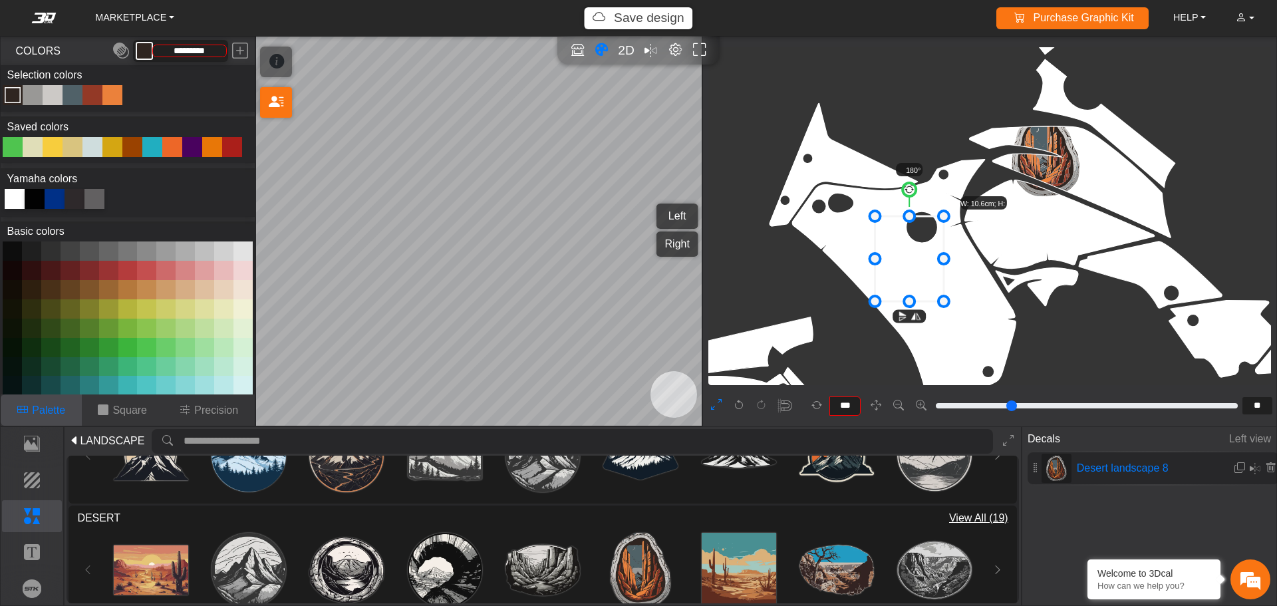
drag, startPoint x: 932, startPoint y: 261, endPoint x: 910, endPoint y: 242, distance: 28.8
click at [910, 242] on icon at bounding box center [909, 258] width 68 height 85
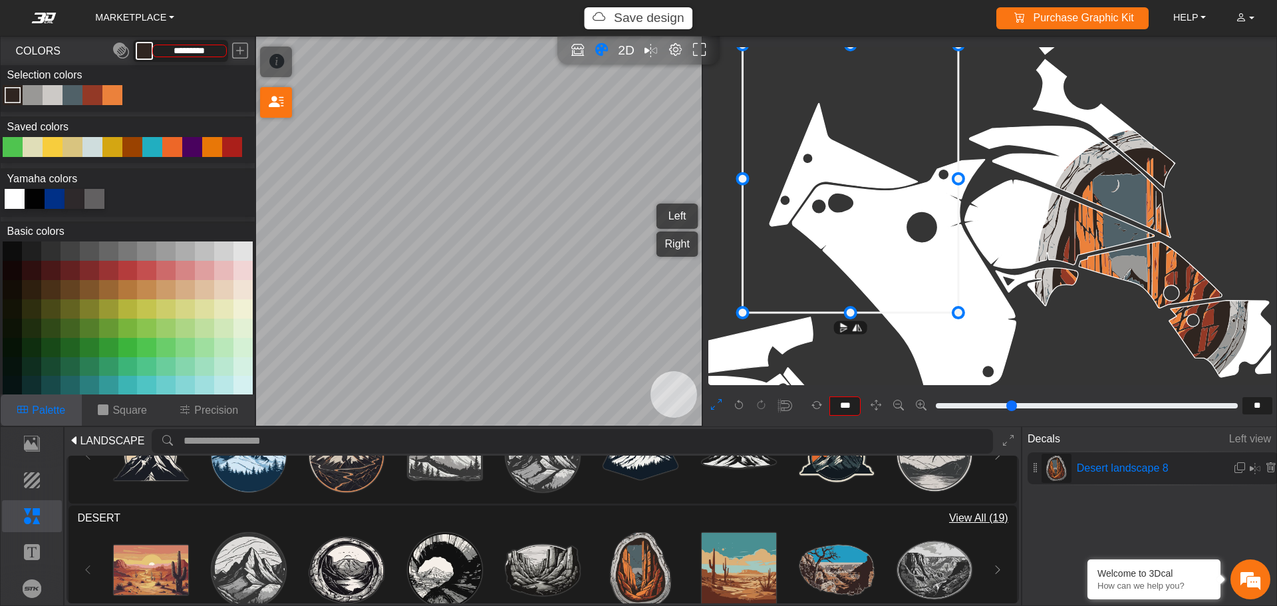
drag, startPoint x: 877, startPoint y: 225, endPoint x: 892, endPoint y: 236, distance: 18.5
click at [892, 236] on icon at bounding box center [850, 179] width 215 height 268
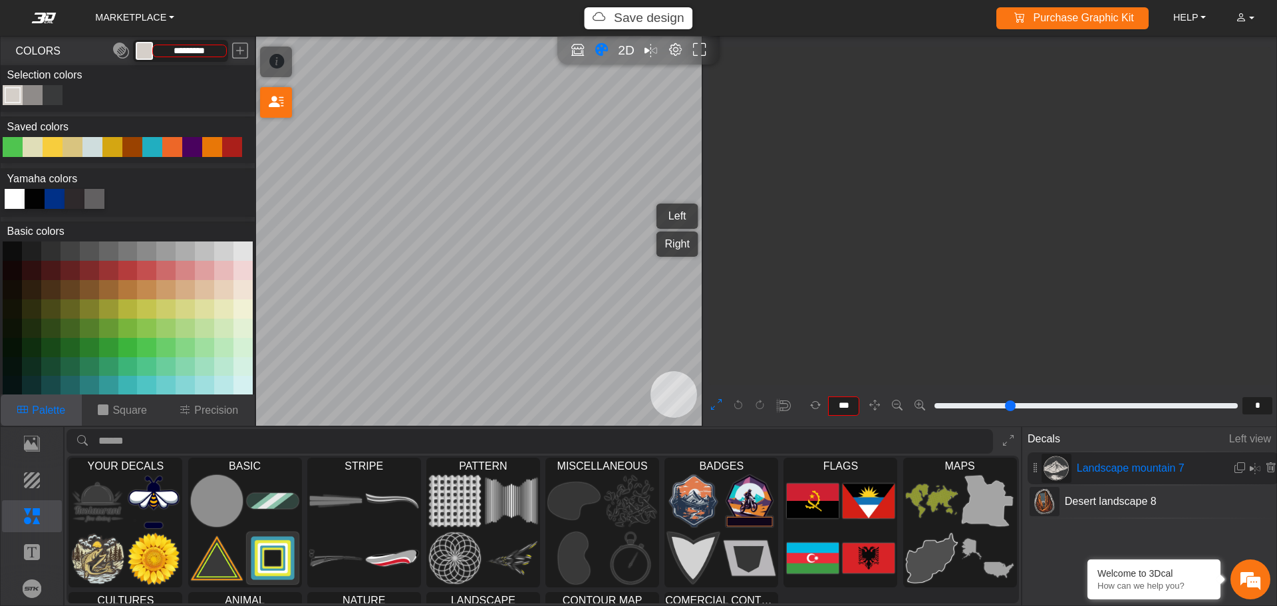
scroll to position [578, 471]
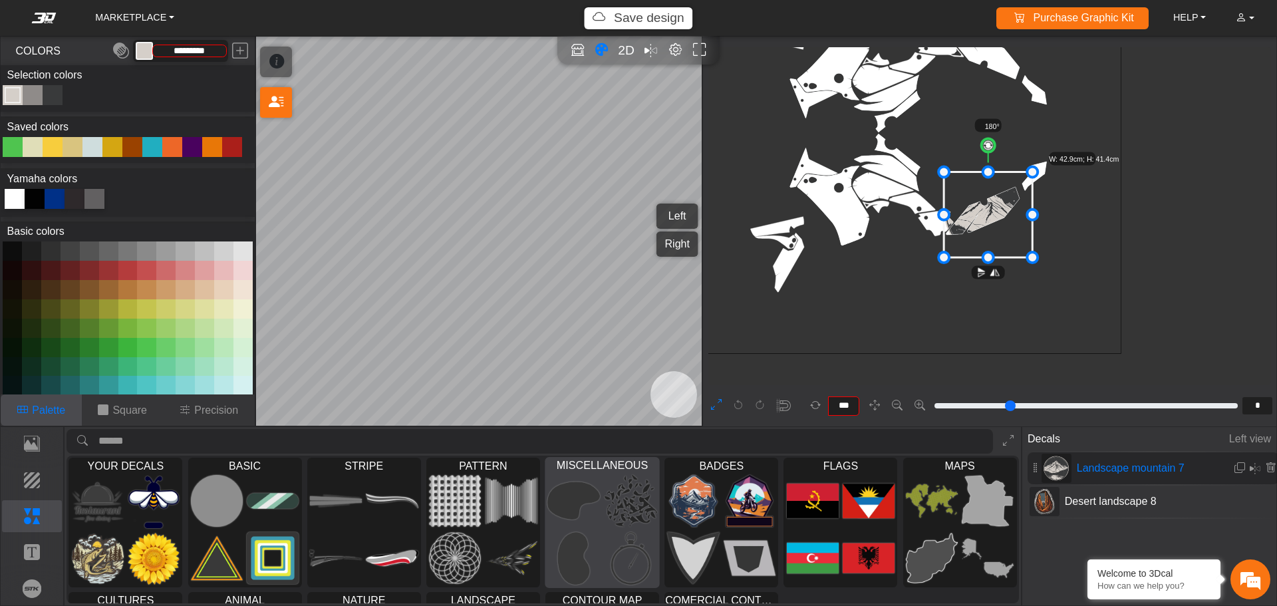
click at [630, 498] on img at bounding box center [631, 500] width 53 height 53
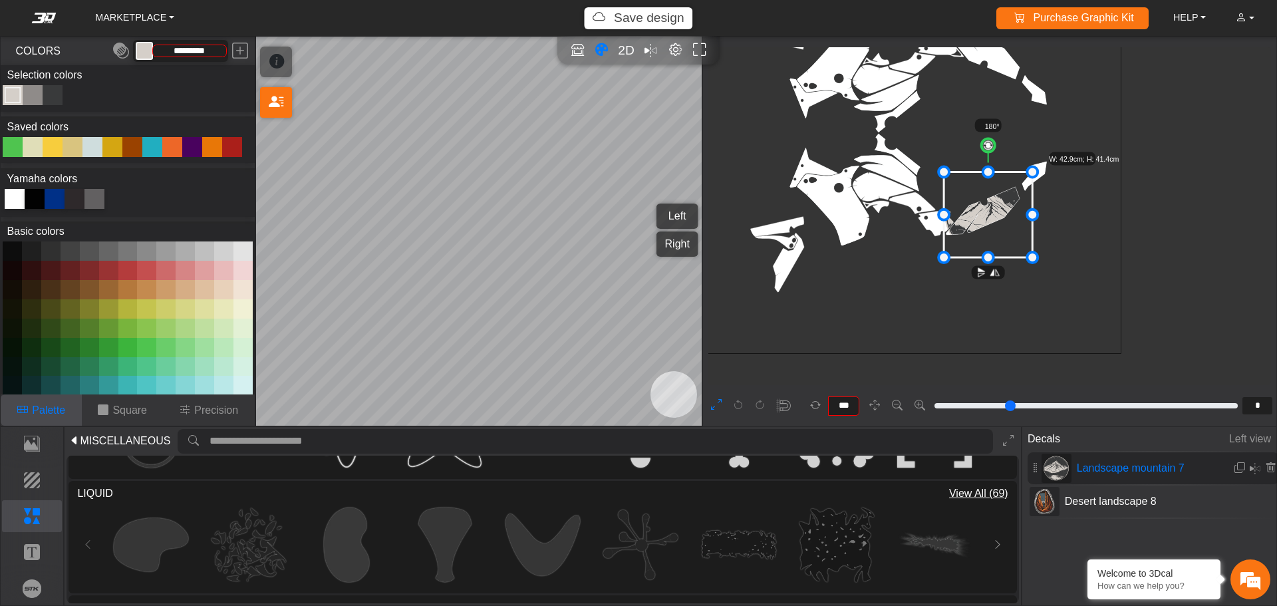
scroll to position [532, 0]
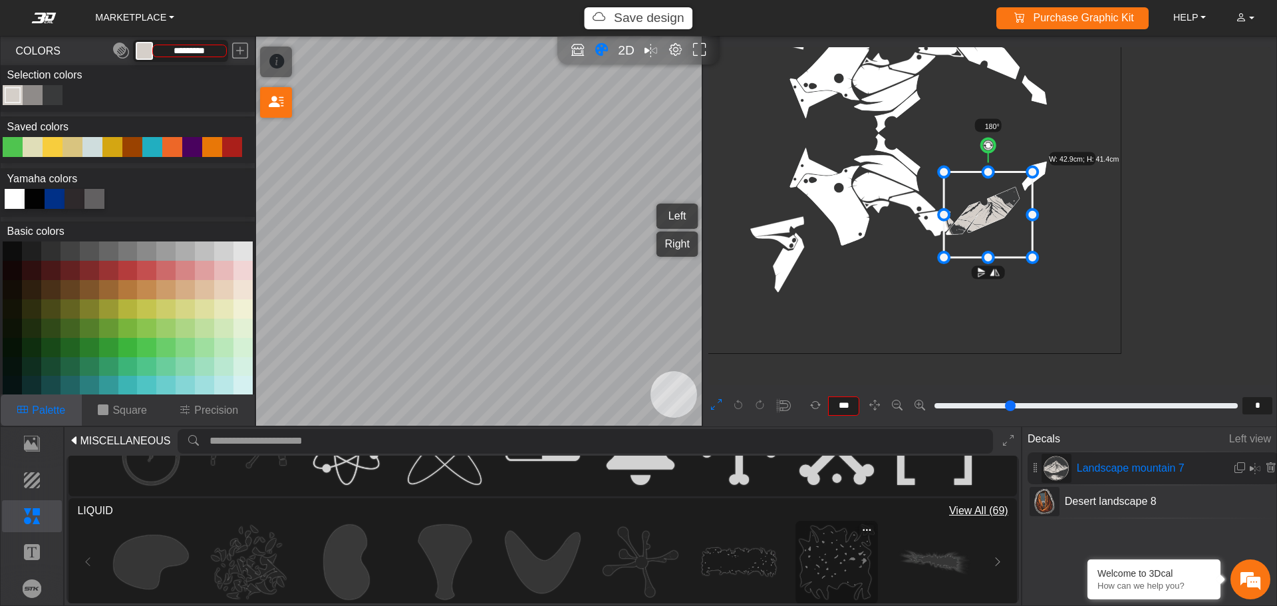
click at [837, 559] on img at bounding box center [836, 562] width 74 height 74
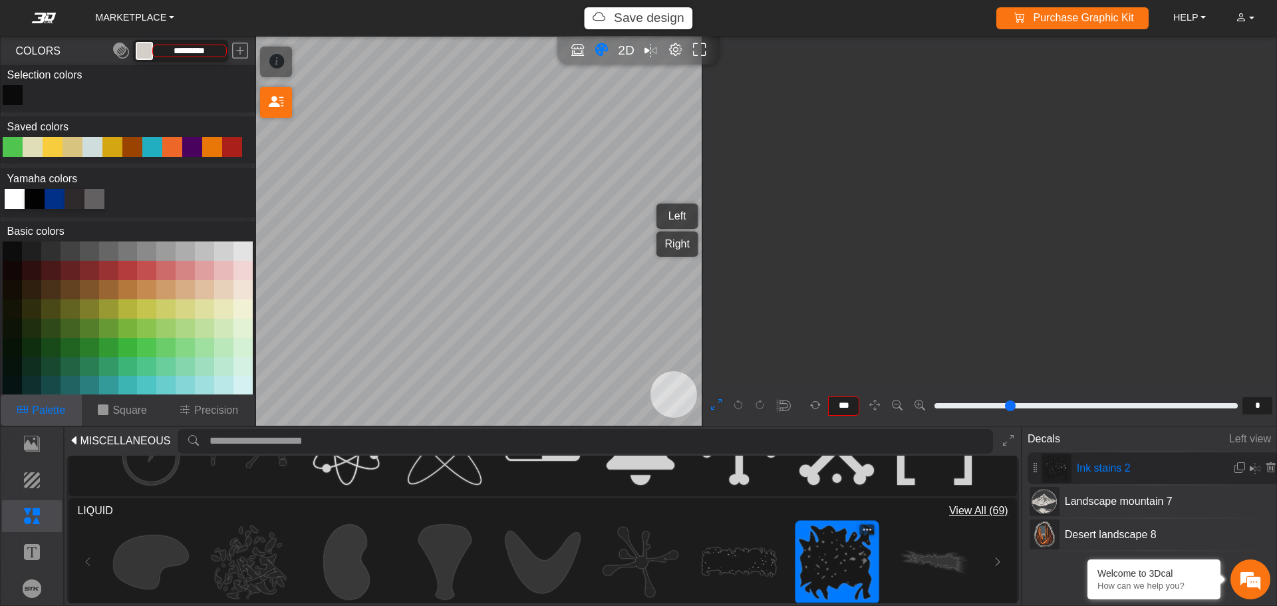
type input "**"
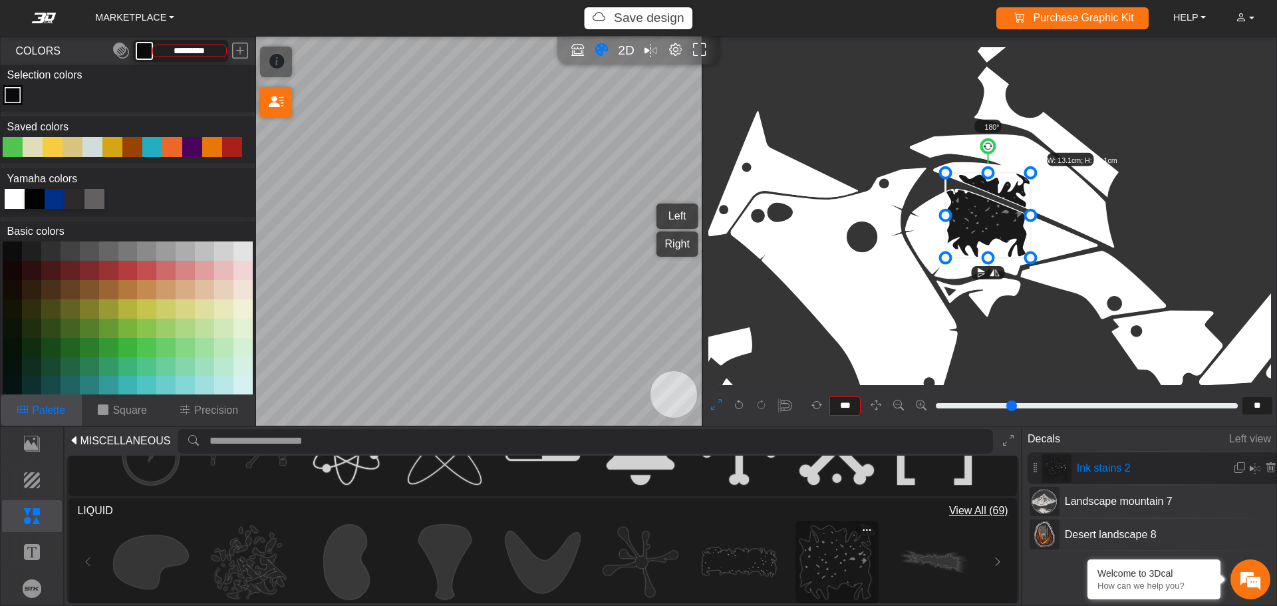
type input "*********"
click at [936, 247] on icon "background_wire_template_bg decal_t700_left_fender .st0{fill:#191919;} .st1{fil…" at bounding box center [1057, 65] width 4168 height 4168
click at [981, 235] on icon at bounding box center [988, 215] width 85 height 85
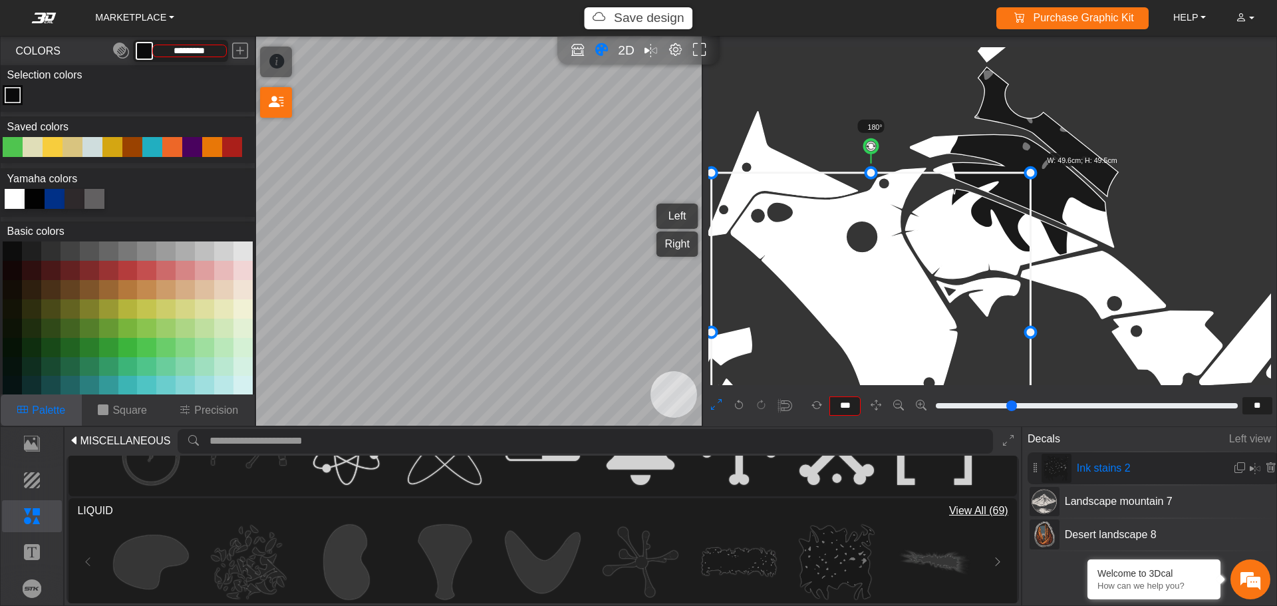
drag, startPoint x: 942, startPoint y: 257, endPoint x: 749, endPoint y: 333, distance: 207.8
click at [844, 271] on icon at bounding box center [871, 332] width 319 height 319
click at [634, 555] on img at bounding box center [640, 562] width 74 height 74
click at [638, 557] on img at bounding box center [640, 562] width 75 height 75
click at [642, 560] on img at bounding box center [640, 562] width 75 height 75
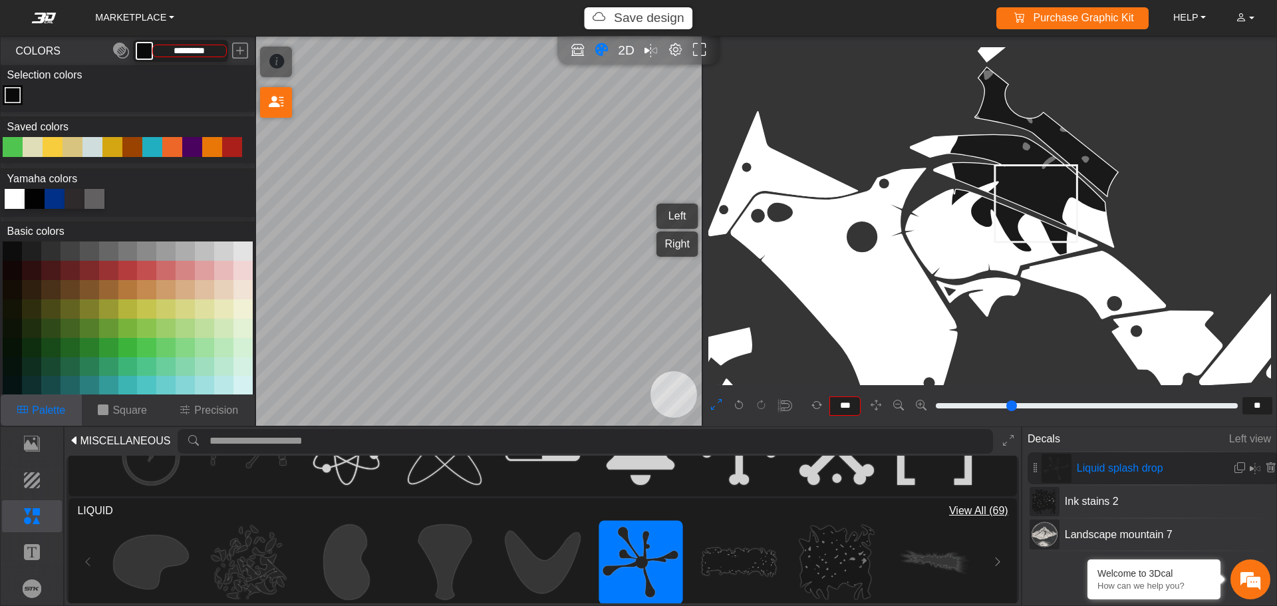
type input "**"
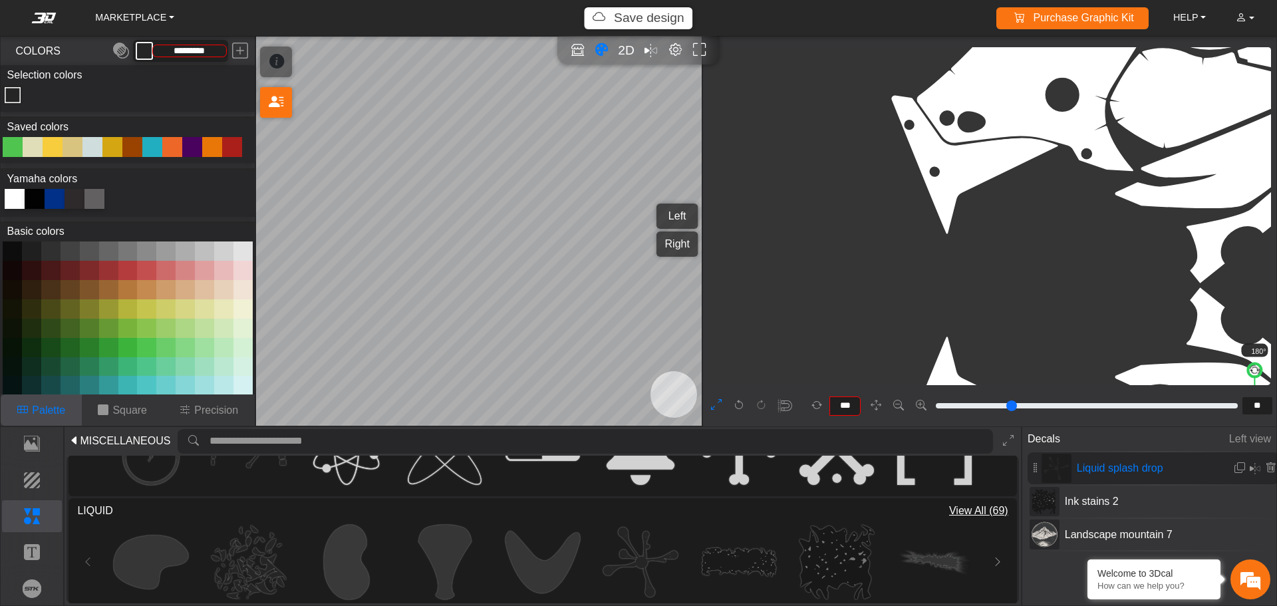
scroll to position [2292, 2004]
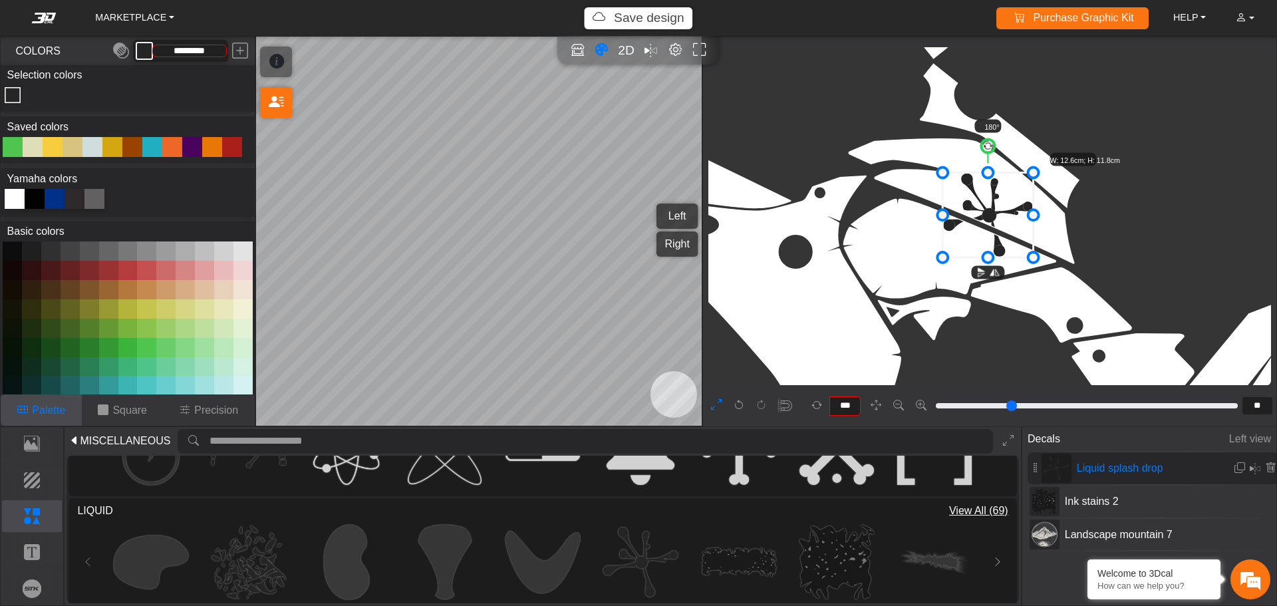
type input "*********"
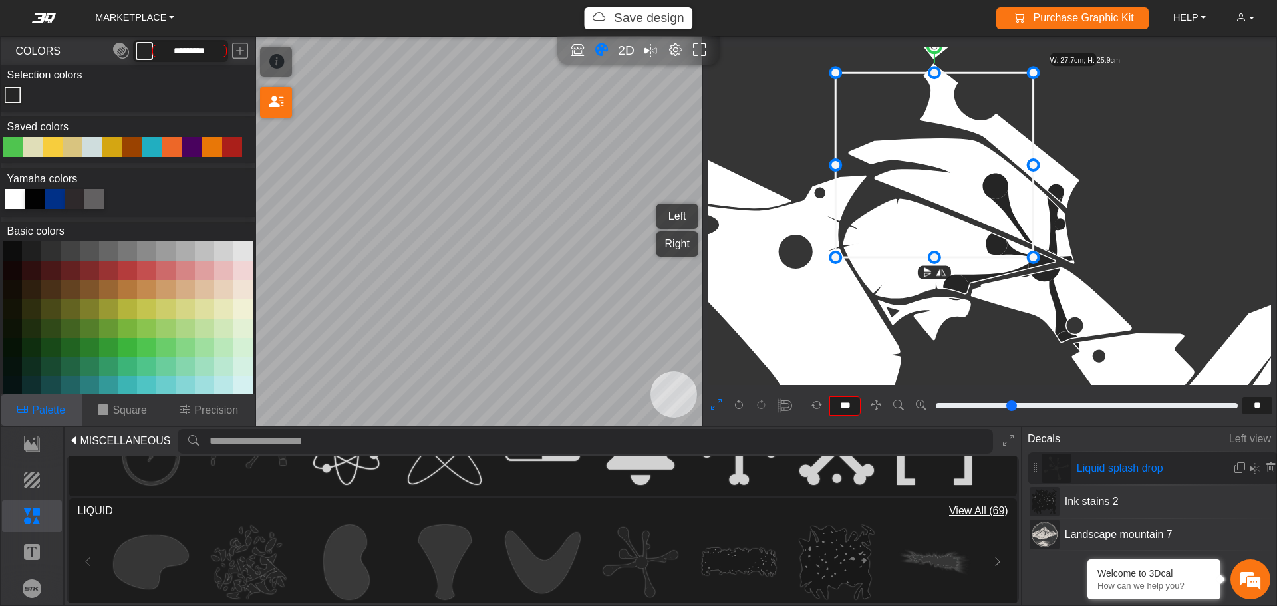
drag, startPoint x: 937, startPoint y: 170, endPoint x: 713, endPoint y: 12, distance: 274.4
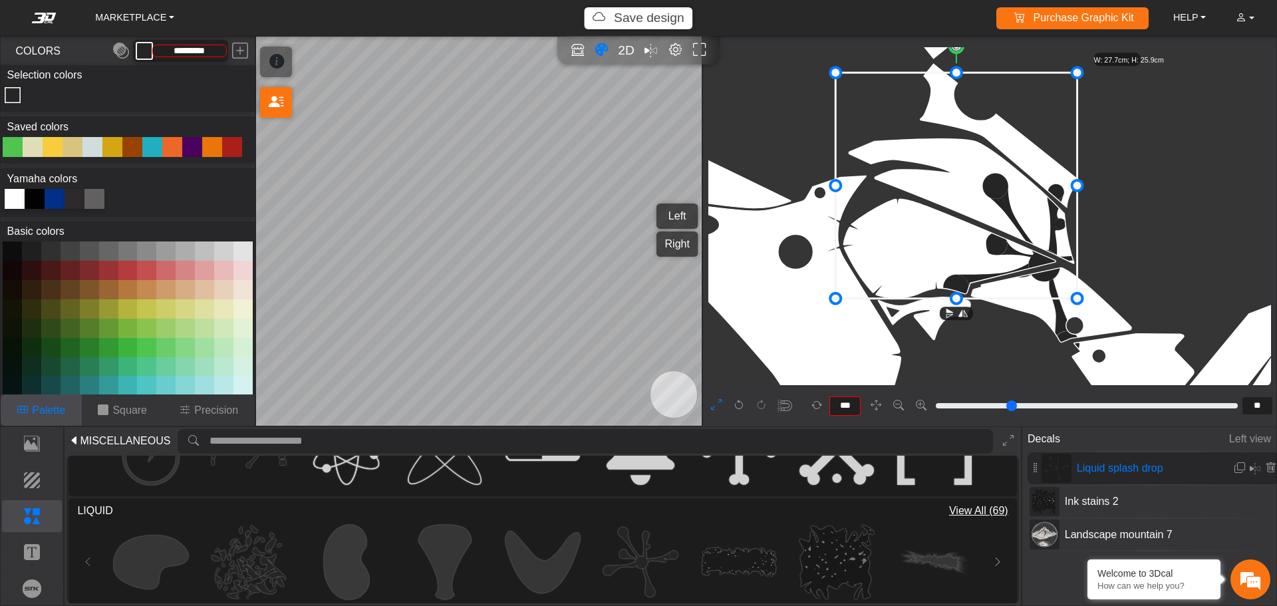
drag, startPoint x: 1033, startPoint y: 260, endPoint x: 1077, endPoint y: 327, distance: 80.2
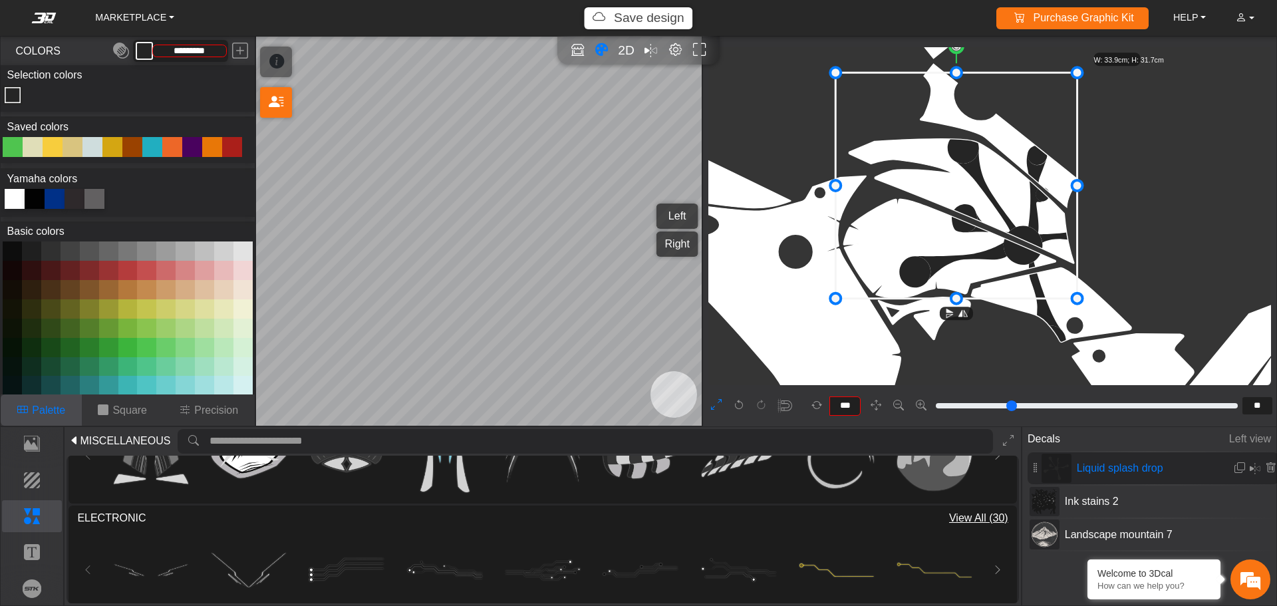
scroll to position [0, 0]
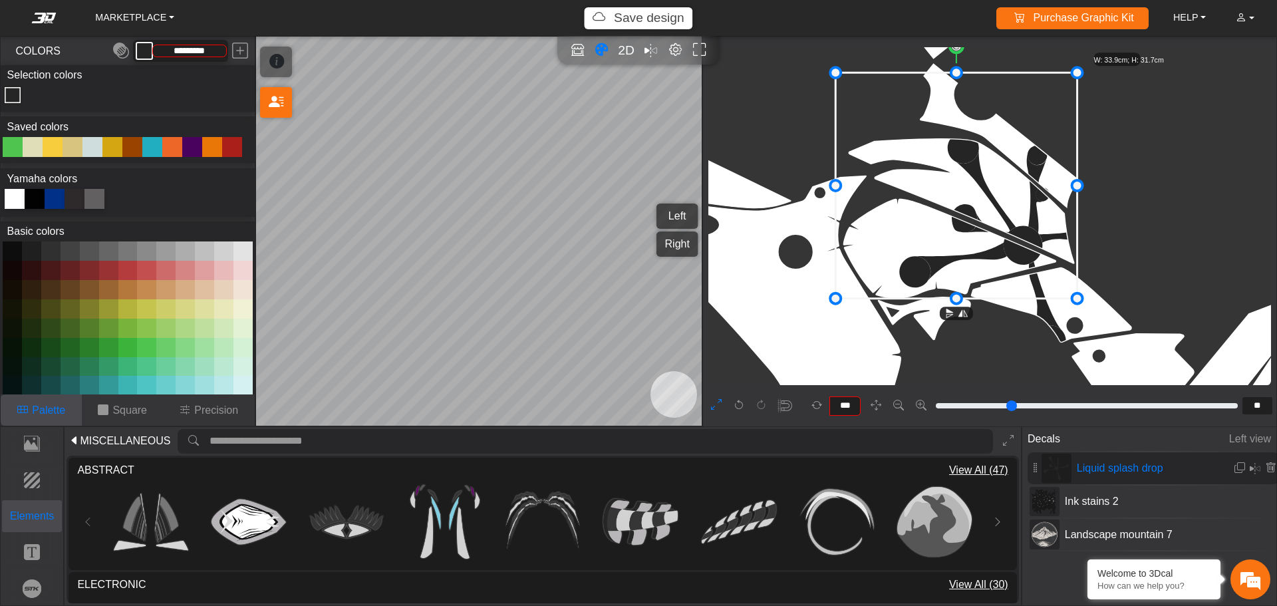
click at [39, 507] on button "Elements" at bounding box center [32, 516] width 61 height 32
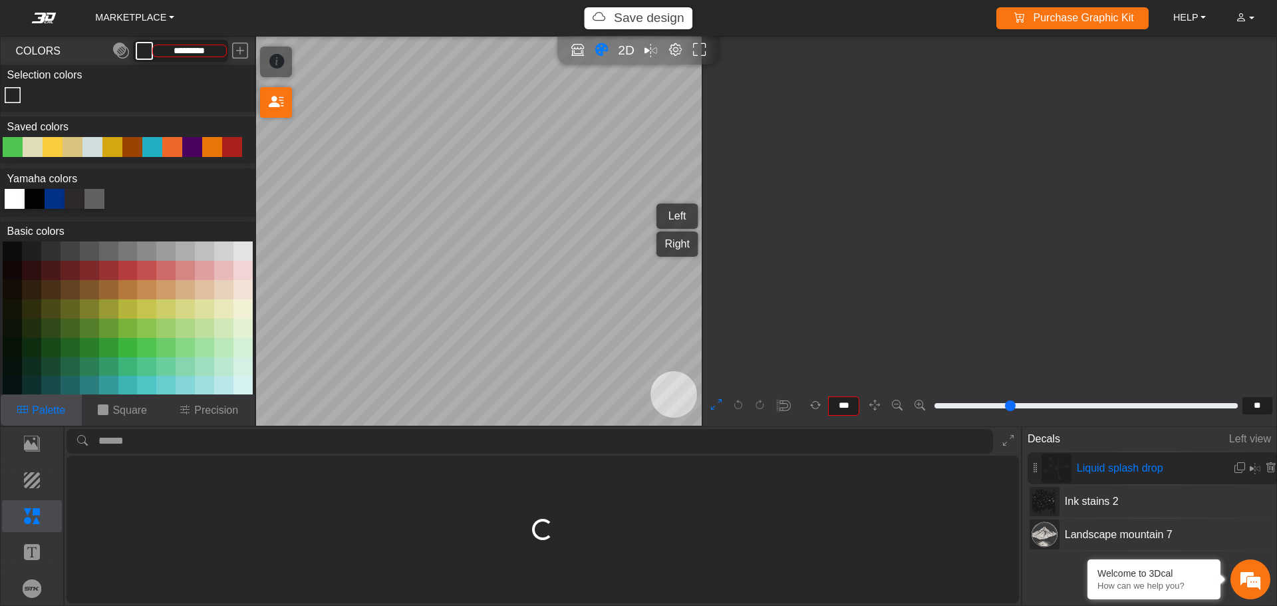
type input "**"
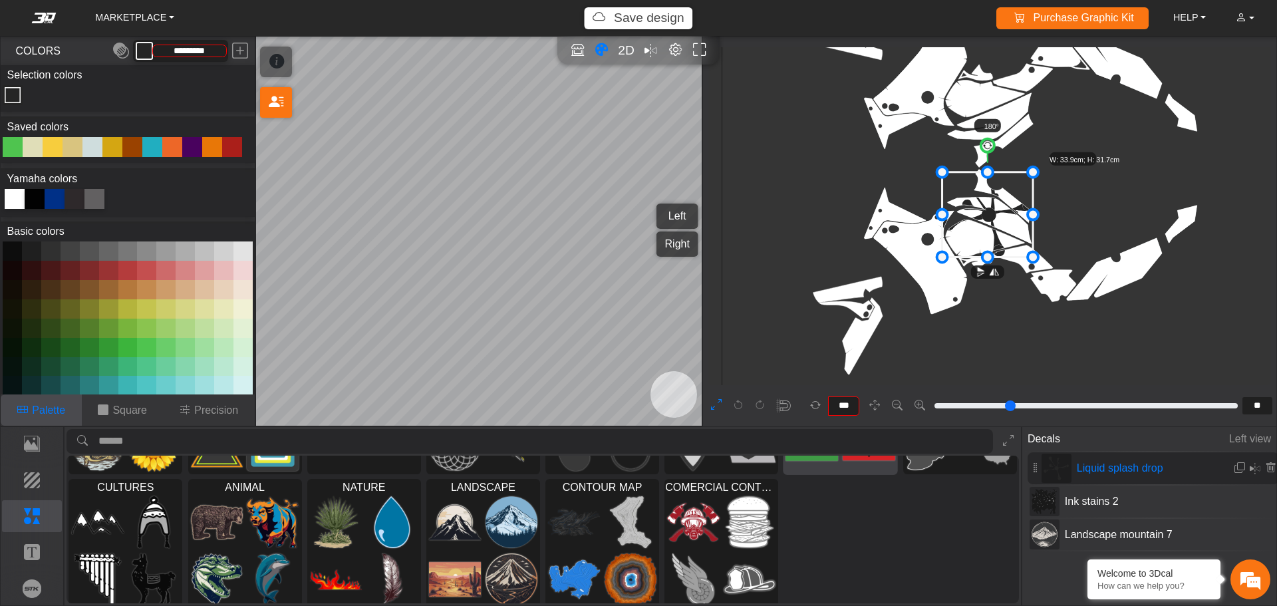
scroll to position [122, 0]
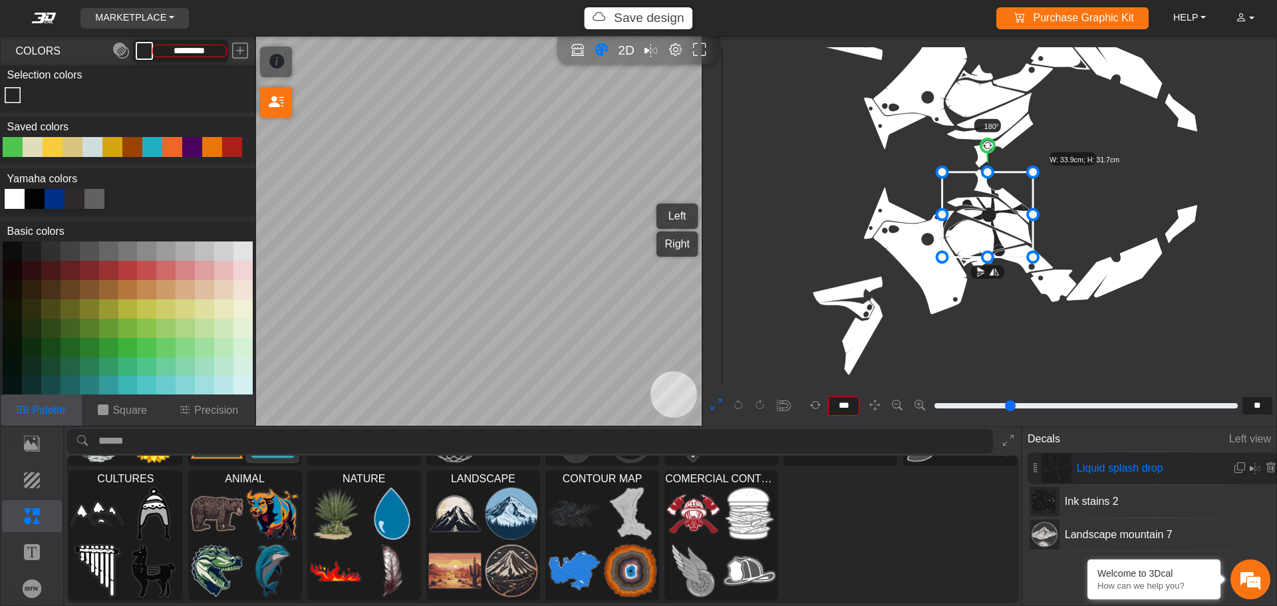
click at [101, 13] on link "MARKETPLACE" at bounding box center [135, 18] width 90 height 21
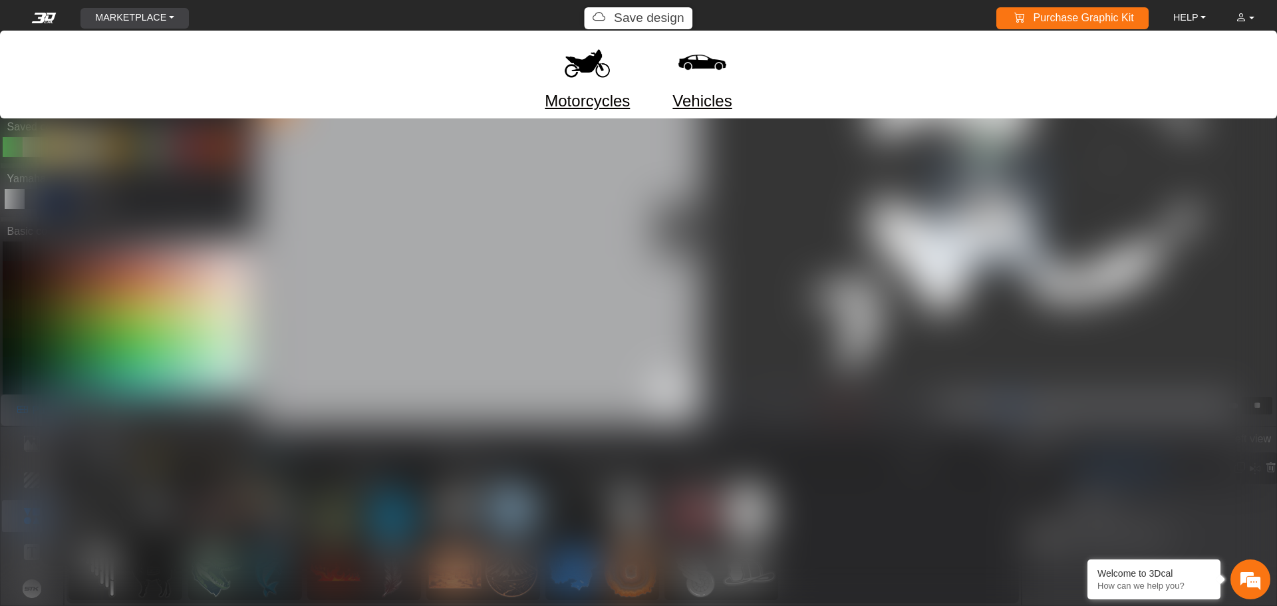
click at [708, 102] on link "Vehicles" at bounding box center [701, 101] width 59 height 24
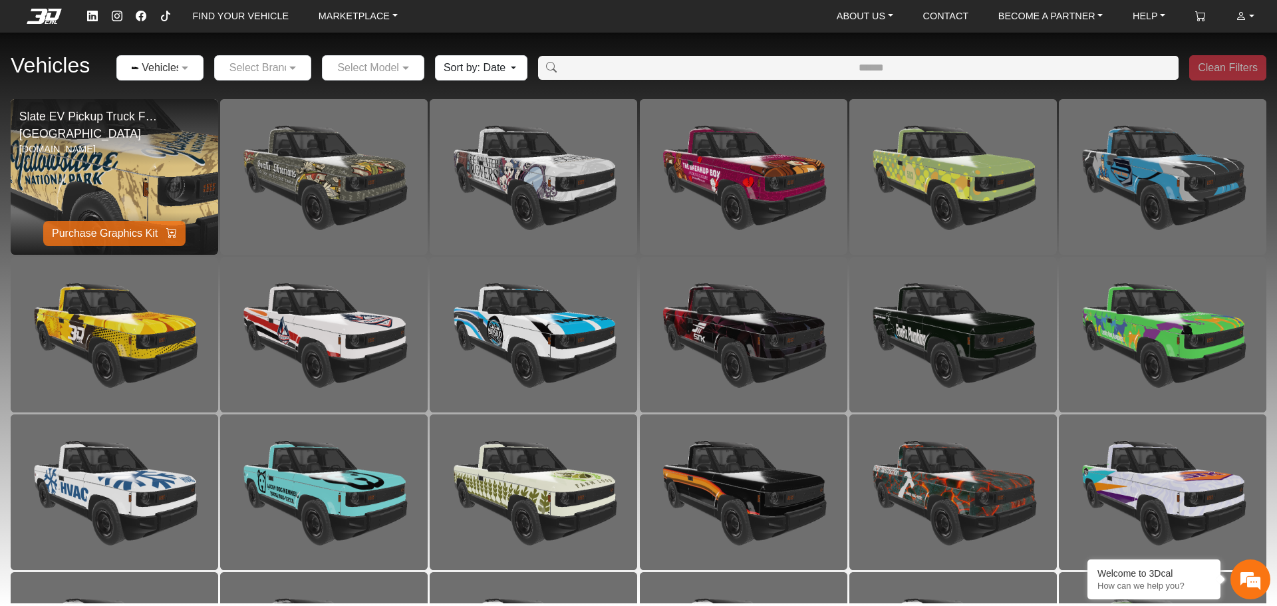
click at [162, 189] on img at bounding box center [114, 176] width 415 height 311
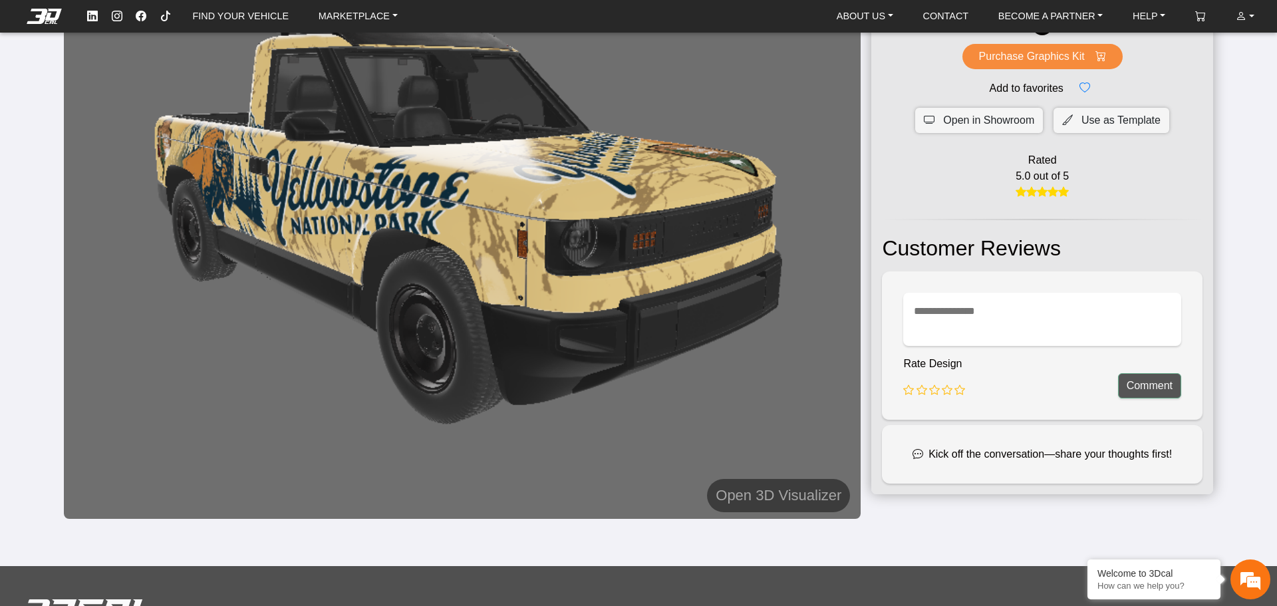
scroll to position [84, 0]
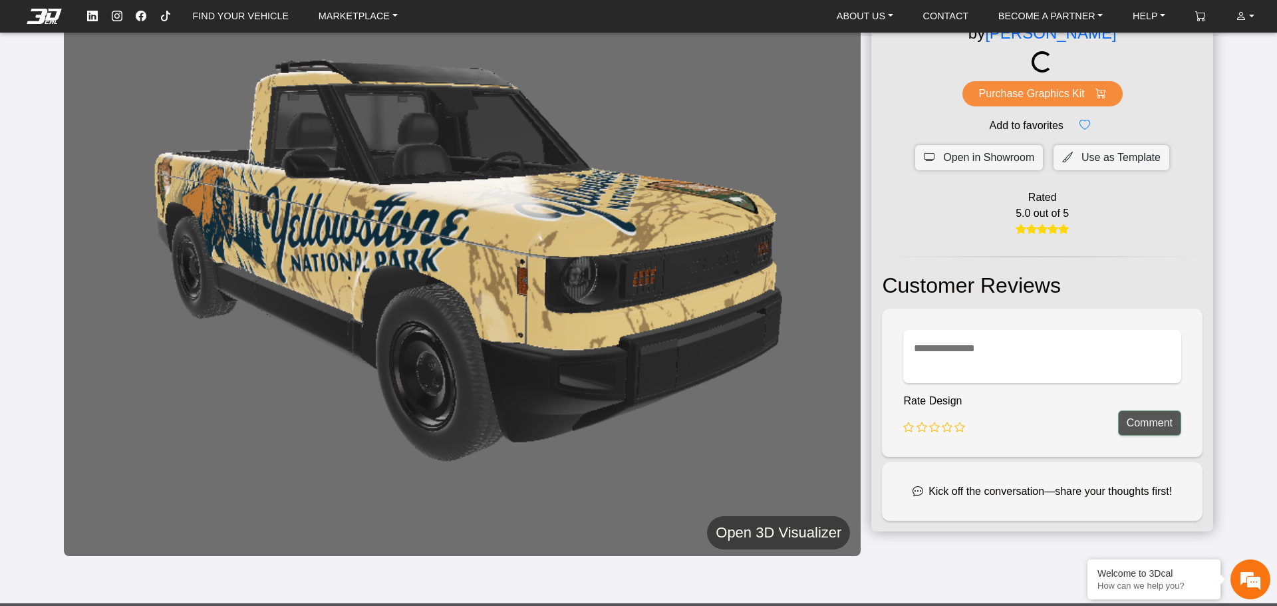
click at [786, 531] on h5 "Open 3D Visualizer" at bounding box center [779, 533] width 126 height 24
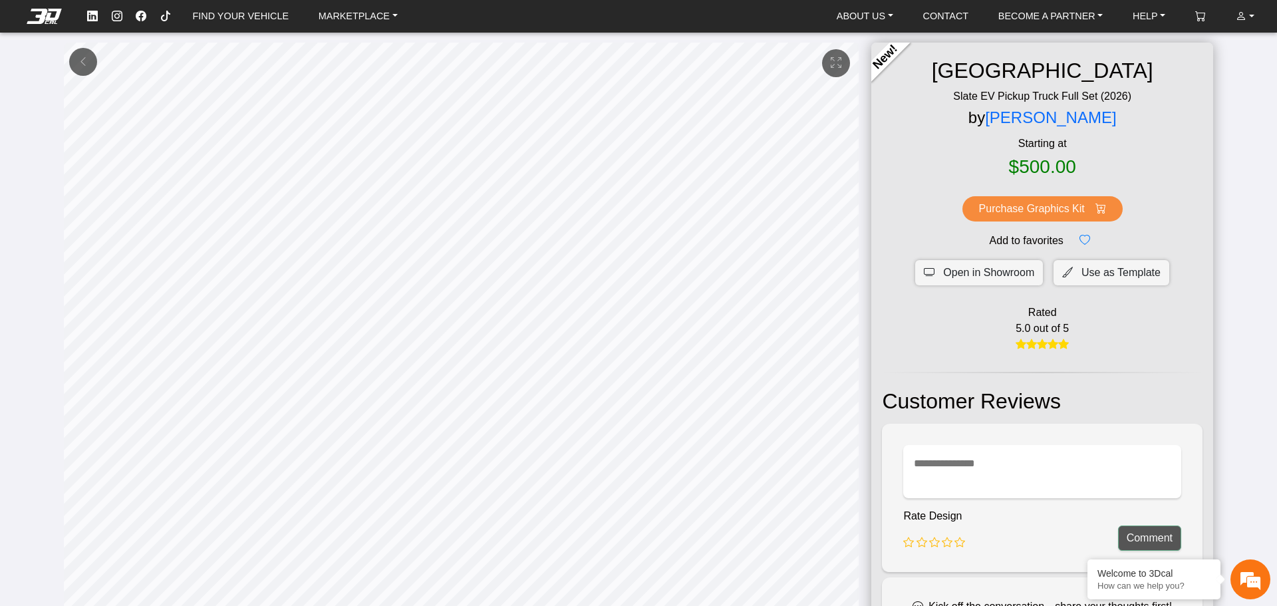
scroll to position [33, 0]
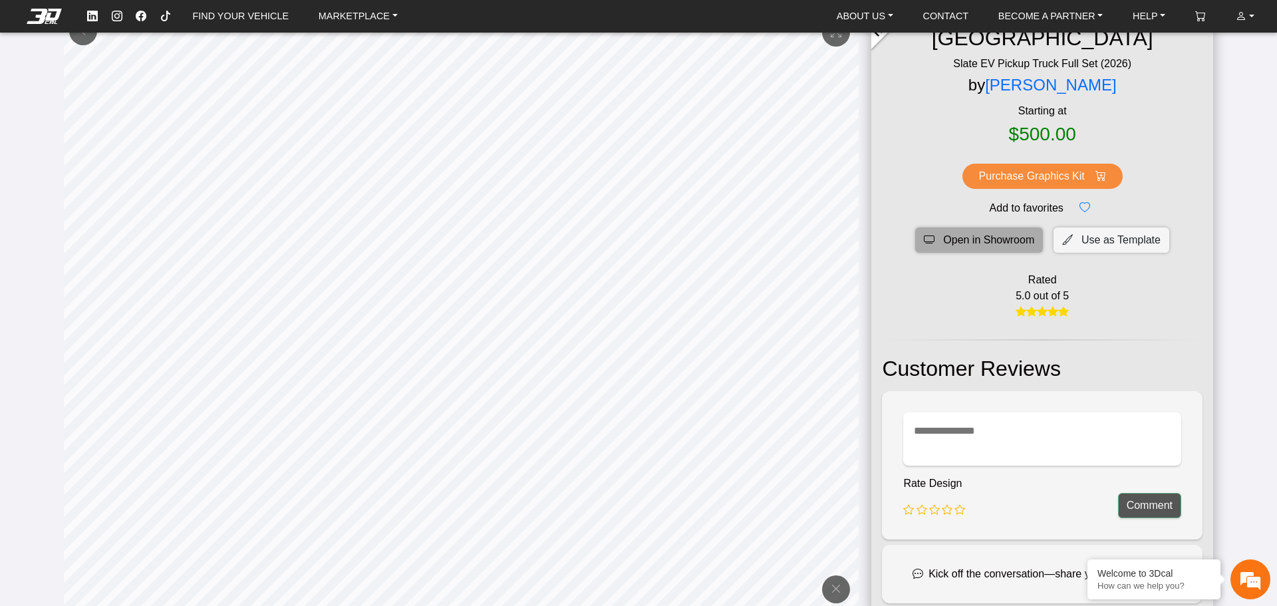
click at [996, 233] on span "Open in Showroom" at bounding box center [988, 240] width 91 height 16
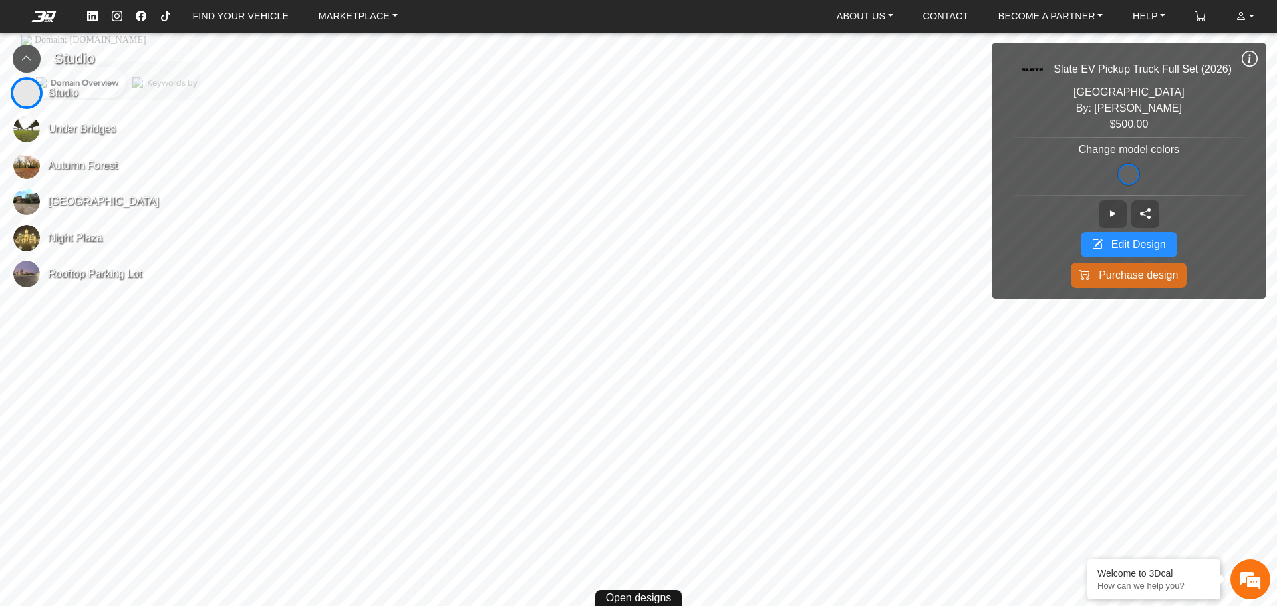
click at [1136, 242] on span "Edit Design" at bounding box center [1138, 245] width 55 height 16
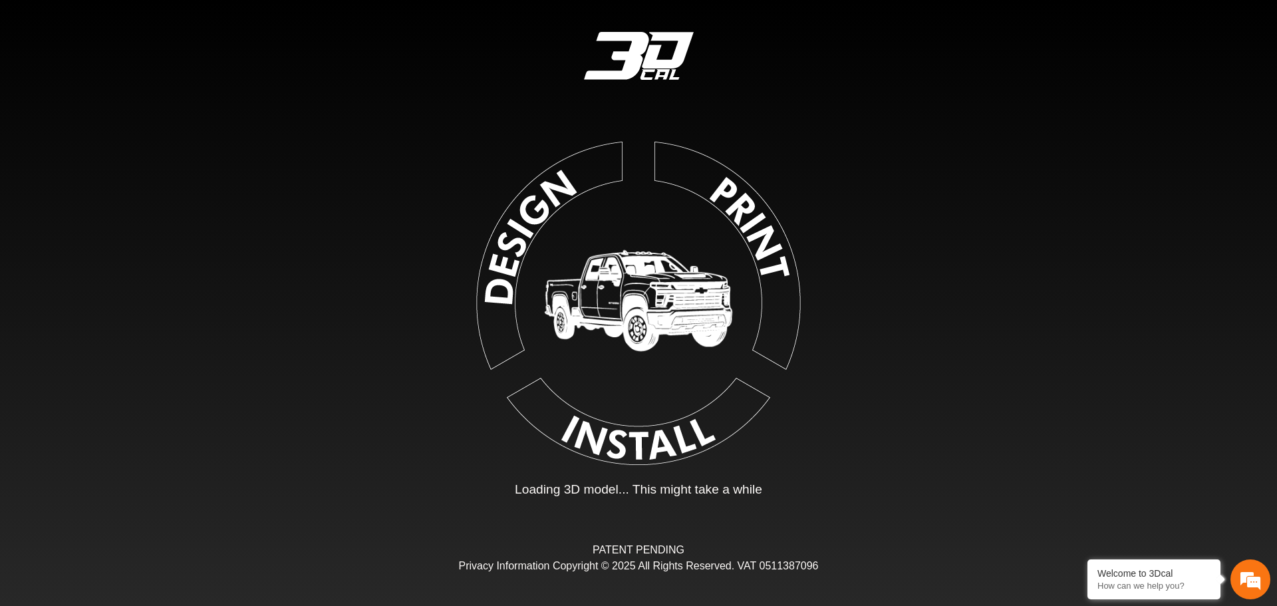
type input "*"
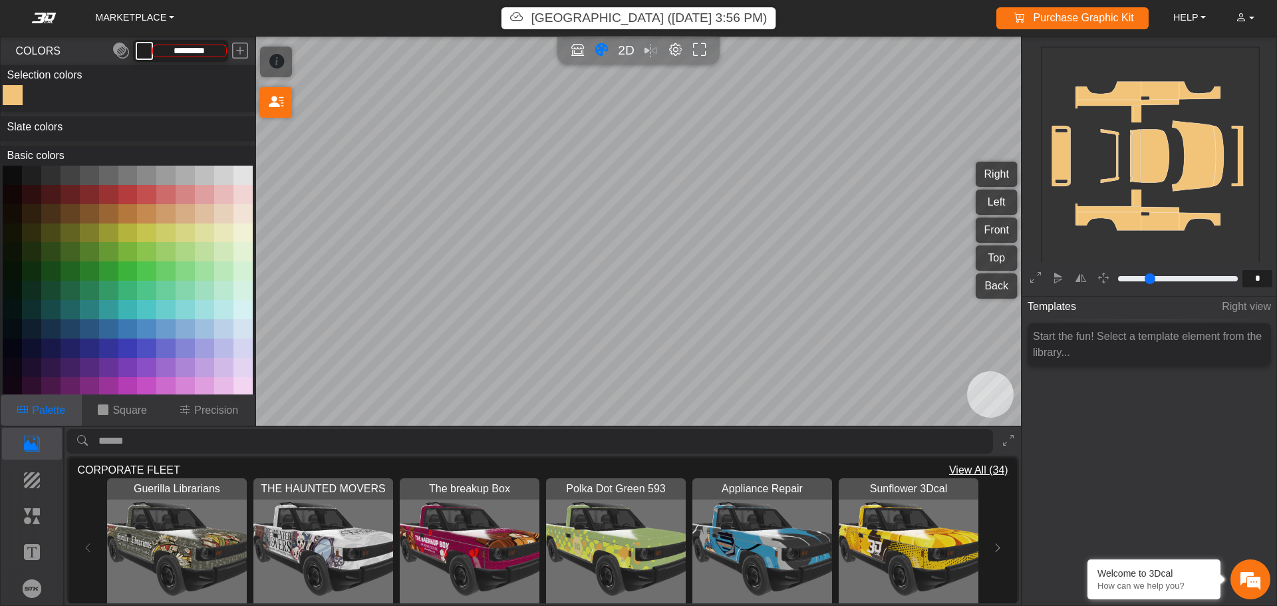
type input "*********"
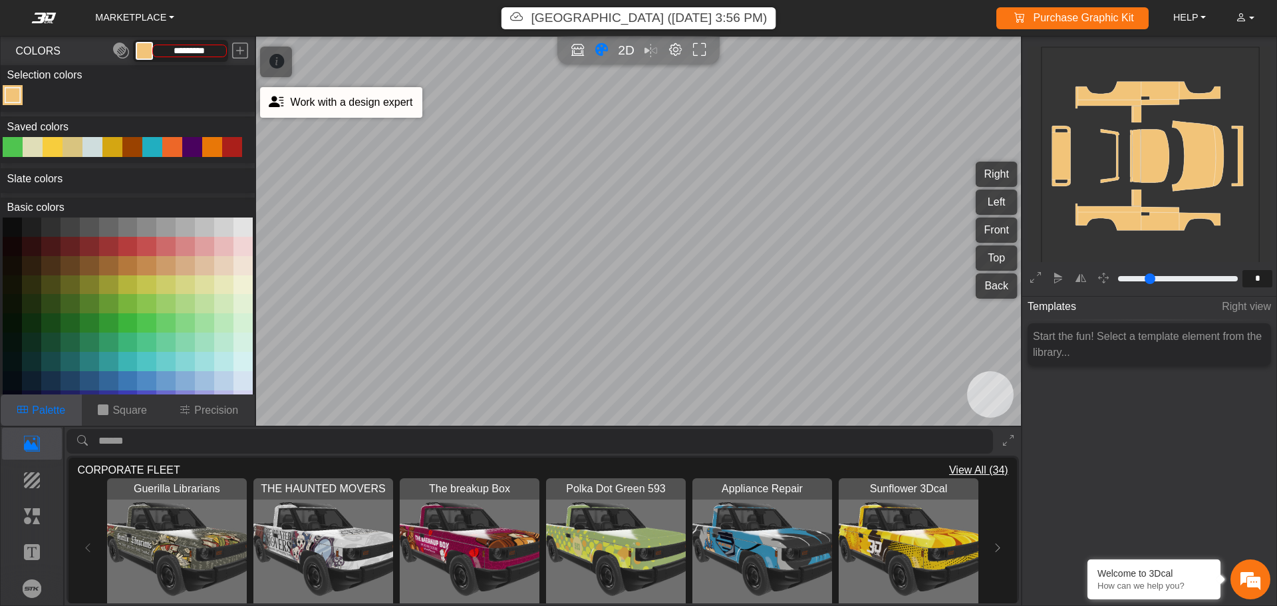
click at [271, 110] on icon at bounding box center [276, 102] width 15 height 23
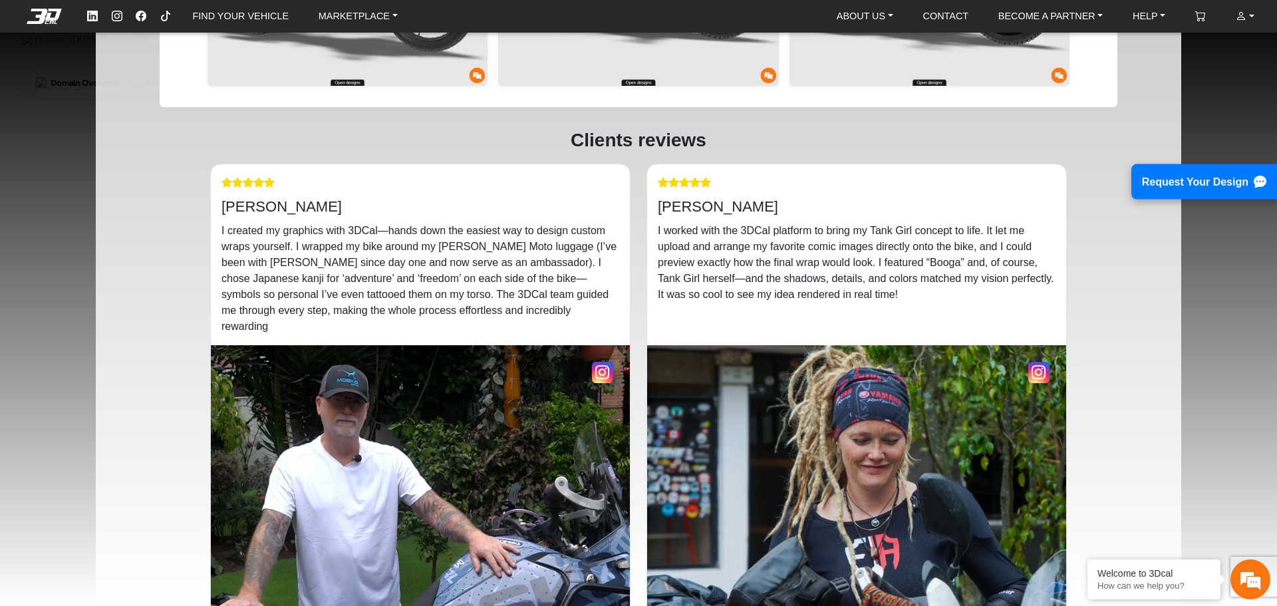
scroll to position [2328, 0]
